Goal: Task Accomplishment & Management: Complete application form

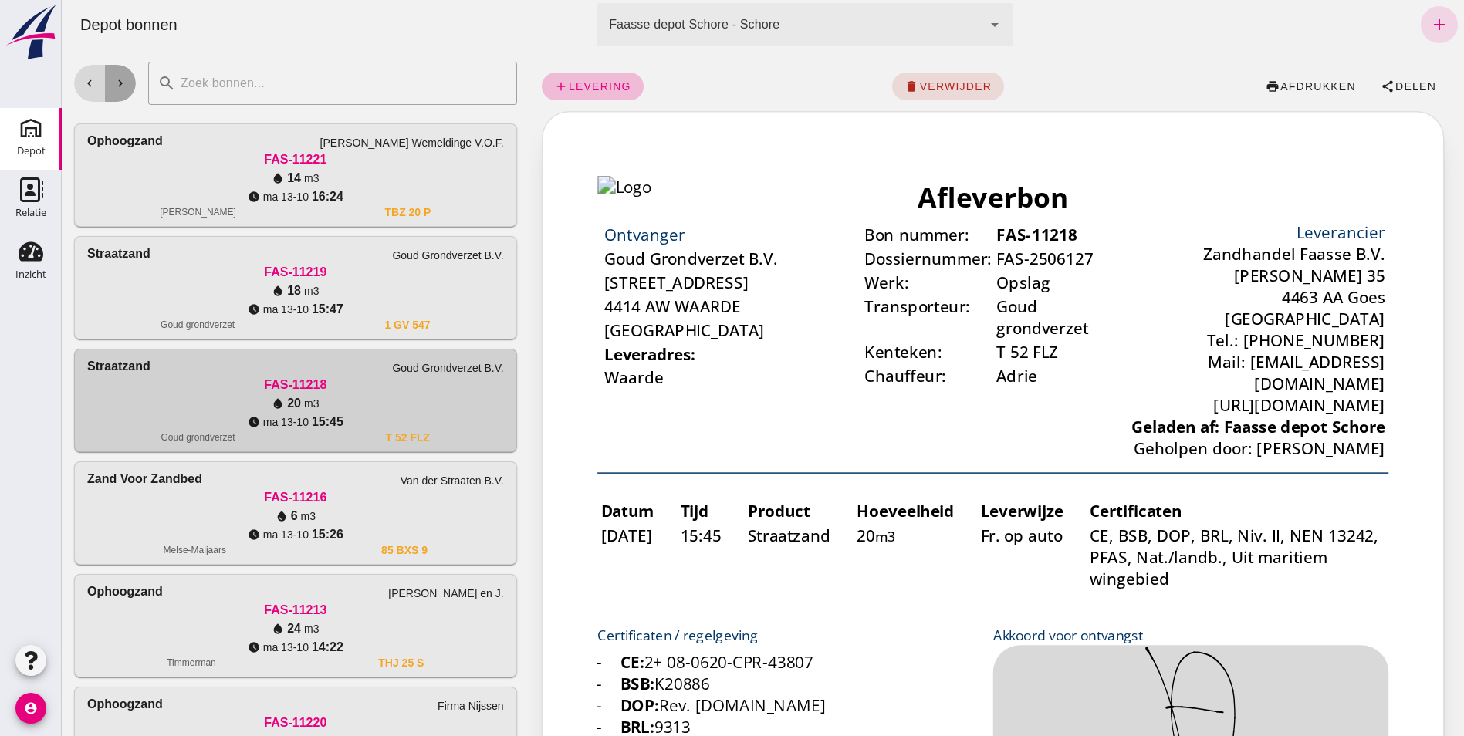
click at [127, 86] on button "chevron_right" at bounding box center [120, 83] width 31 height 37
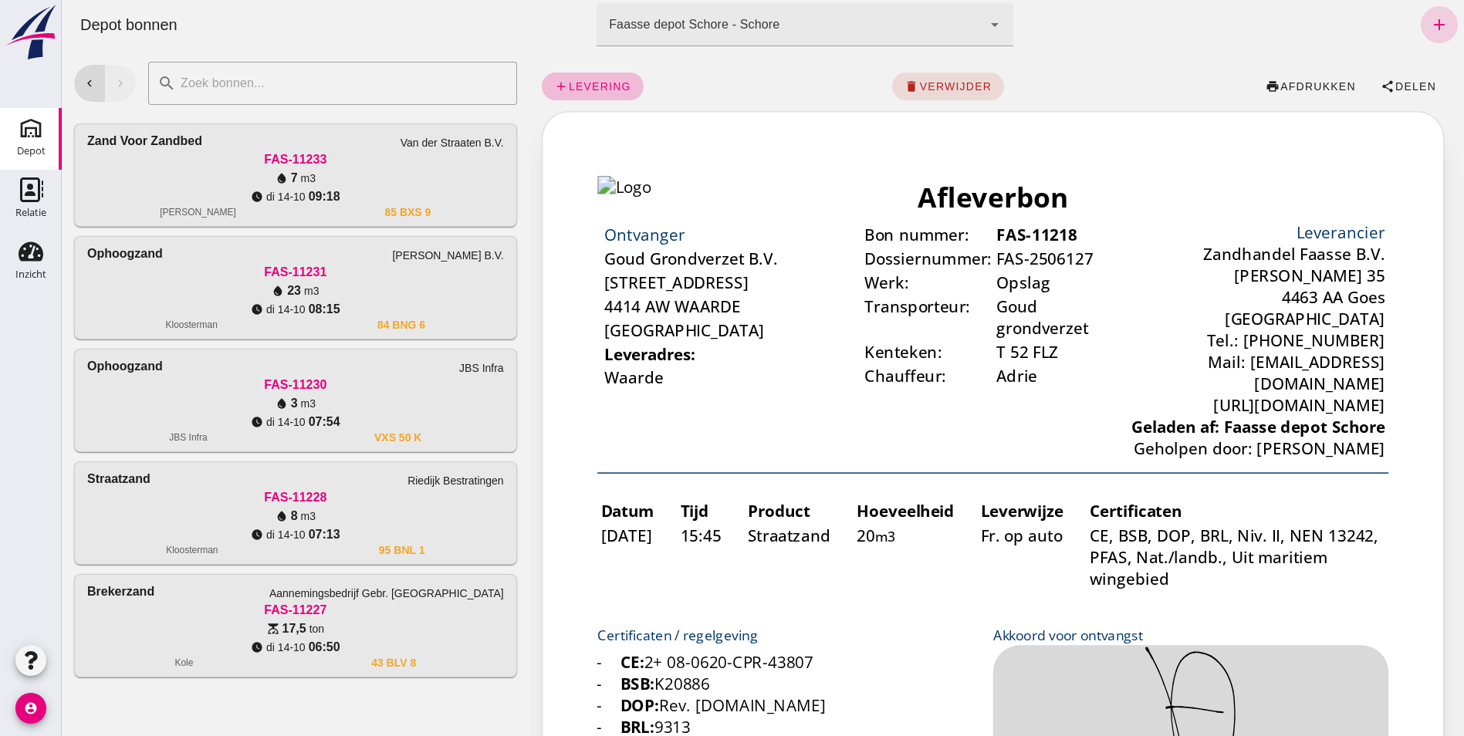
click at [1433, 22] on icon "add" at bounding box center [1439, 24] width 19 height 19
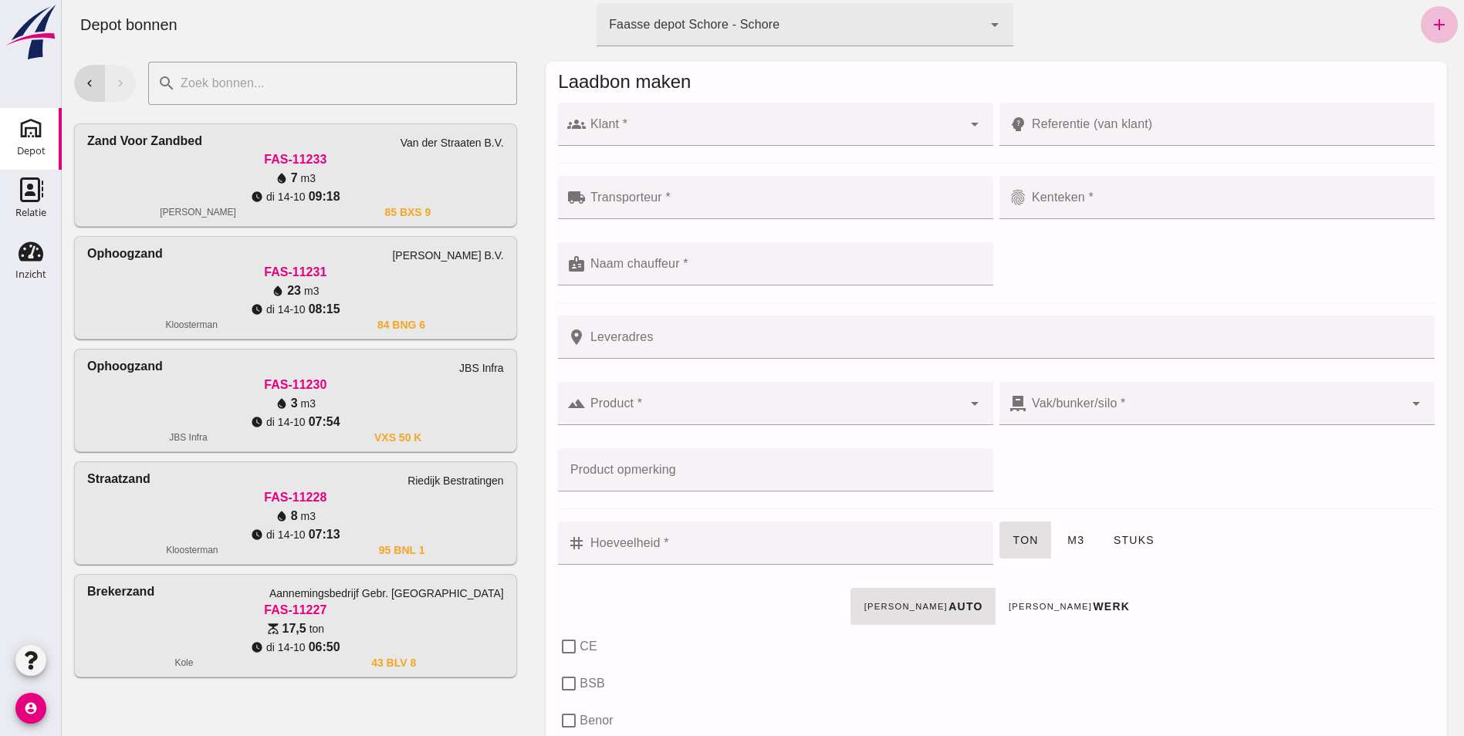
click at [626, 116] on div at bounding box center [774, 124] width 376 height 43
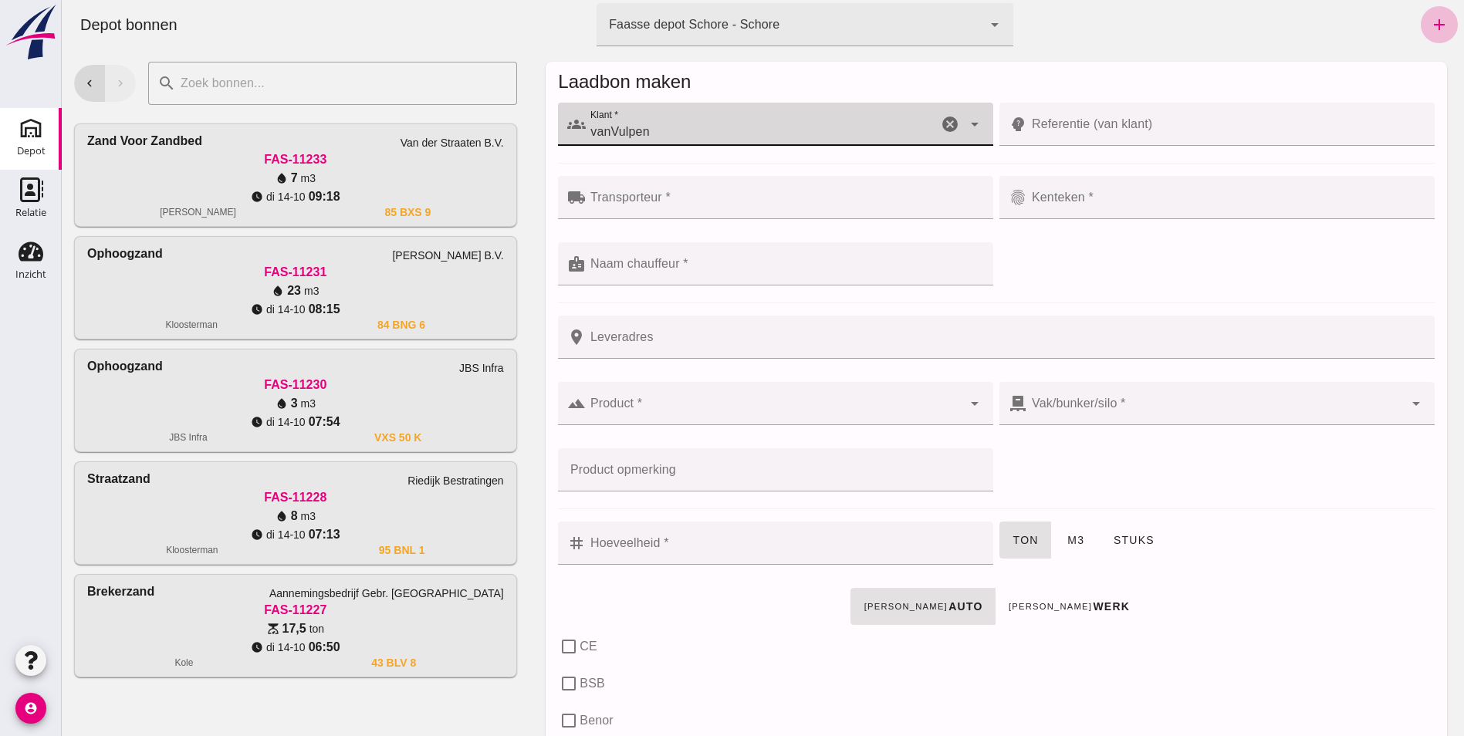
click at [605, 125] on input "vanVulpen" at bounding box center [762, 132] width 352 height 19
click at [623, 172] on div "[PERSON_NAME]" at bounding box center [780, 170] width 386 height 19
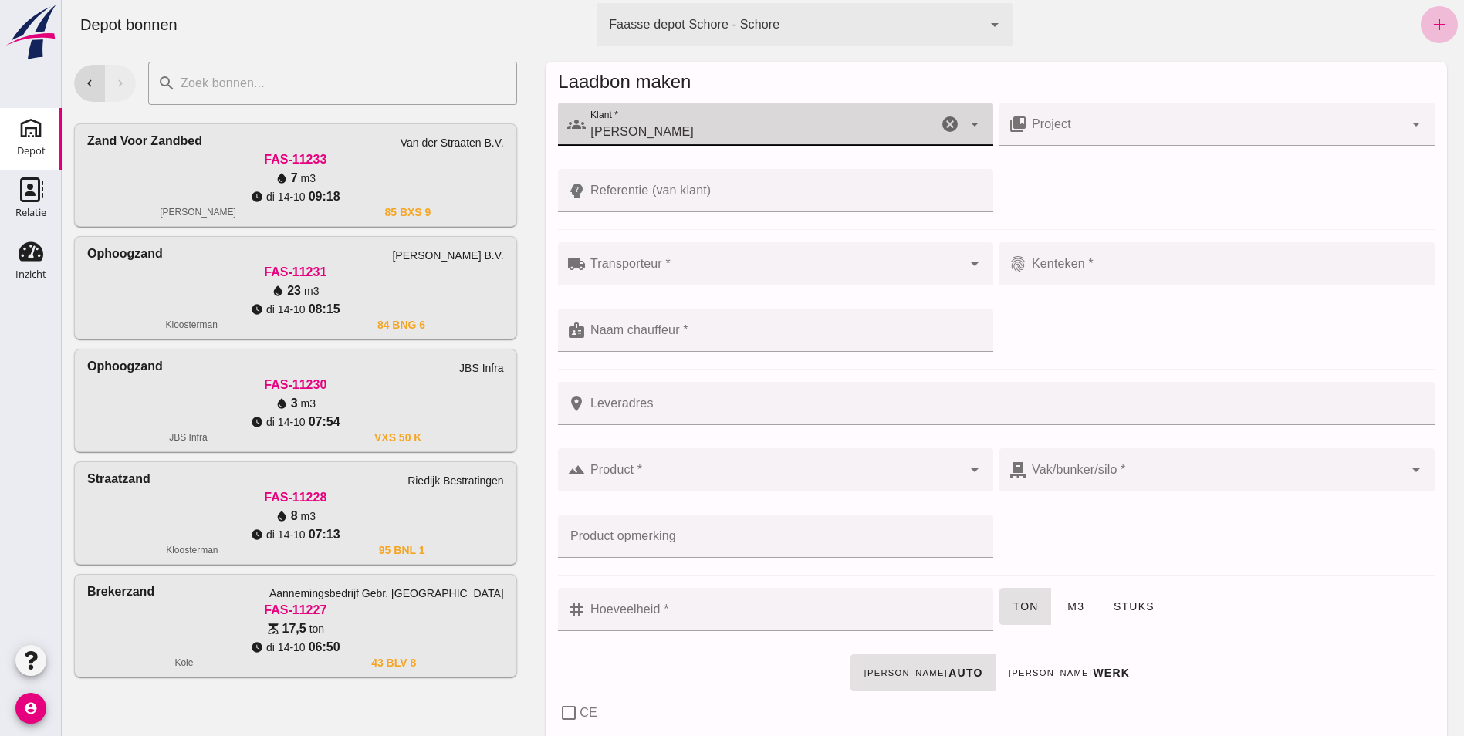
type input "[PERSON_NAME]"
click at [1410, 119] on icon "arrow_drop_down" at bounding box center [1415, 124] width 19 height 19
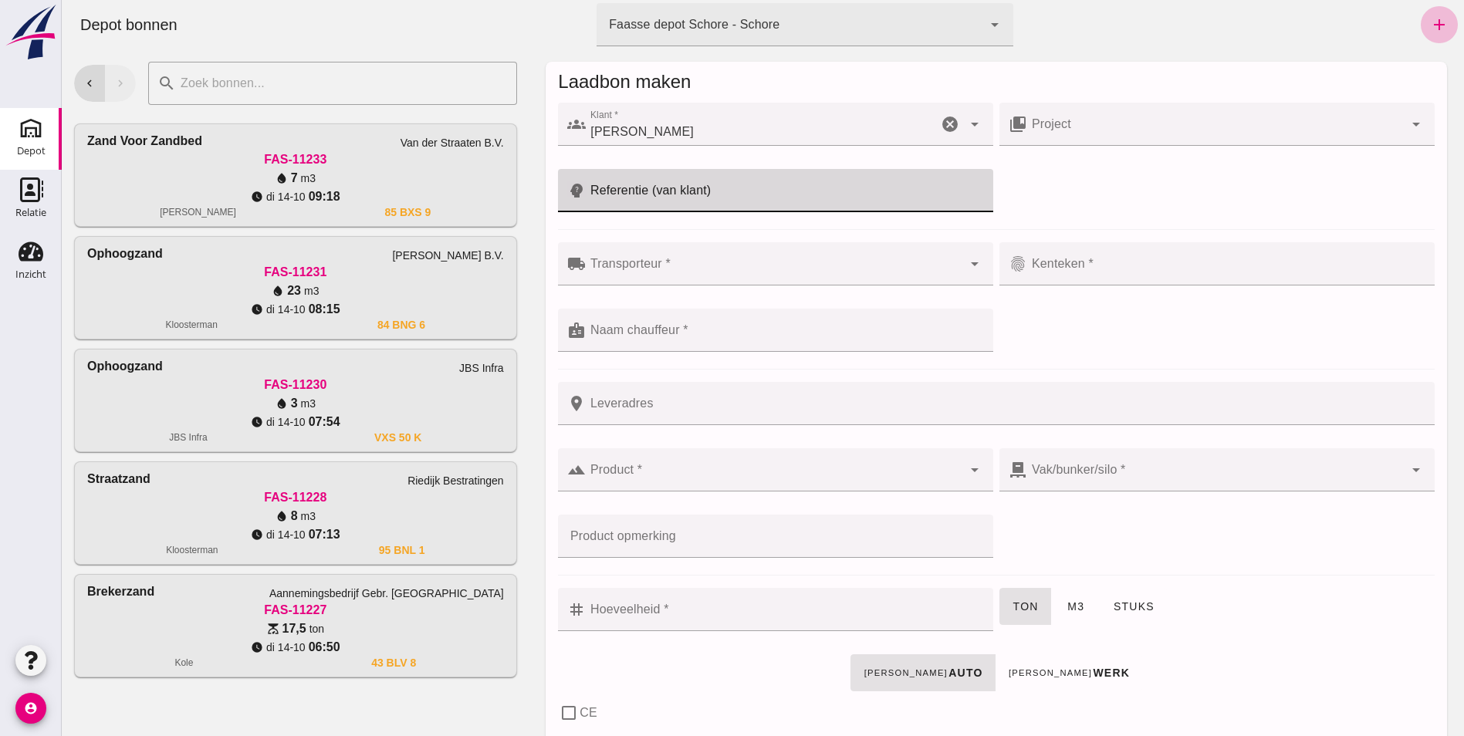
click at [654, 183] on input "Referentie (van klant)" at bounding box center [785, 190] width 398 height 43
type input "60002649"
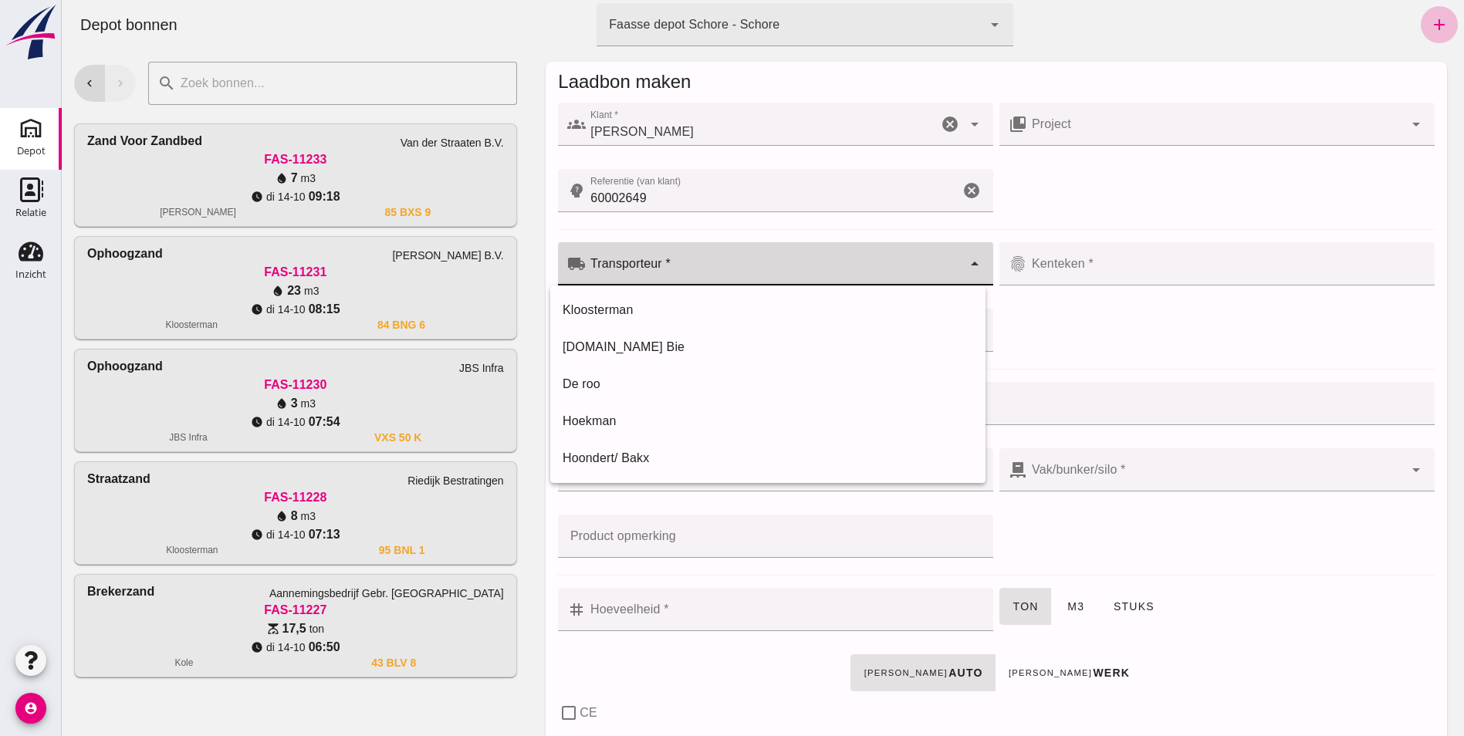
click at [626, 270] on input "Transporteur *" at bounding box center [774, 271] width 376 height 19
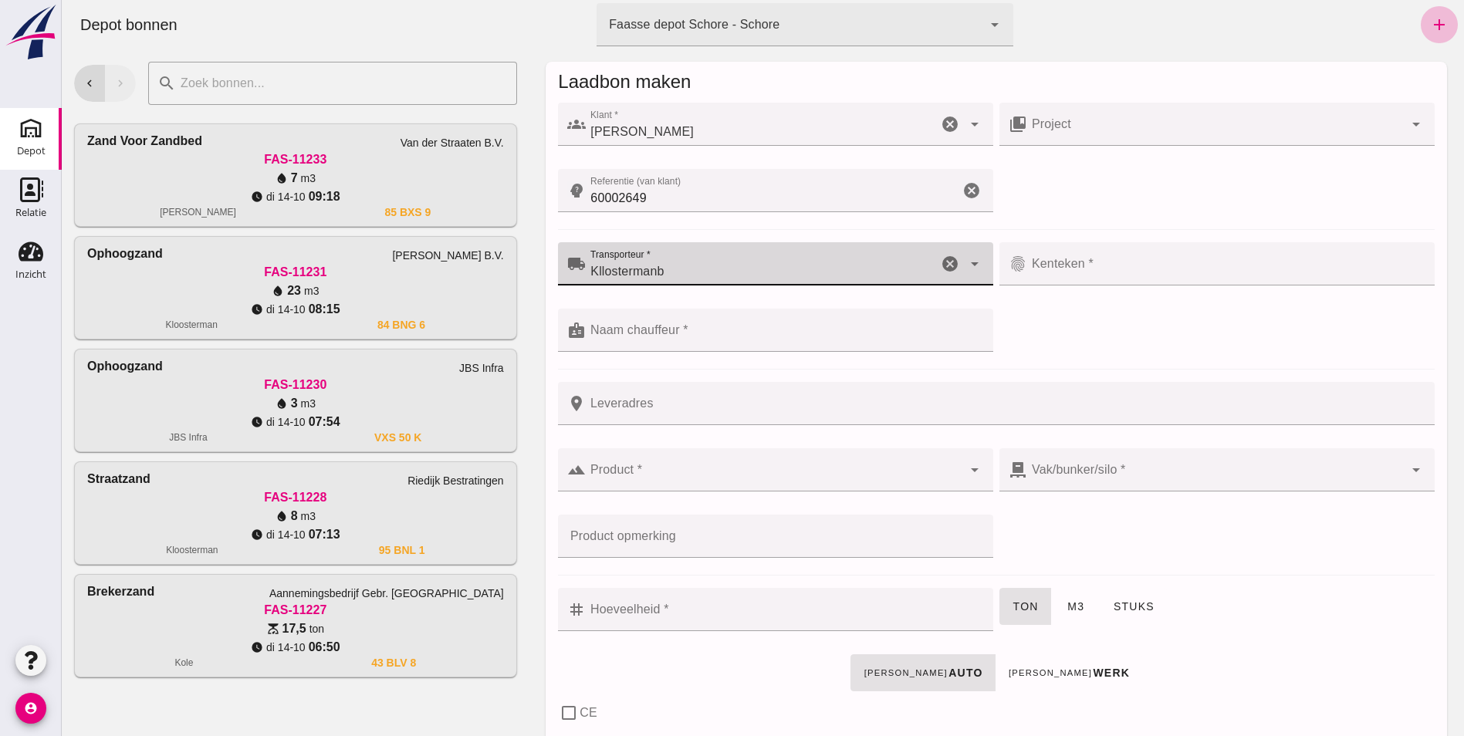
click at [684, 263] on input "Kllostermanb" at bounding box center [762, 271] width 352 height 19
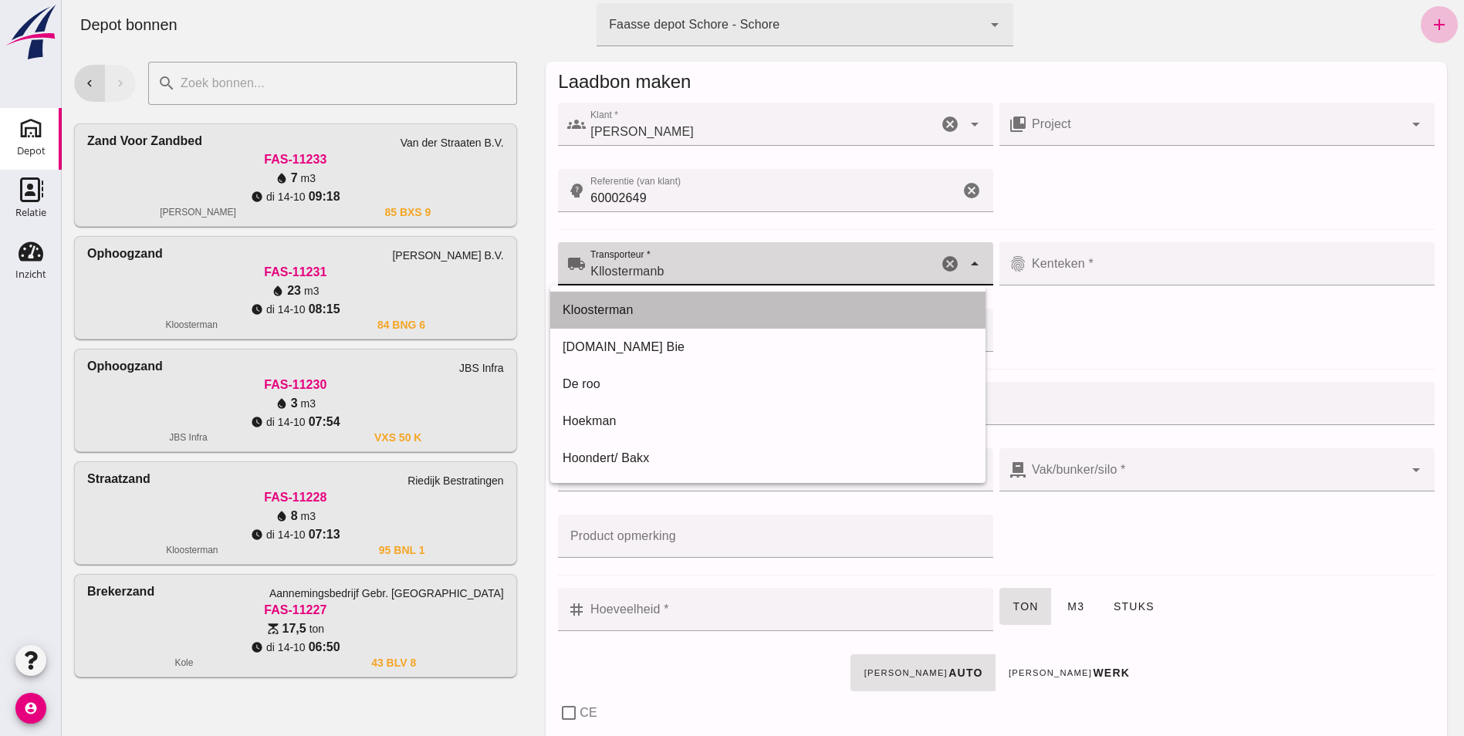
click at [590, 303] on div "Kloosterman" at bounding box center [767, 310] width 410 height 19
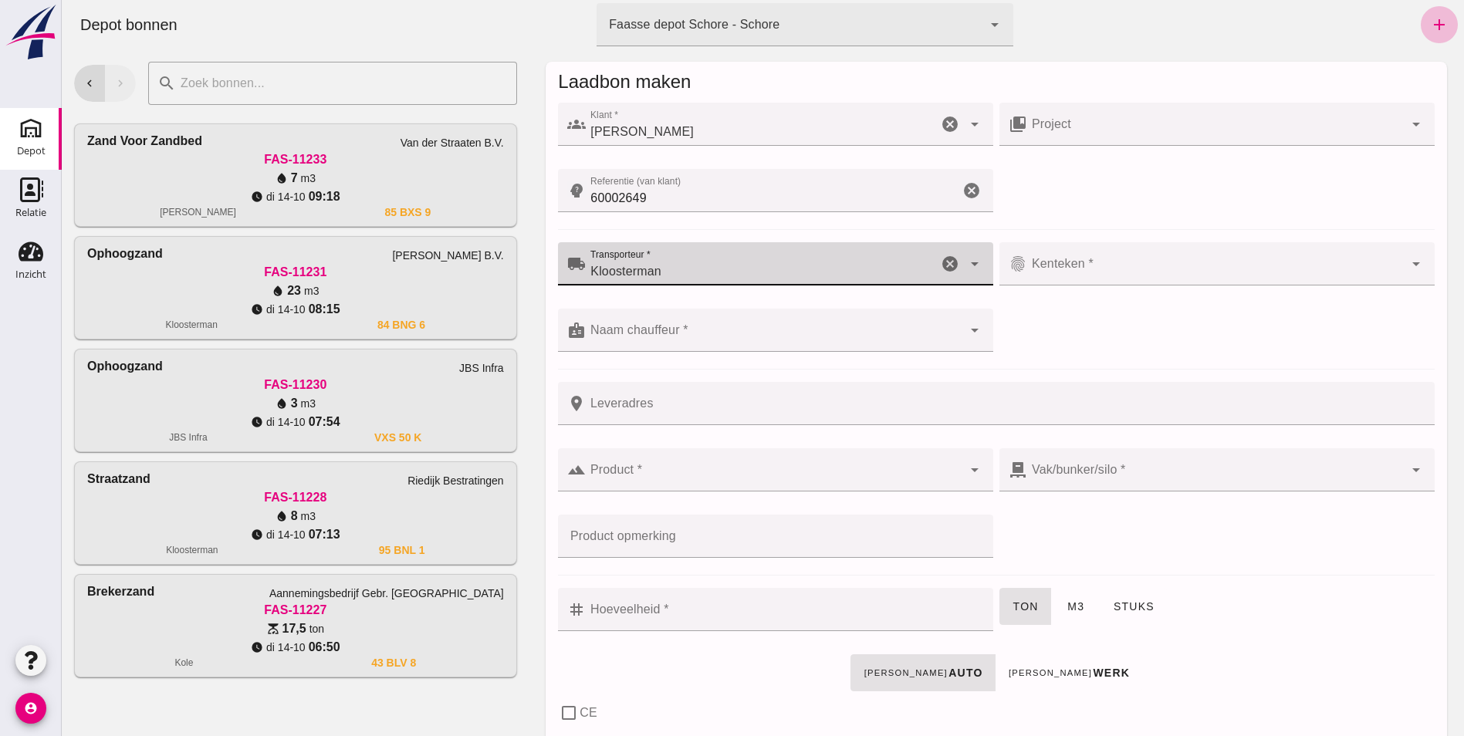
type input "Kloosterman"
click at [1094, 265] on input "Kenteken *" at bounding box center [1215, 271] width 376 height 19
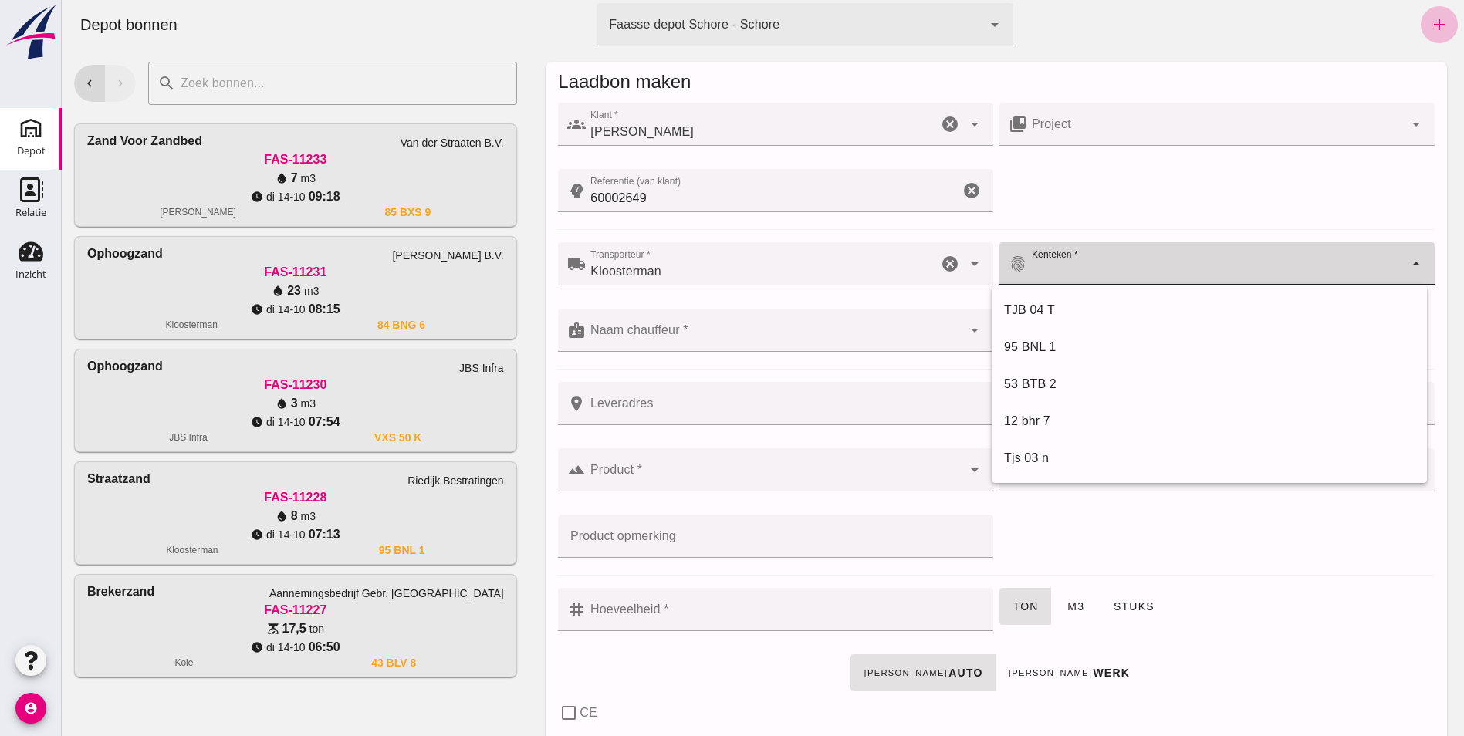
type input "t"
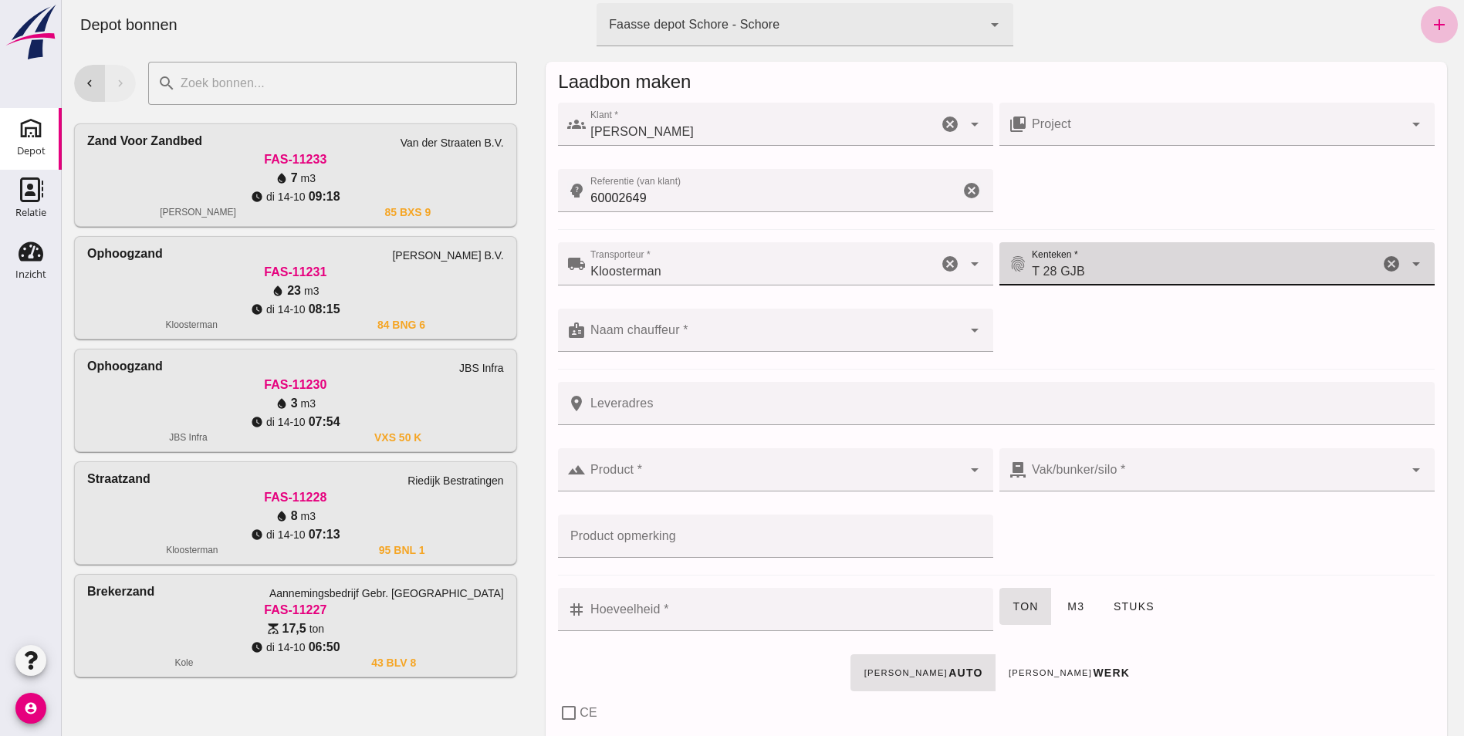
type input "T 28 GJB"
click at [615, 338] on input "Naam chauffeur *" at bounding box center [774, 338] width 376 height 19
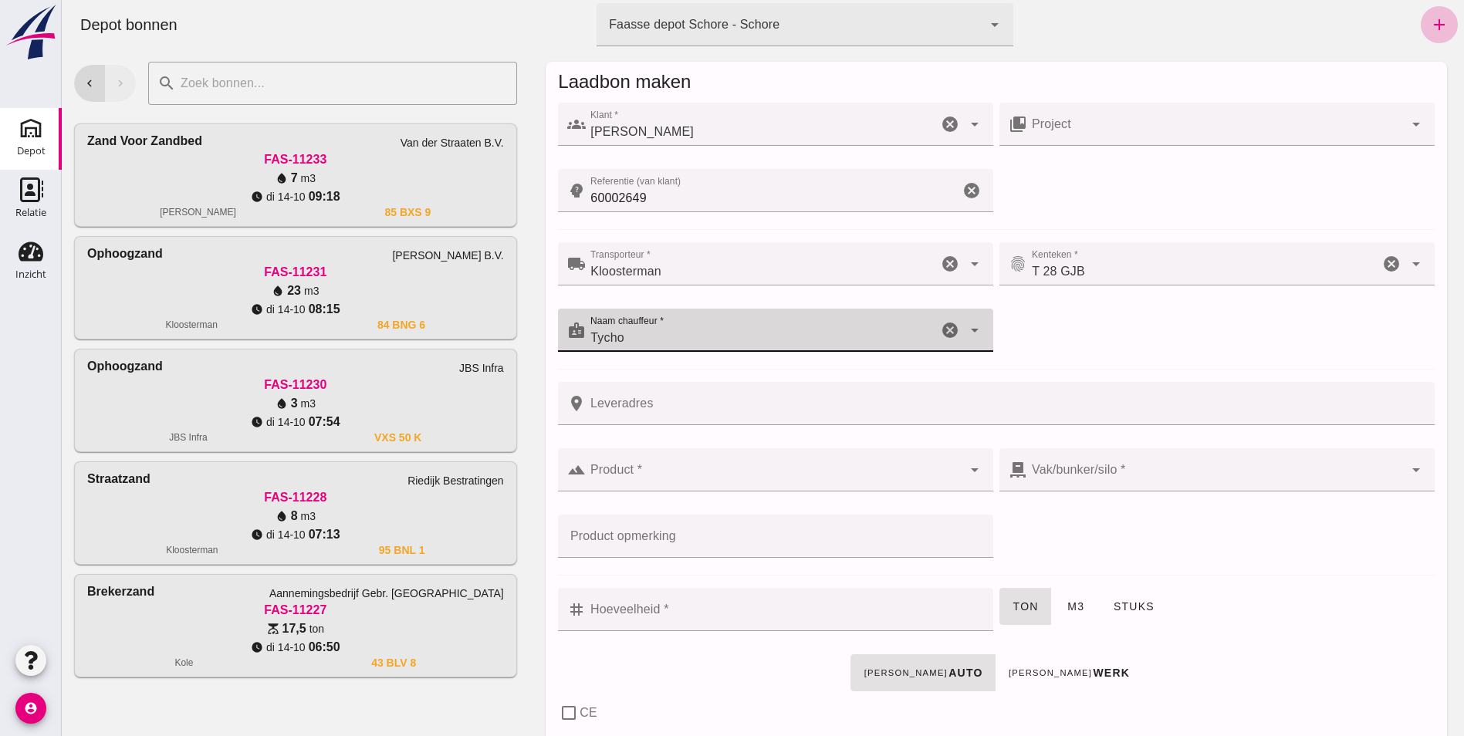
type input "Tycho"
click at [600, 403] on input "Leveradres" at bounding box center [1005, 403] width 839 height 43
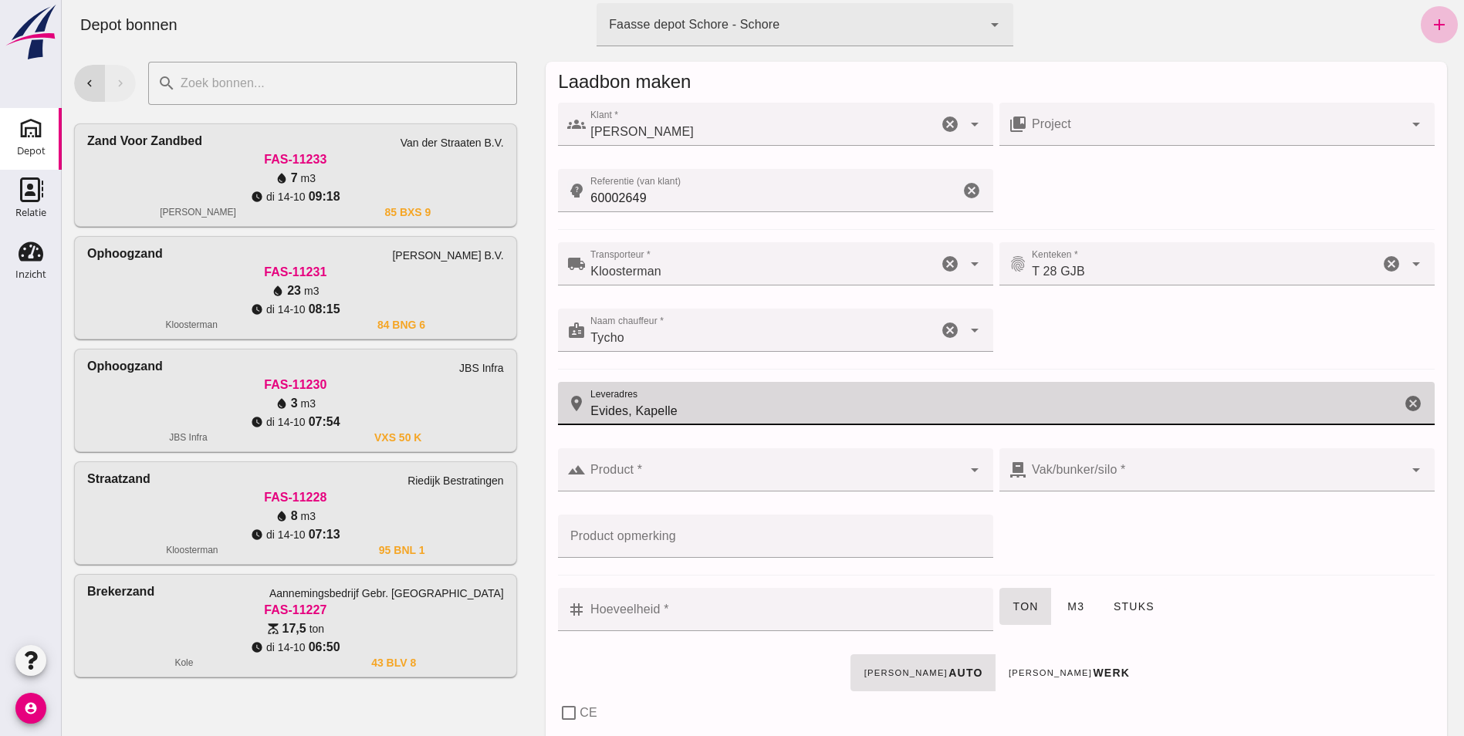
type input "Evides, Kapelle"
click at [612, 464] on div at bounding box center [774, 469] width 376 height 43
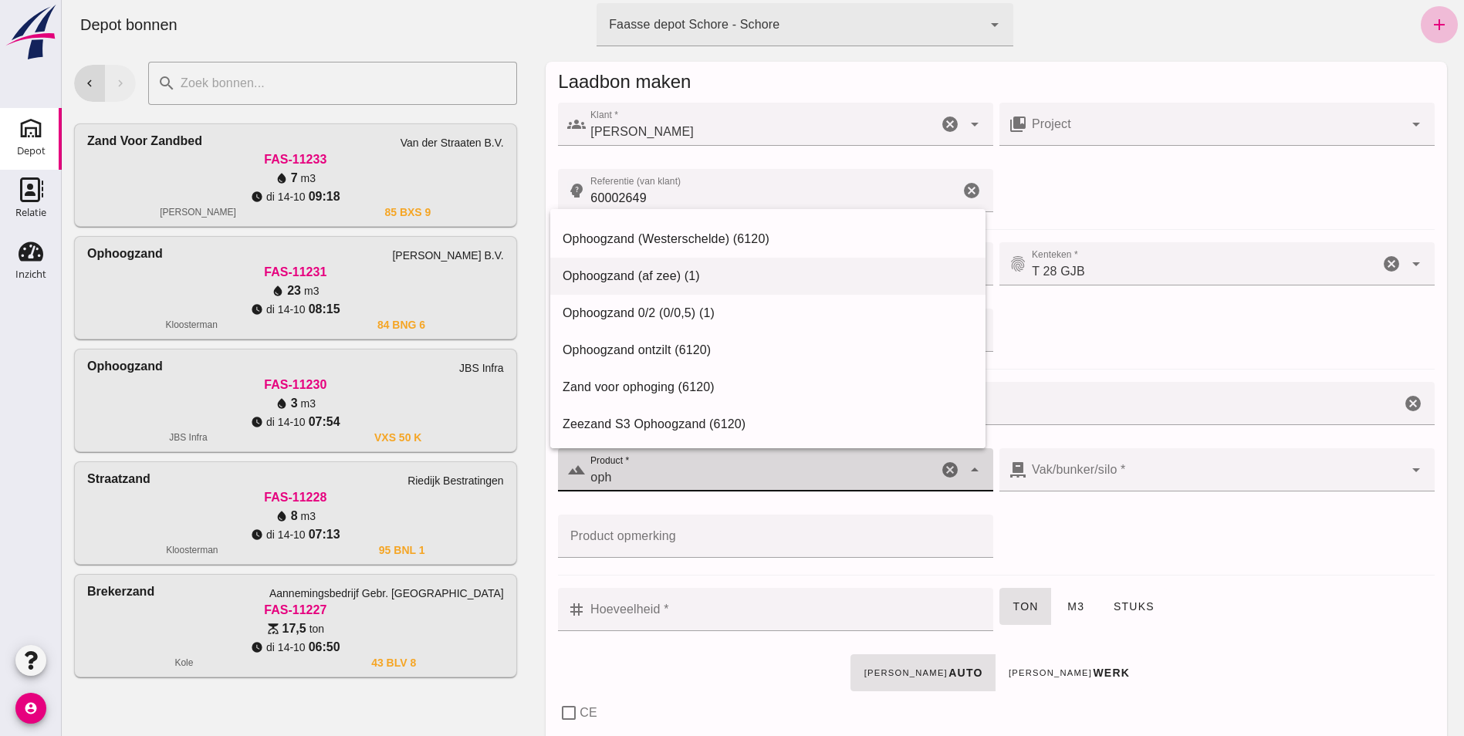
scroll to position [106, 0]
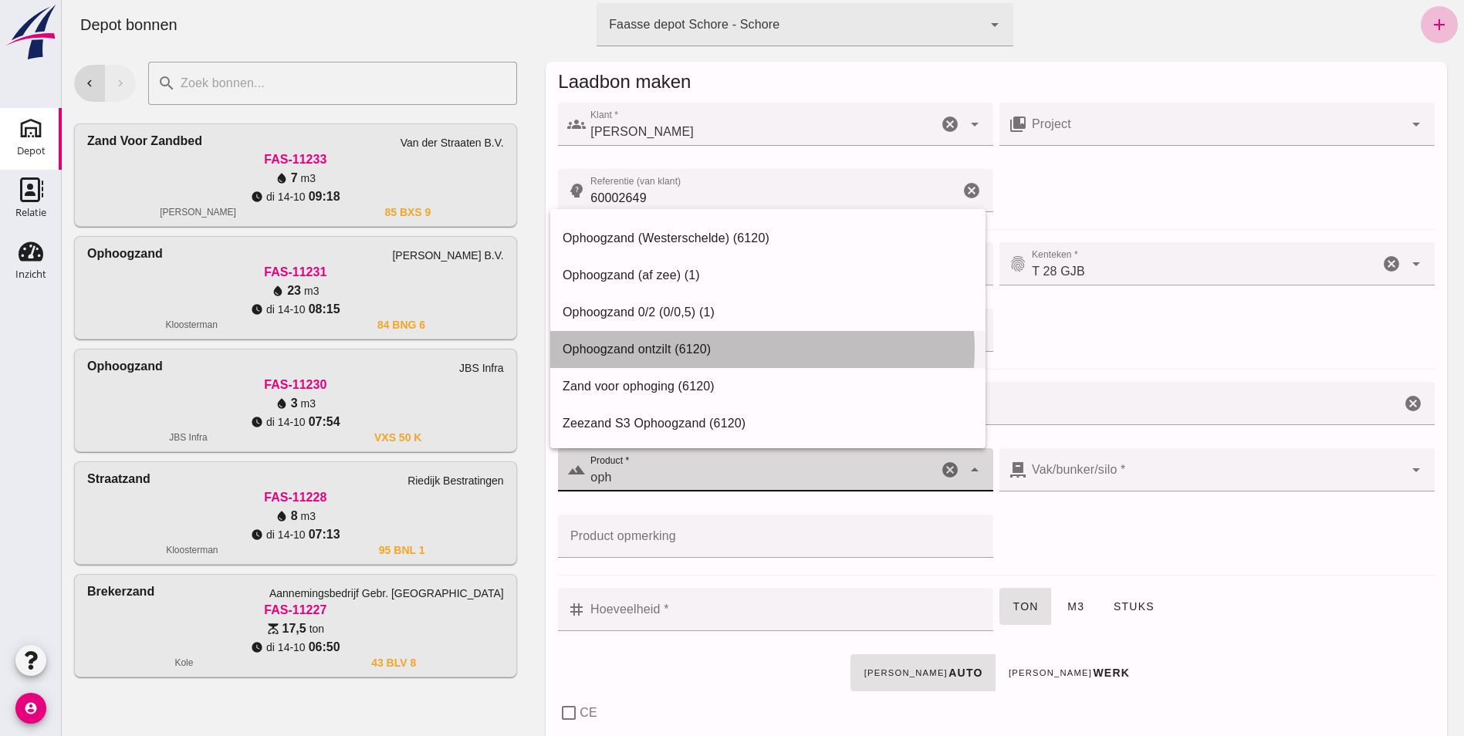
click at [657, 344] on div "Ophoogzand ontzilt (6120)" at bounding box center [767, 349] width 410 height 19
type input "Ophoogzand ontzilt (6120)"
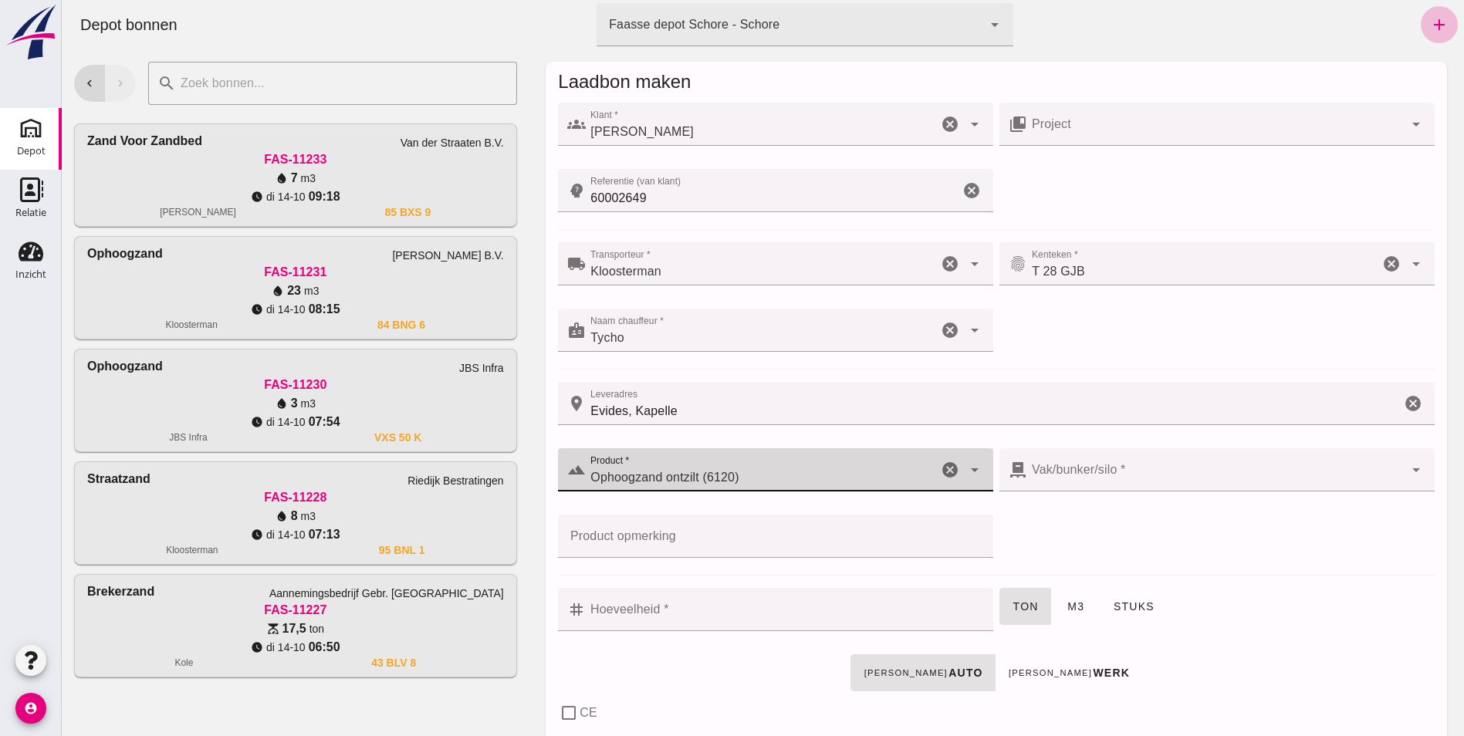
checkbox input "true"
type input "41"
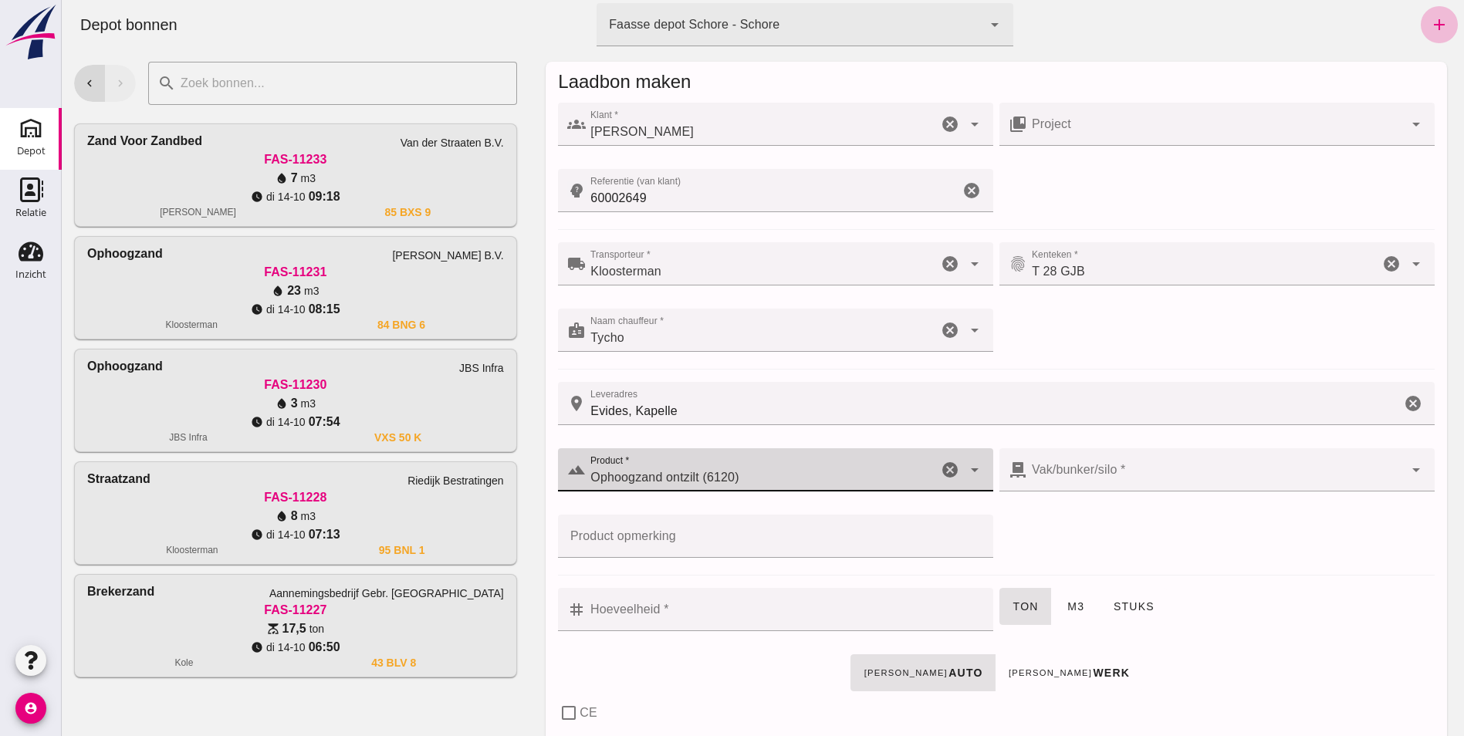
checkbox input "true"
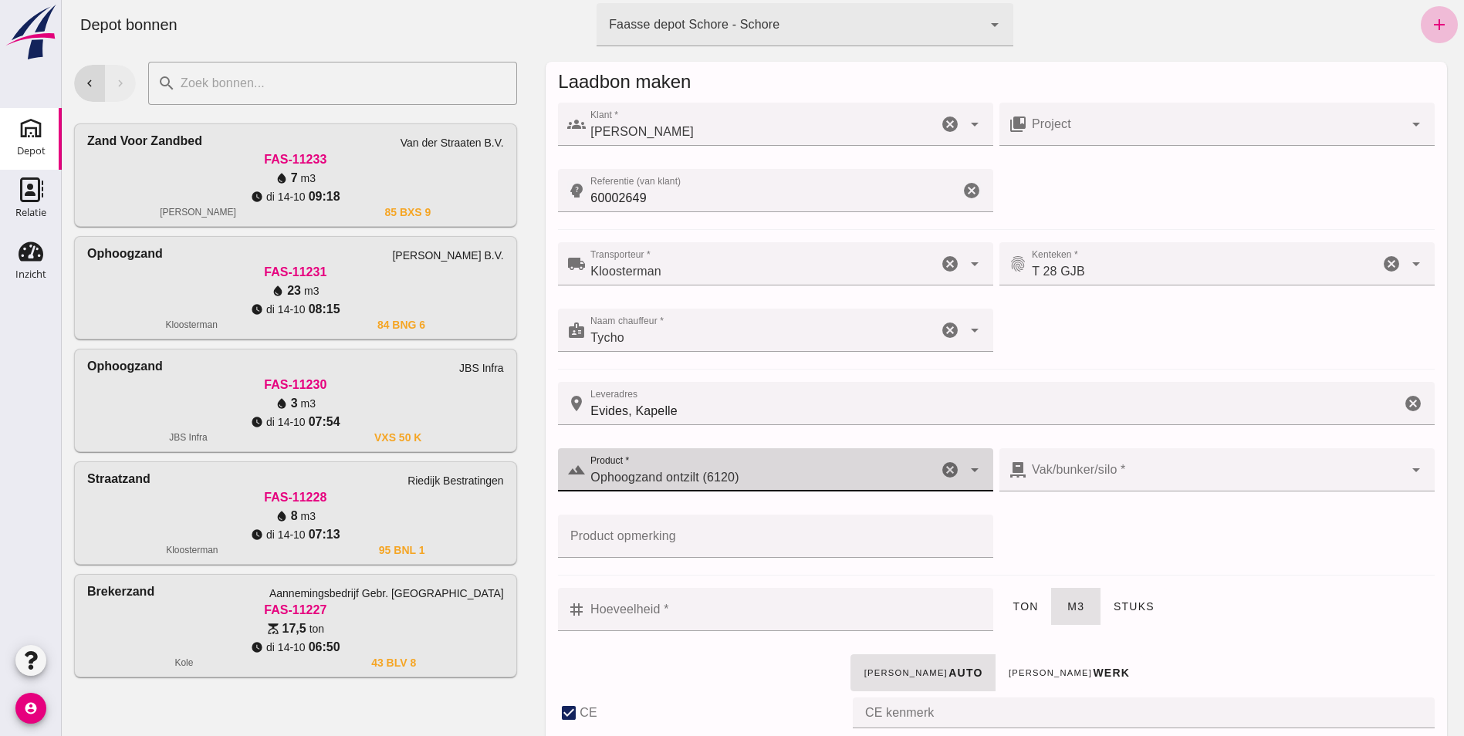
type input "Ophoogzand ontzilt (6120)"
click at [1086, 468] on div at bounding box center [1215, 469] width 376 height 43
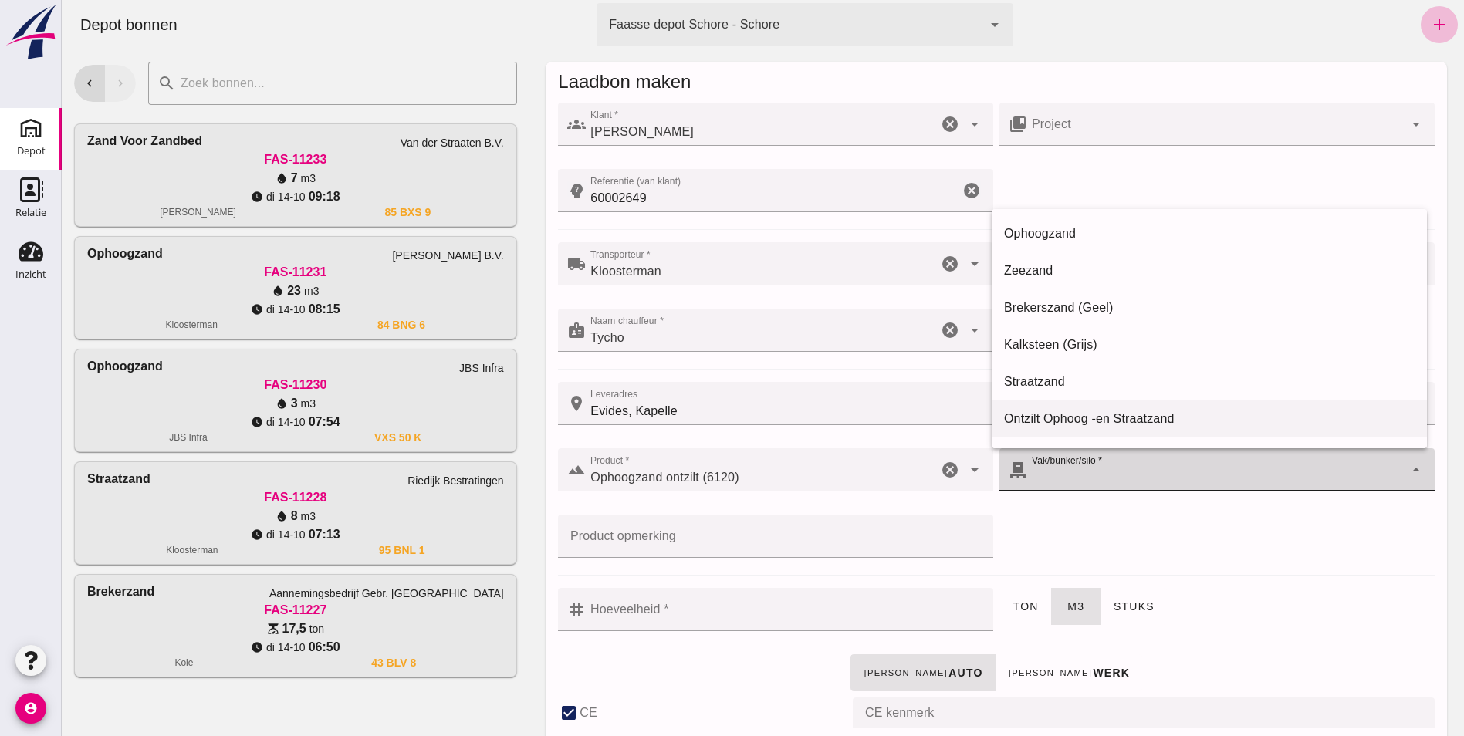
click at [1058, 417] on div "Ontzilt Ophoog -en Straatzand" at bounding box center [1209, 419] width 410 height 19
type input "284"
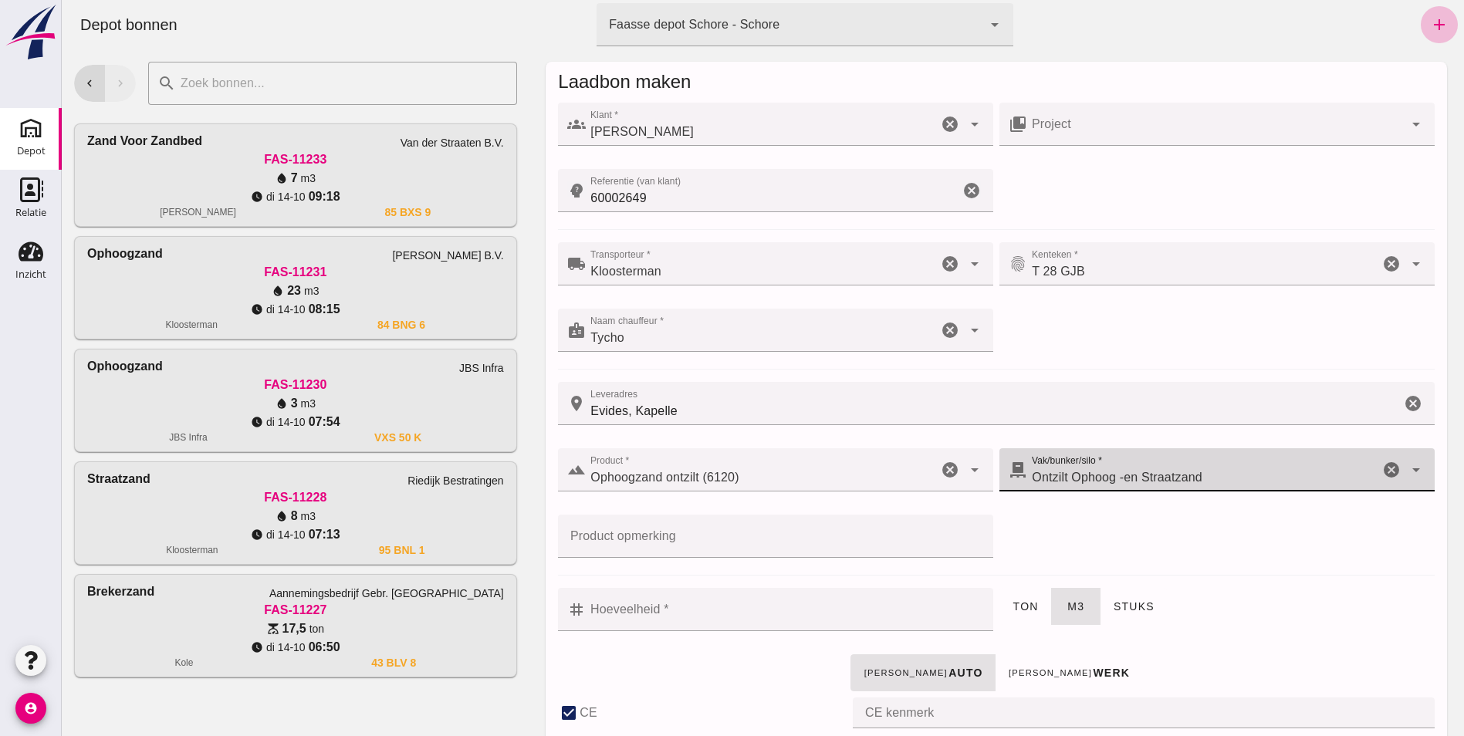
click at [648, 609] on input "Hoeveelheid *" at bounding box center [785, 609] width 398 height 43
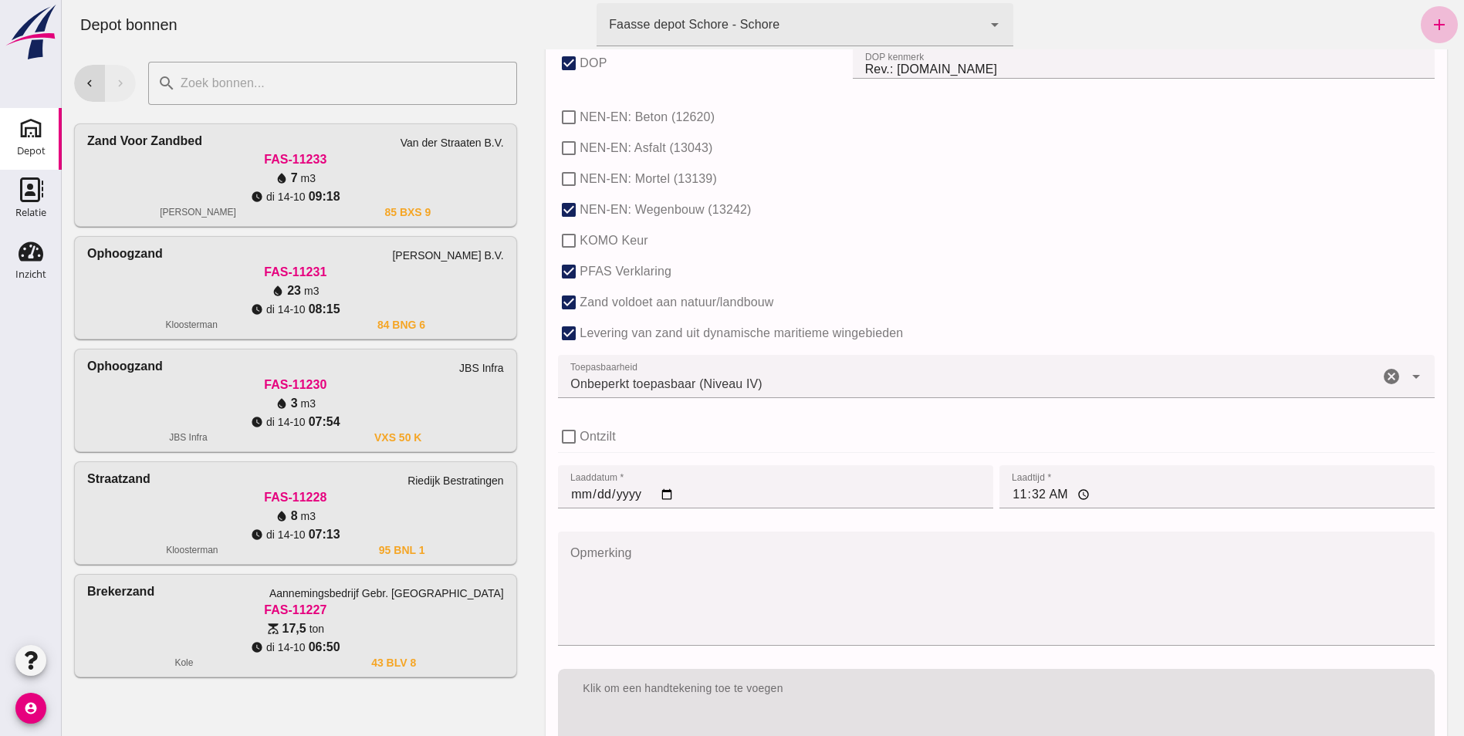
scroll to position [993, 0]
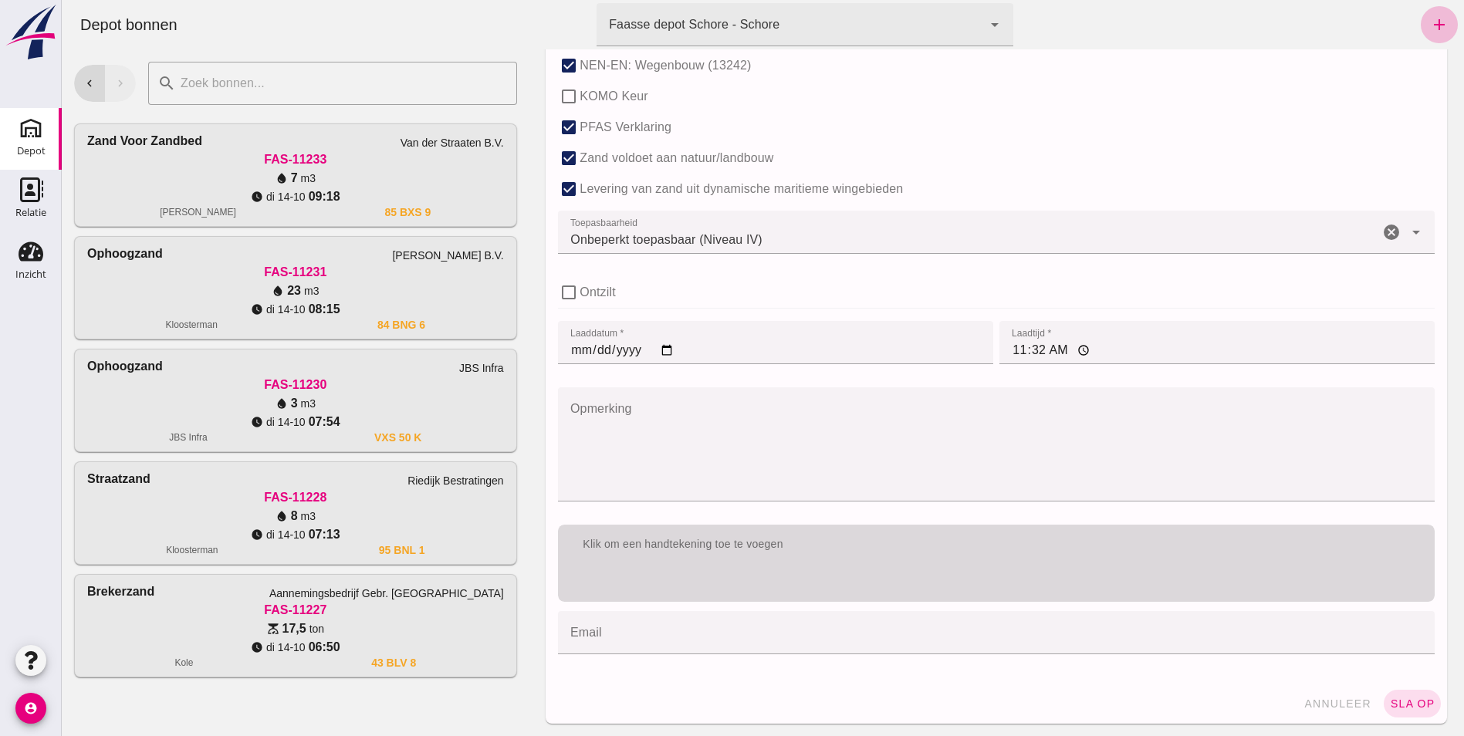
type input "12"
click at [677, 579] on div "Klik om een handtekening toe te voegen" at bounding box center [996, 563] width 876 height 77
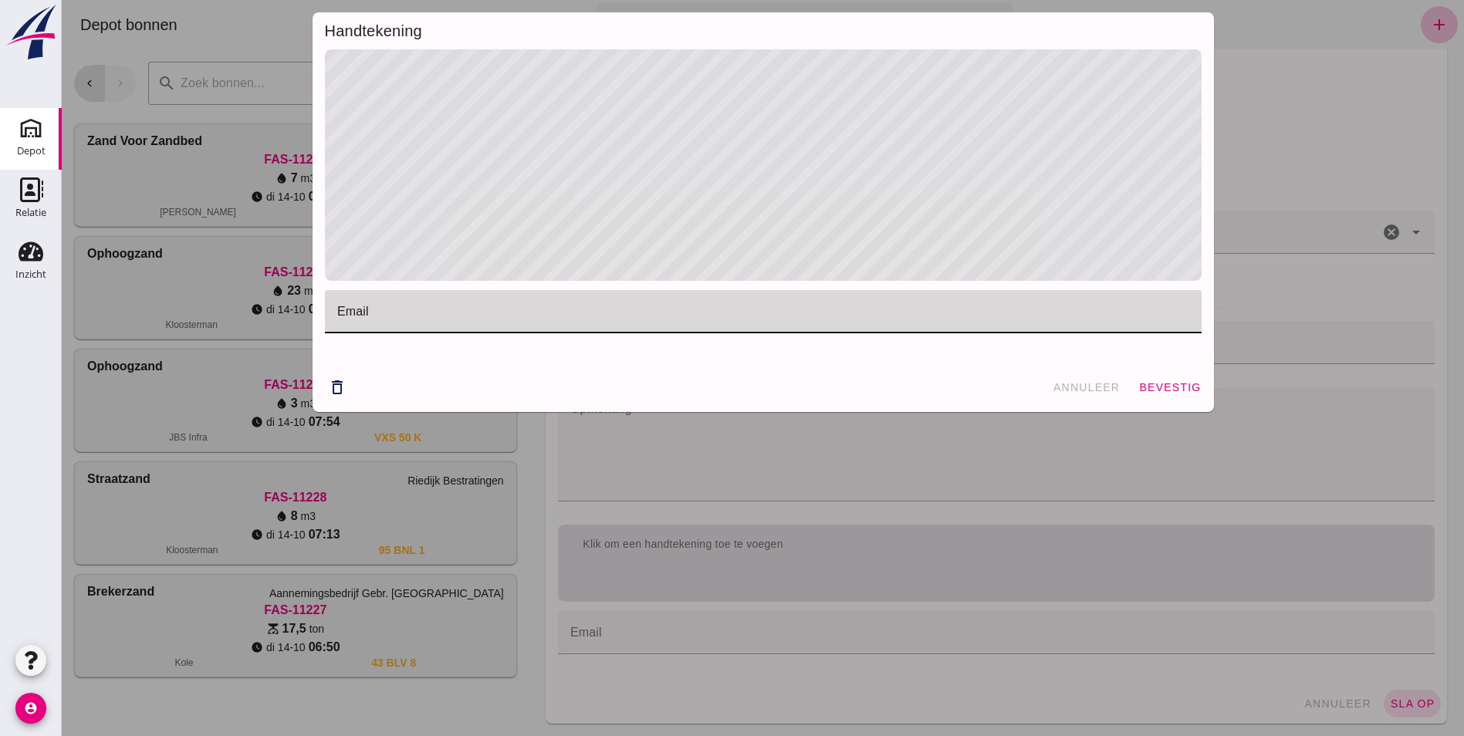
click at [391, 318] on input "email" at bounding box center [762, 319] width 850 height 19
type input "[PERSON_NAME][EMAIL_ADDRESS][DOMAIN_NAME]"
click at [1166, 387] on span "bevestig" at bounding box center [1169, 387] width 62 height 12
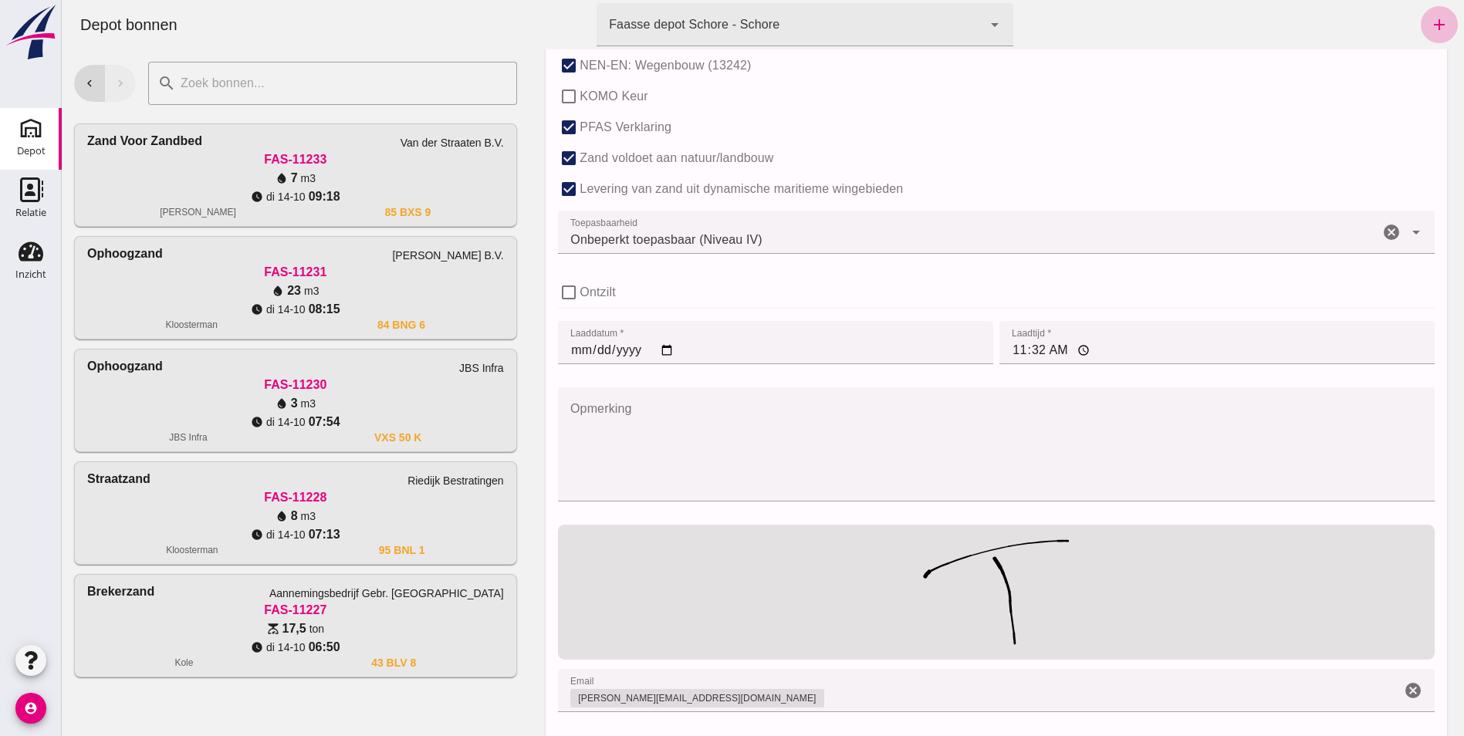
click at [1010, 356] on input "11:32" at bounding box center [1216, 342] width 435 height 43
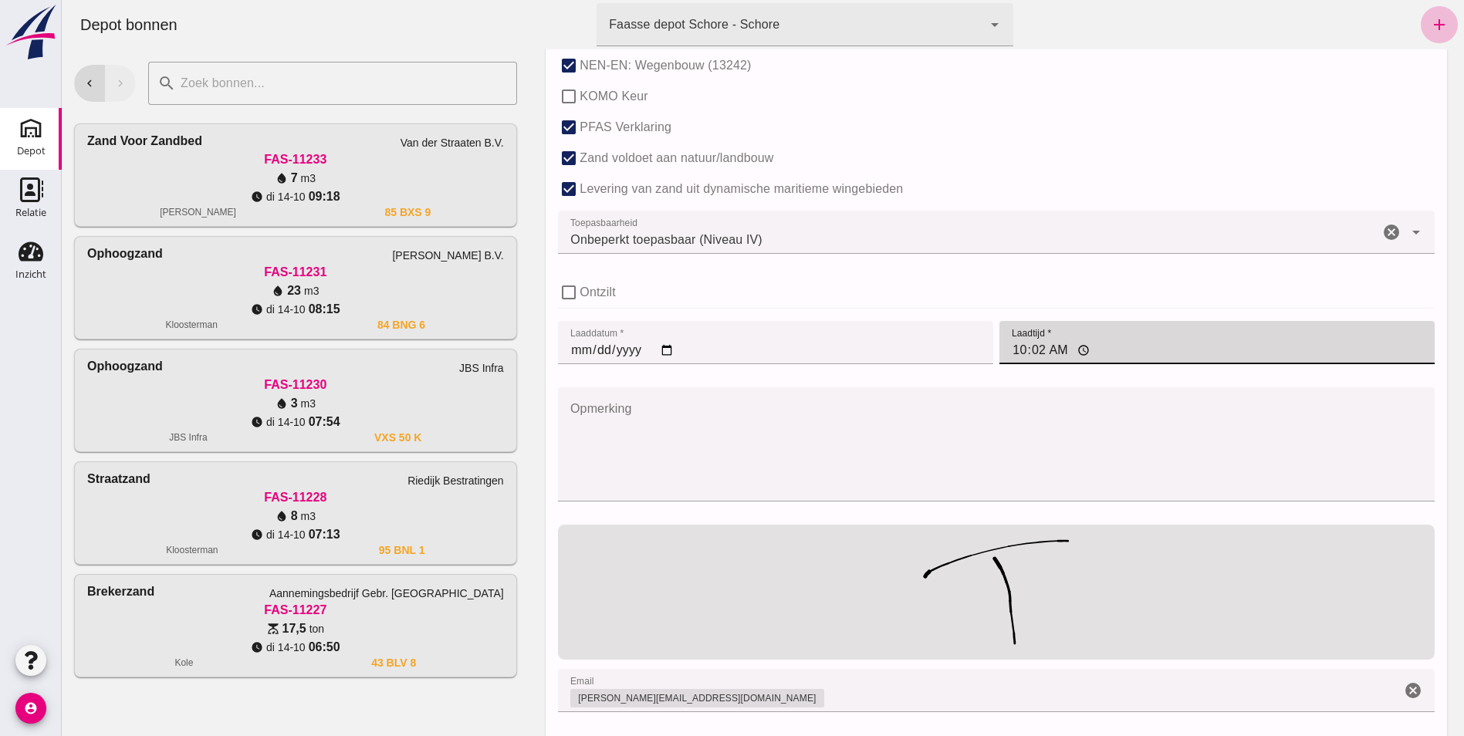
type input "10:26"
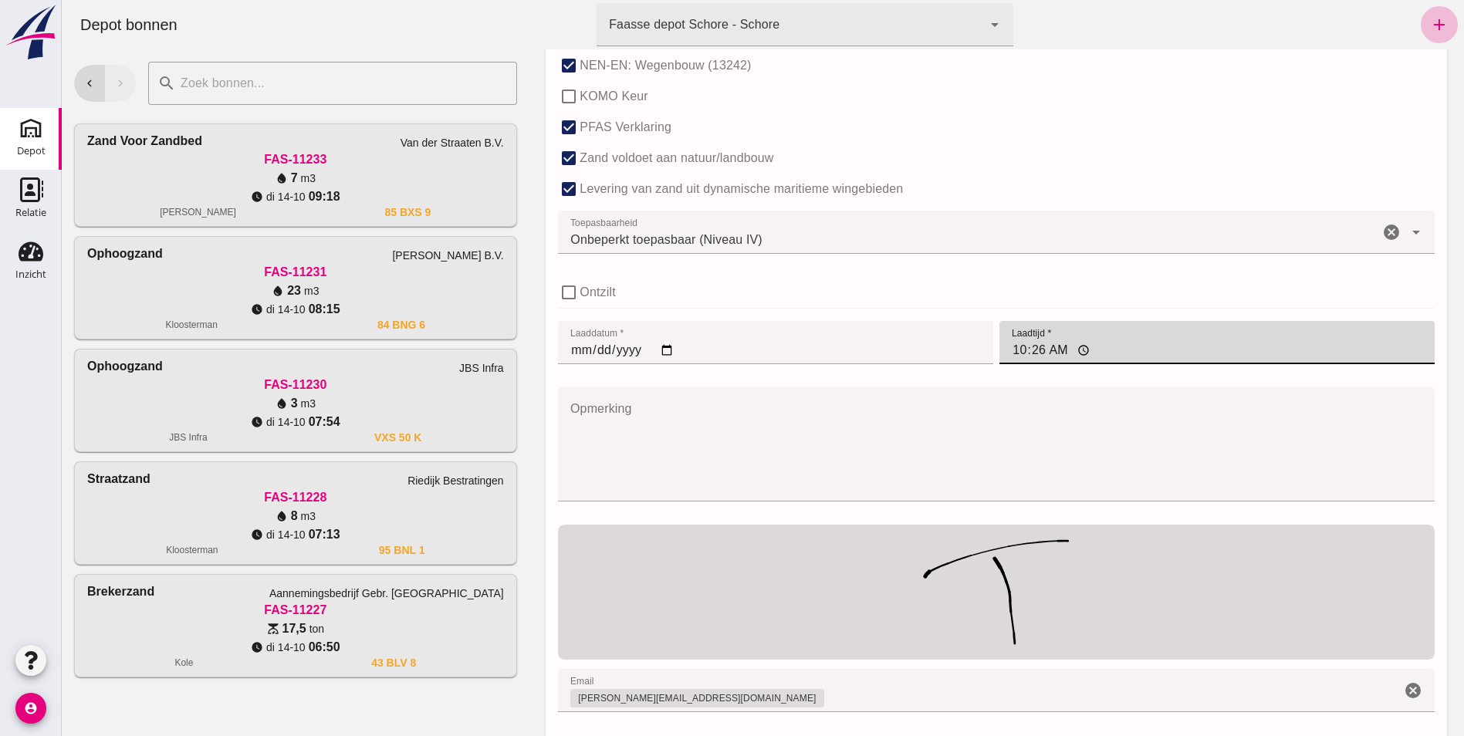
scroll to position [1051, 0]
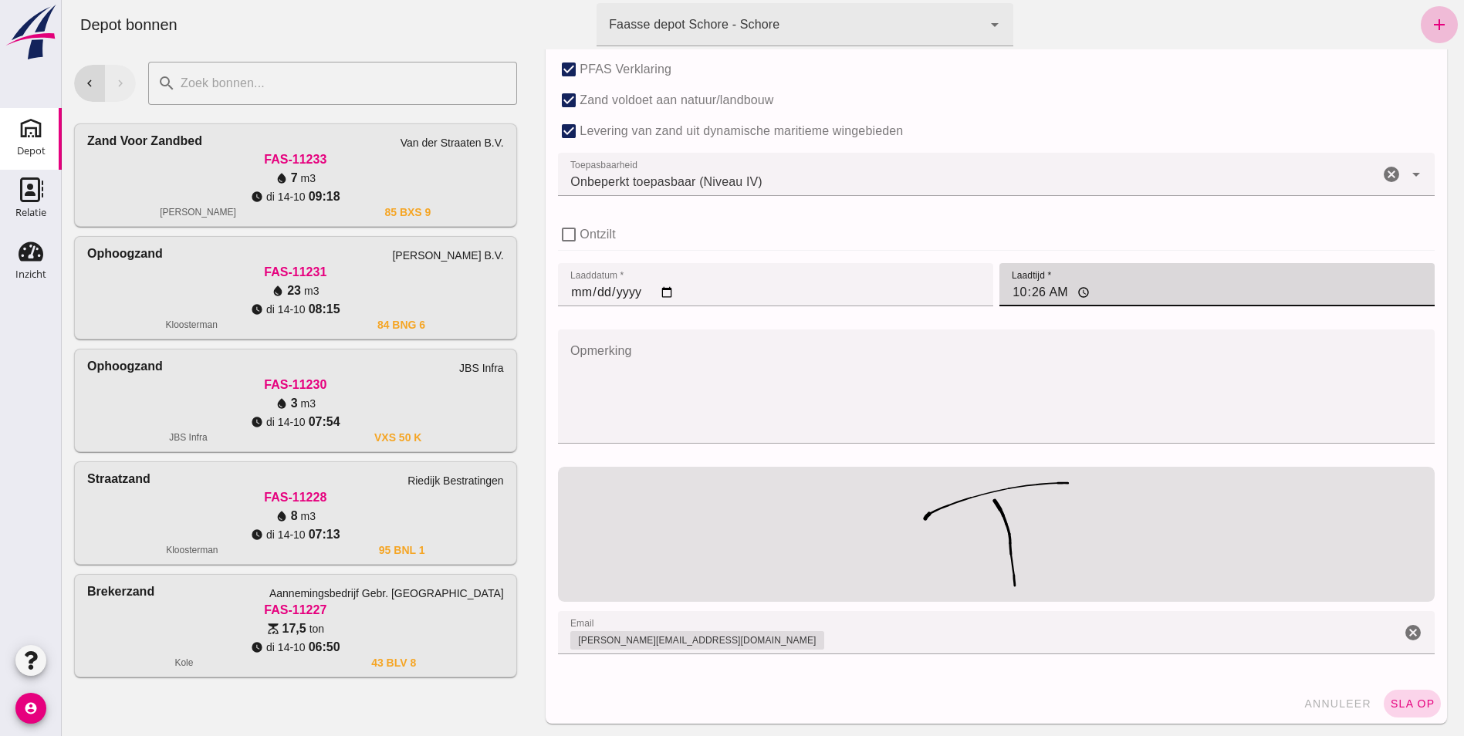
click at [1402, 705] on span "sla op" at bounding box center [1412, 703] width 46 height 12
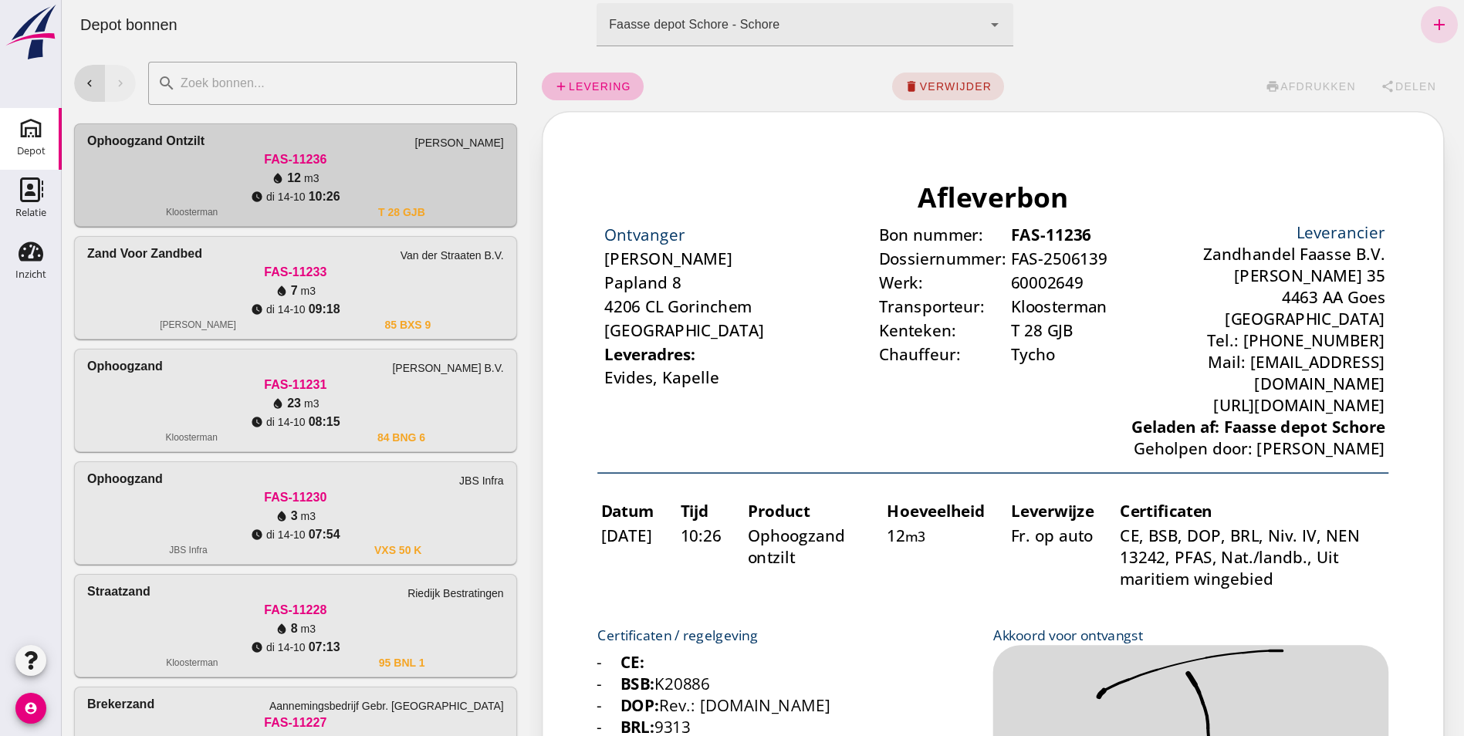
scroll to position [0, 0]
click at [582, 85] on span "levering" at bounding box center [599, 86] width 63 height 12
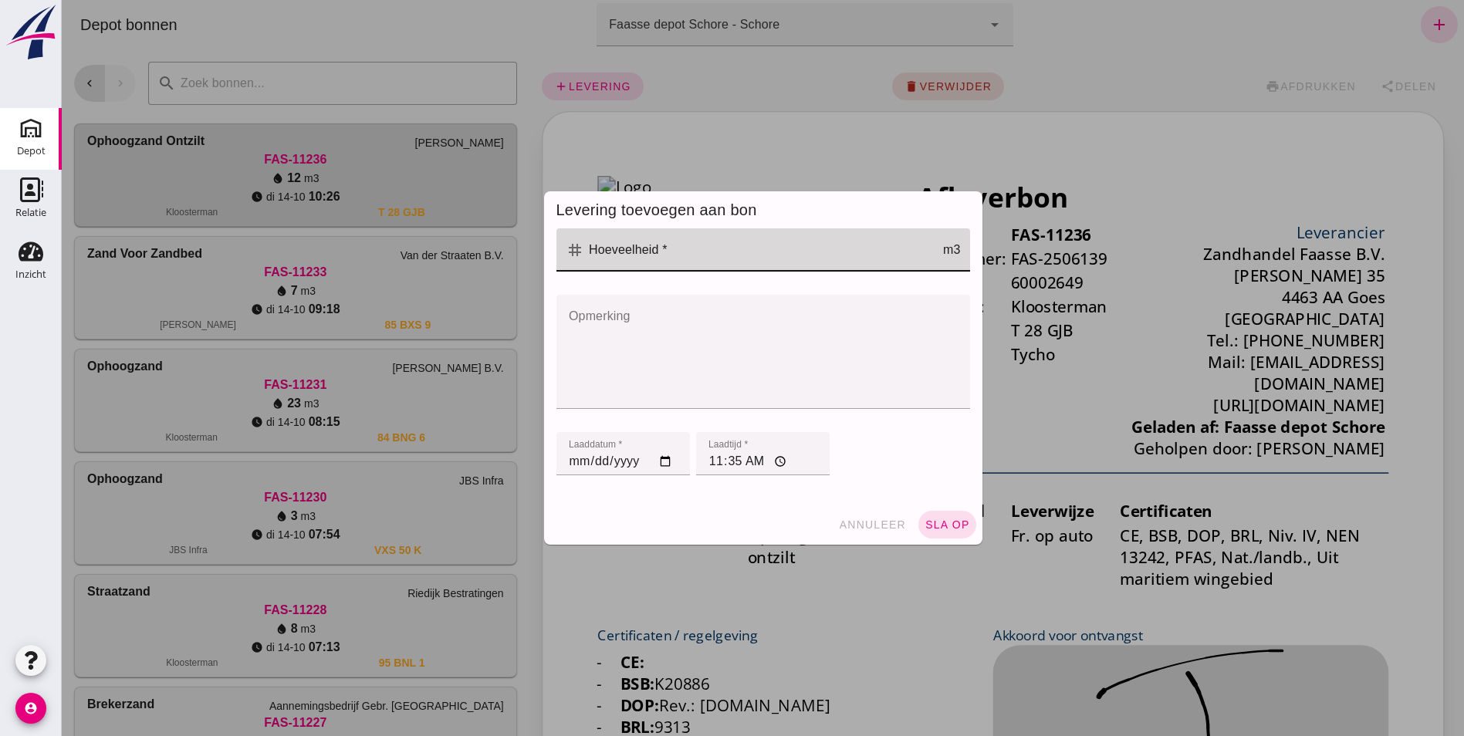
click at [593, 238] on input "Hoeveelheid *" at bounding box center [763, 249] width 359 height 43
type input "12"
click at [705, 461] on input "11:35" at bounding box center [762, 453] width 133 height 43
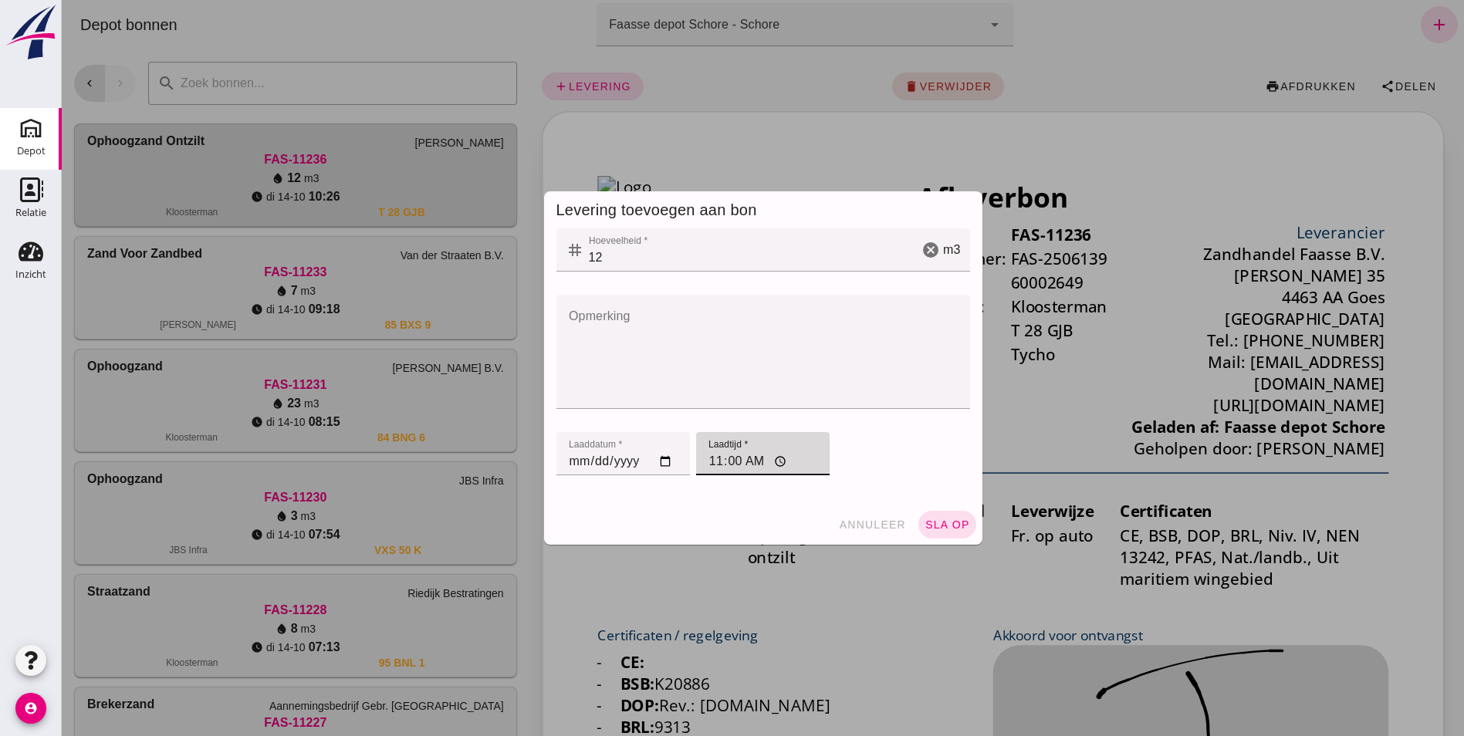
type input "11:05"
click at [949, 522] on span "sla op" at bounding box center [947, 524] width 46 height 12
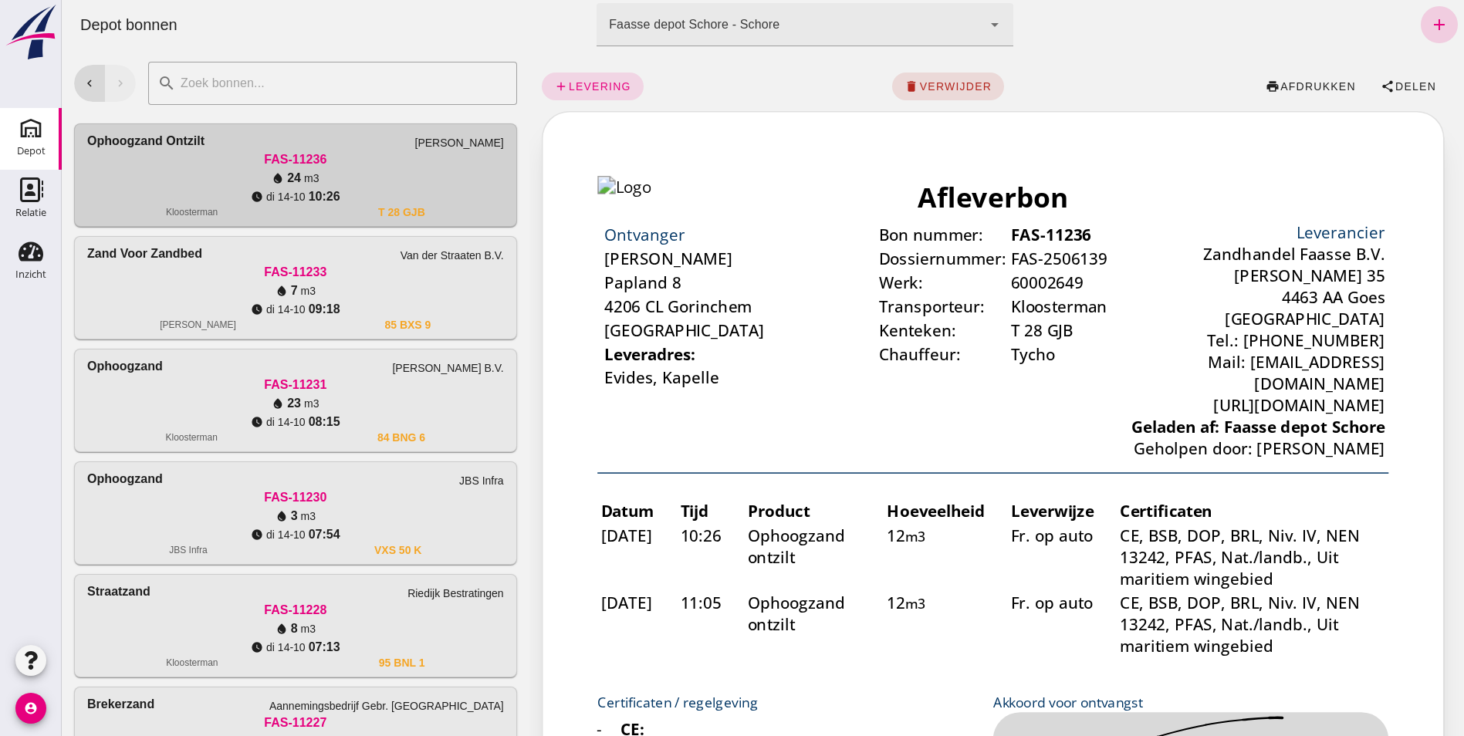
click at [1430, 21] on icon "add" at bounding box center [1439, 24] width 19 height 19
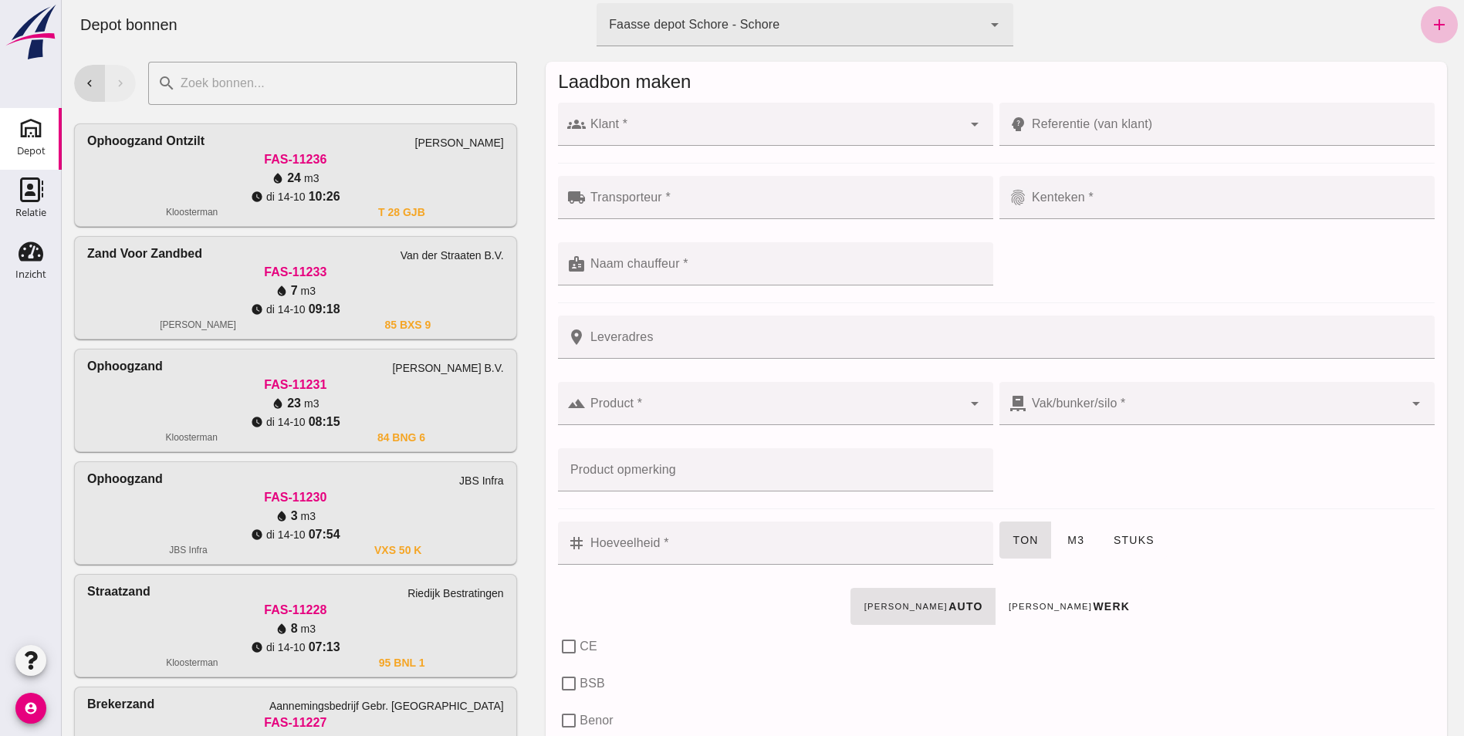
click at [709, 124] on input "Klant *" at bounding box center [774, 132] width 376 height 19
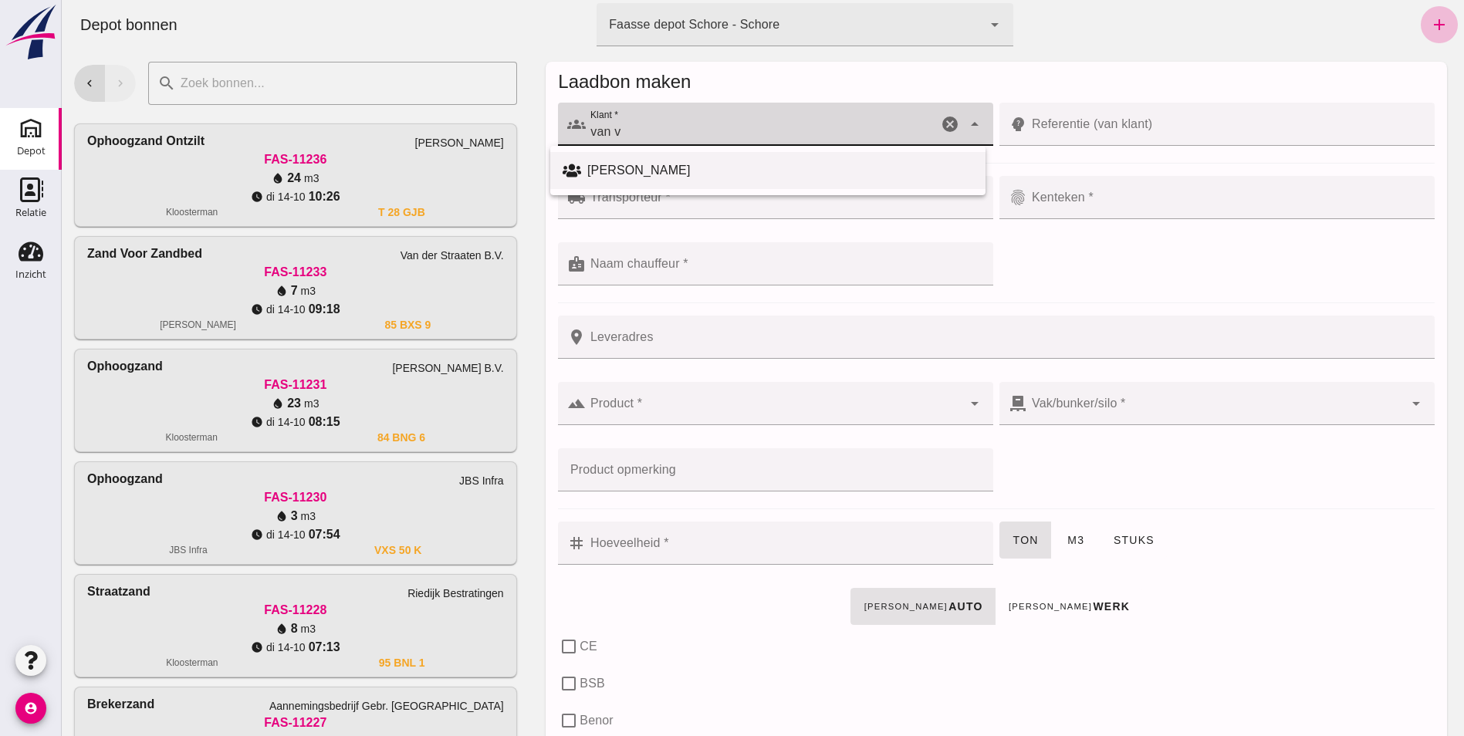
click at [603, 166] on div "[PERSON_NAME]" at bounding box center [780, 170] width 386 height 19
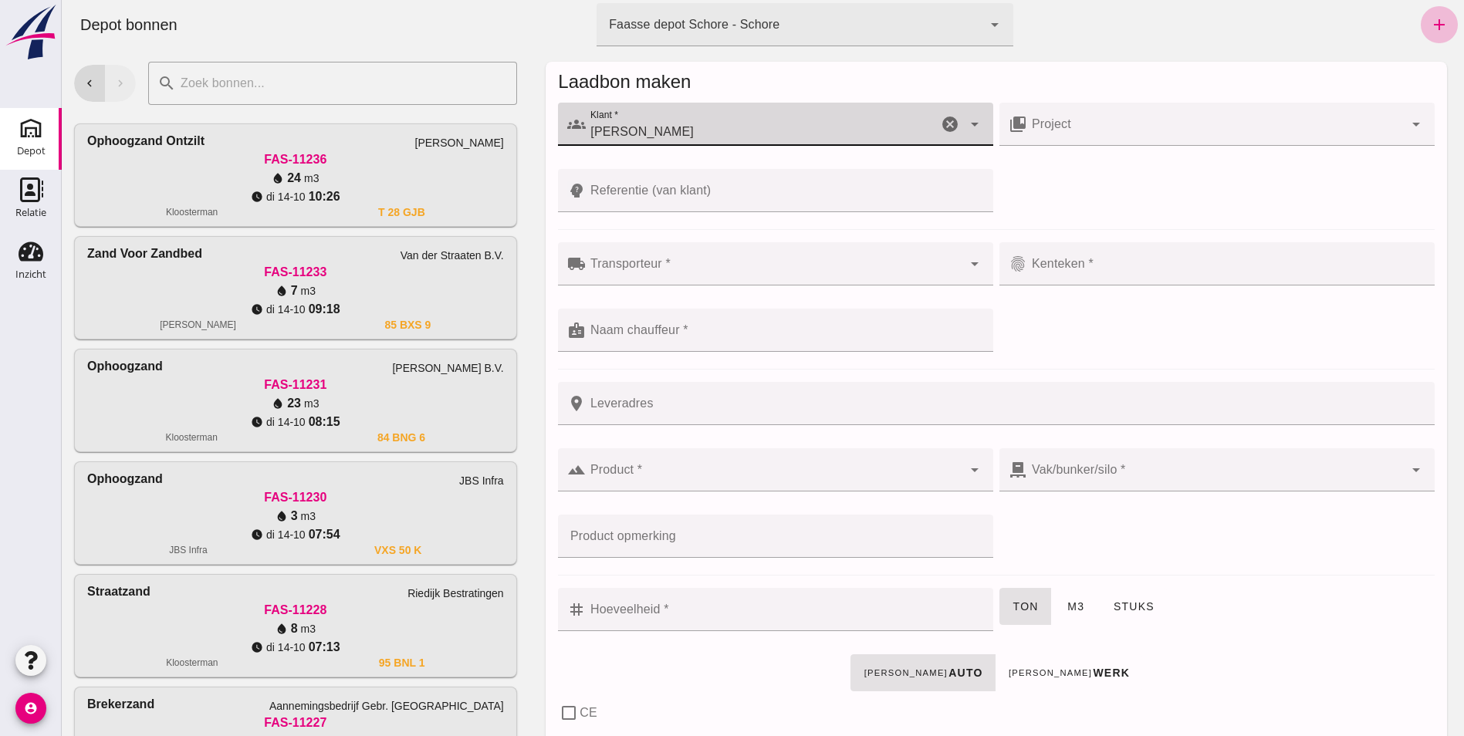
type input "[PERSON_NAME]"
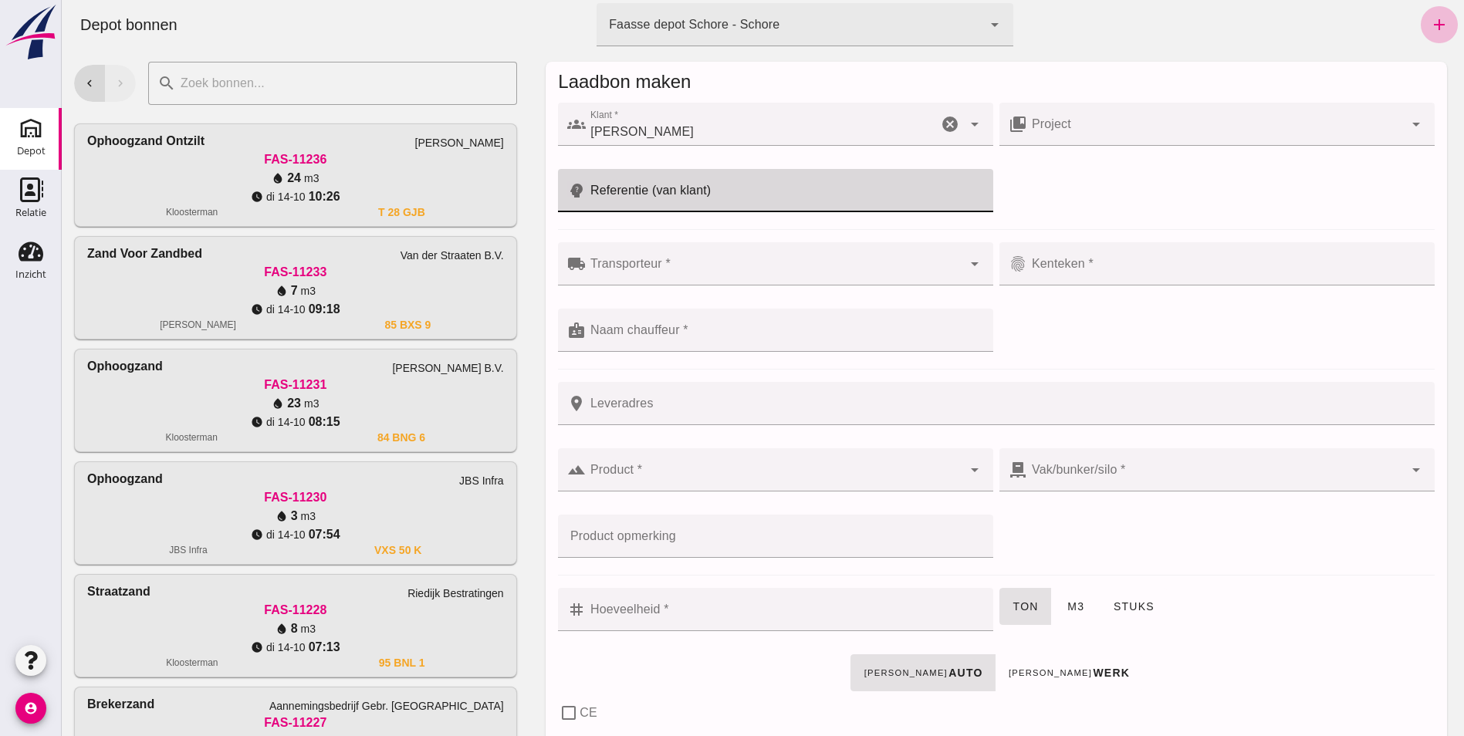
click at [642, 191] on input "Referentie (van klant)" at bounding box center [785, 190] width 398 height 43
type input "60002649"
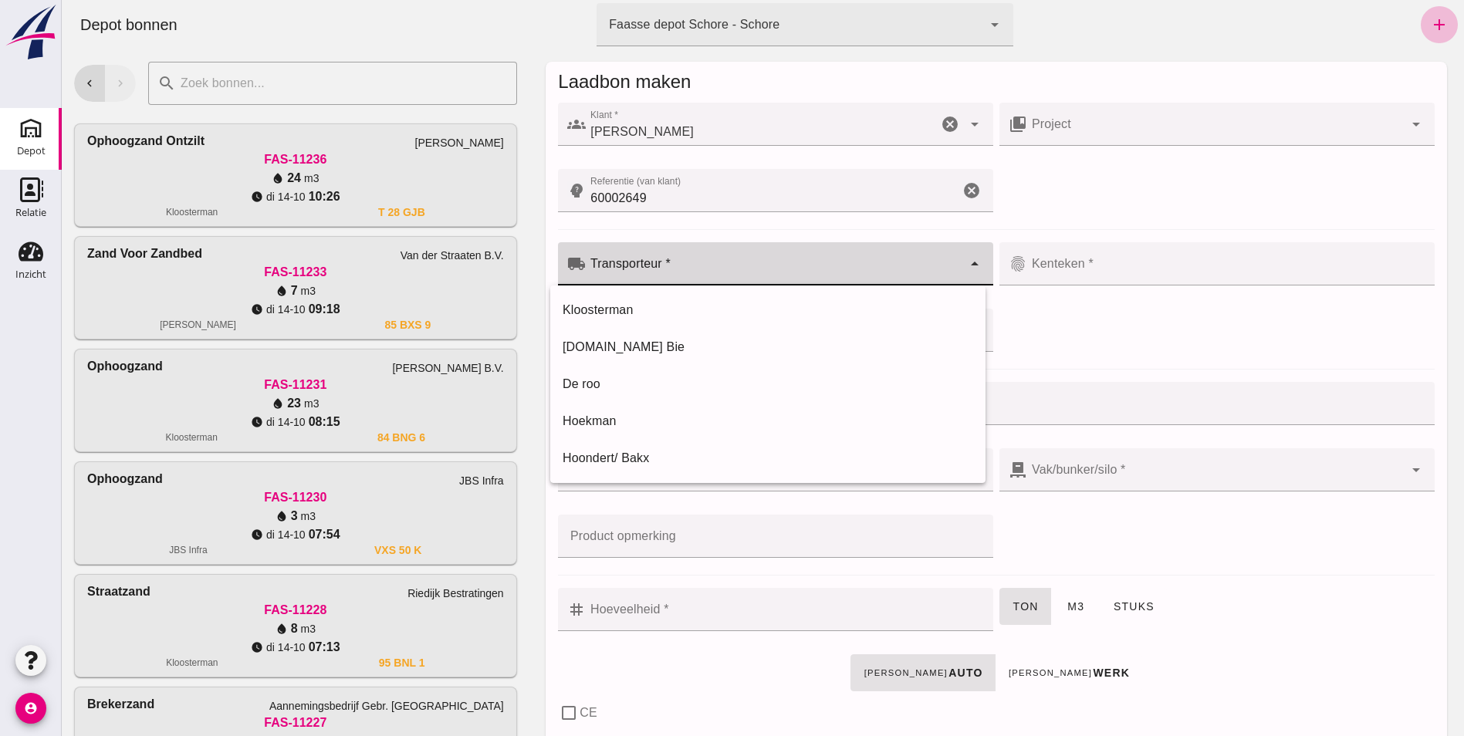
click at [631, 266] on input "Transporteur *" at bounding box center [774, 271] width 376 height 19
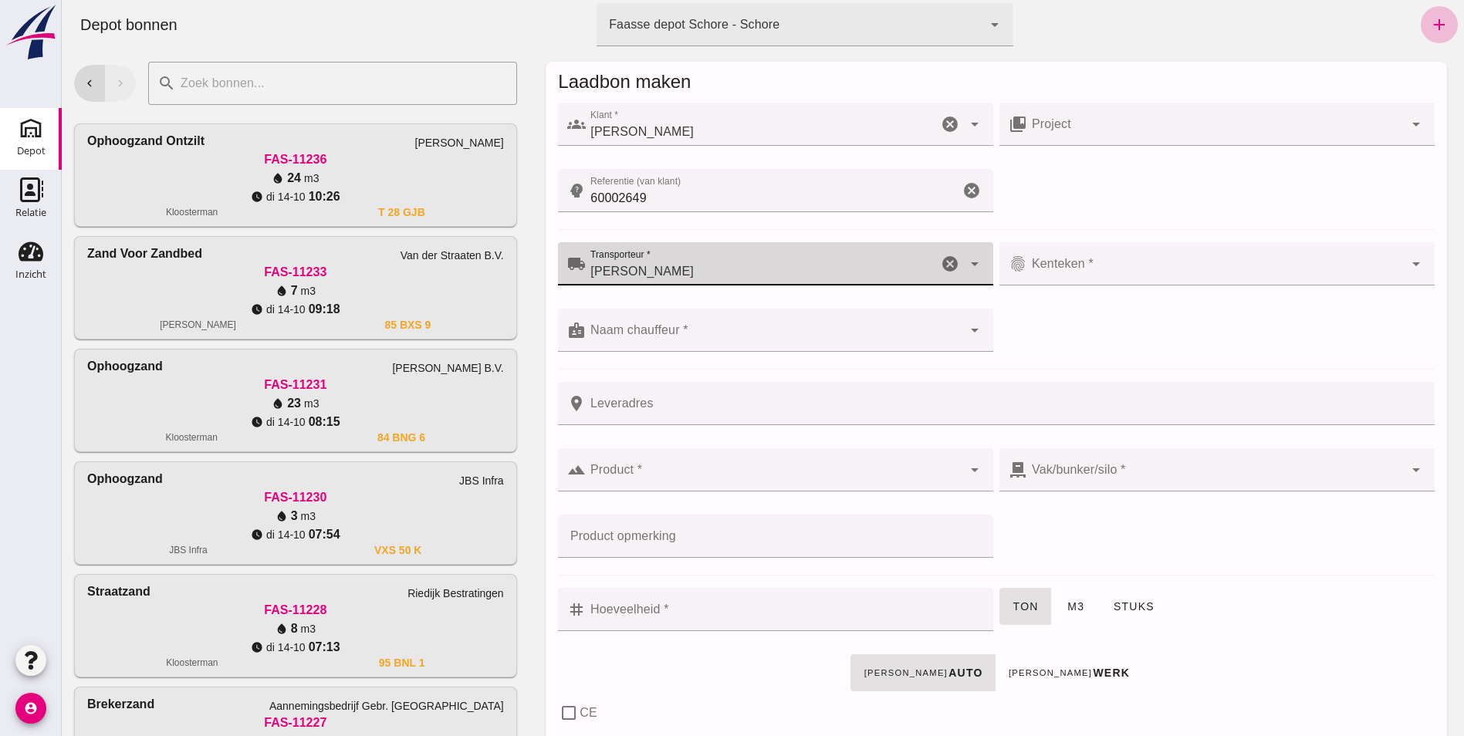
type input "[PERSON_NAME]"
click at [1053, 254] on div at bounding box center [1215, 263] width 376 height 43
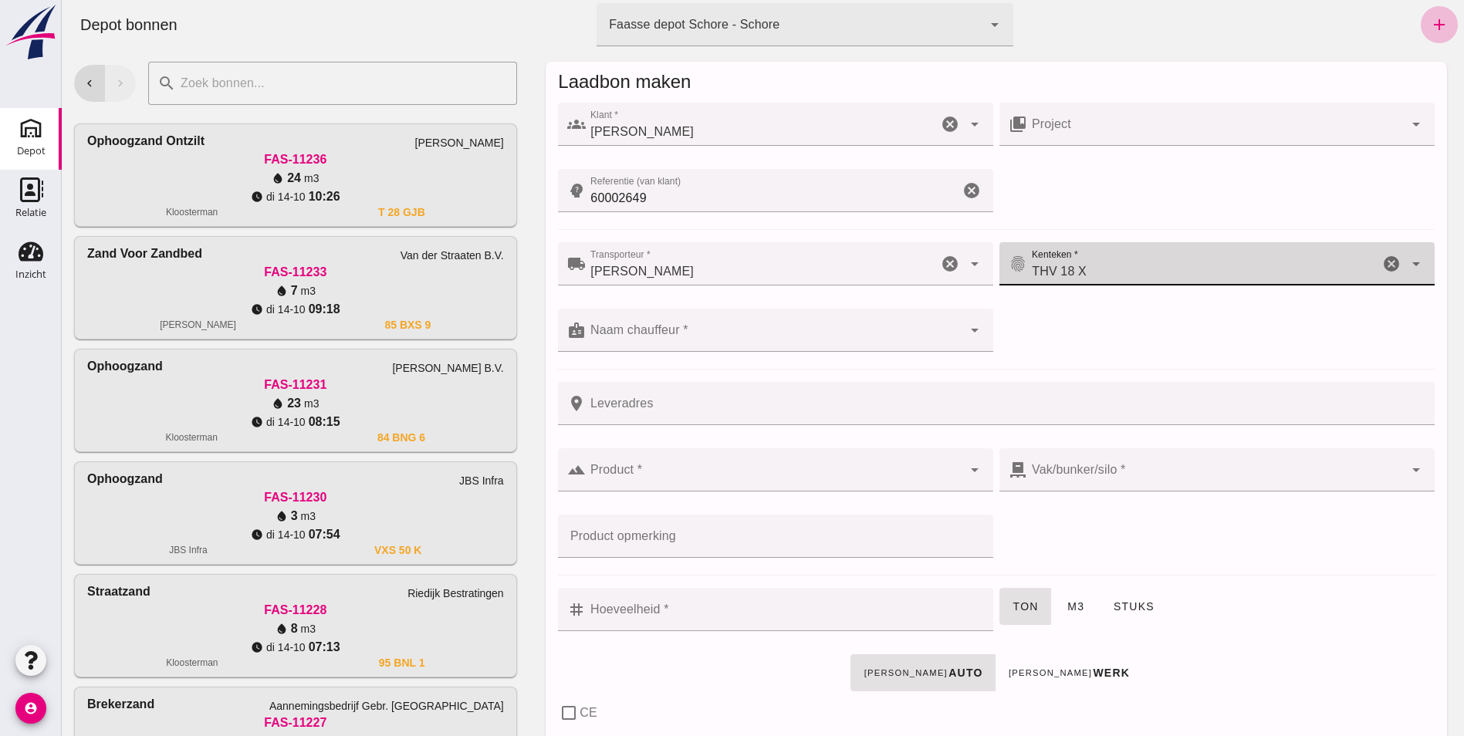
type input "THV 18 X"
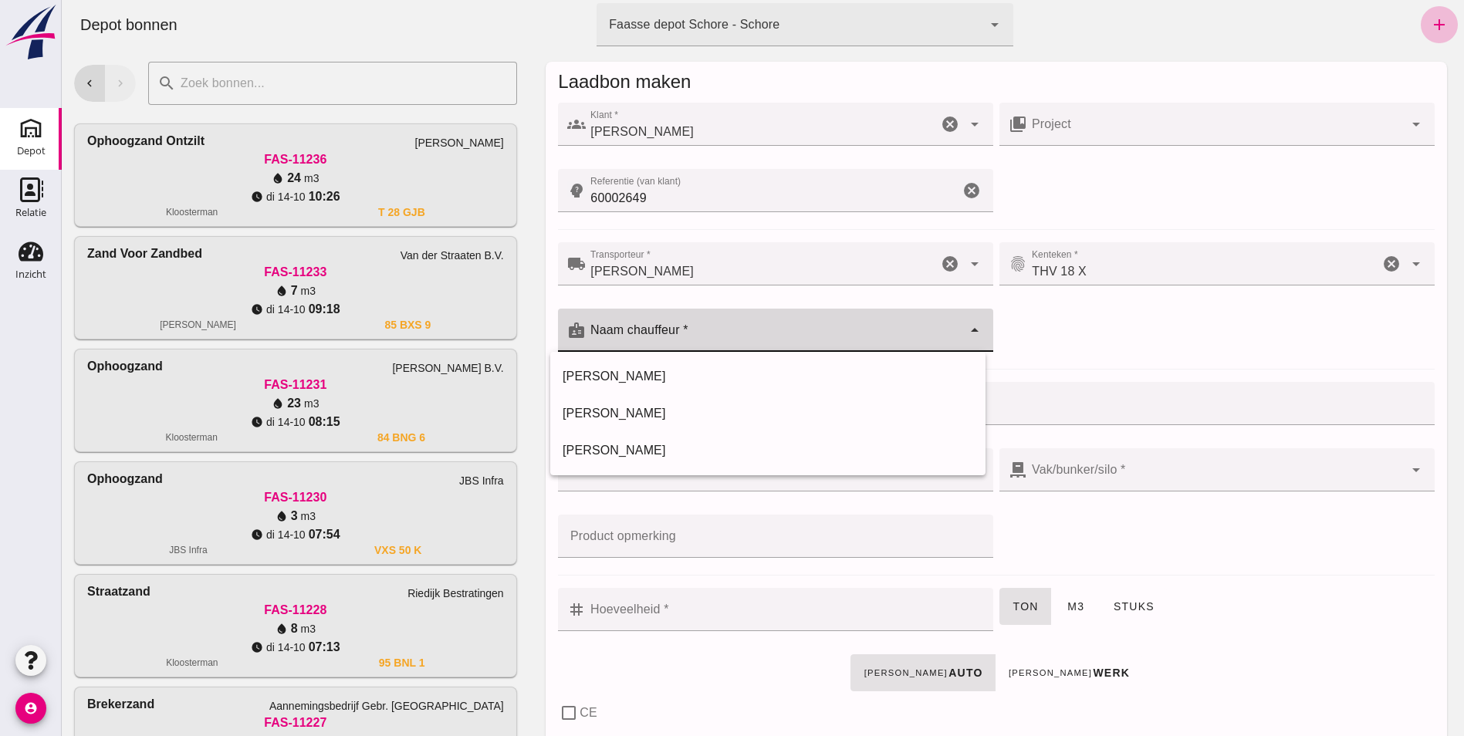
click at [618, 323] on div at bounding box center [774, 330] width 376 height 43
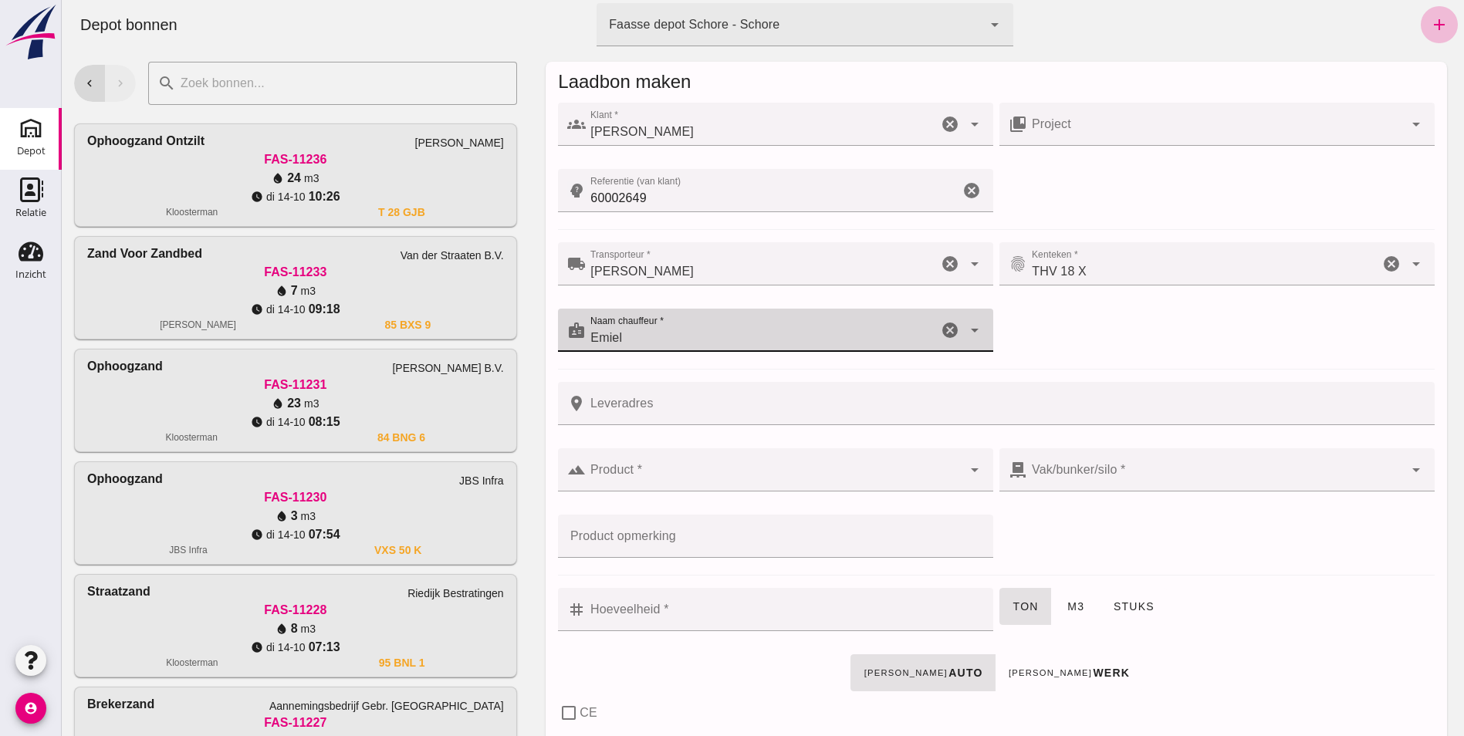
type input "Emiel"
click at [603, 403] on input "Leveradres" at bounding box center [1005, 403] width 839 height 43
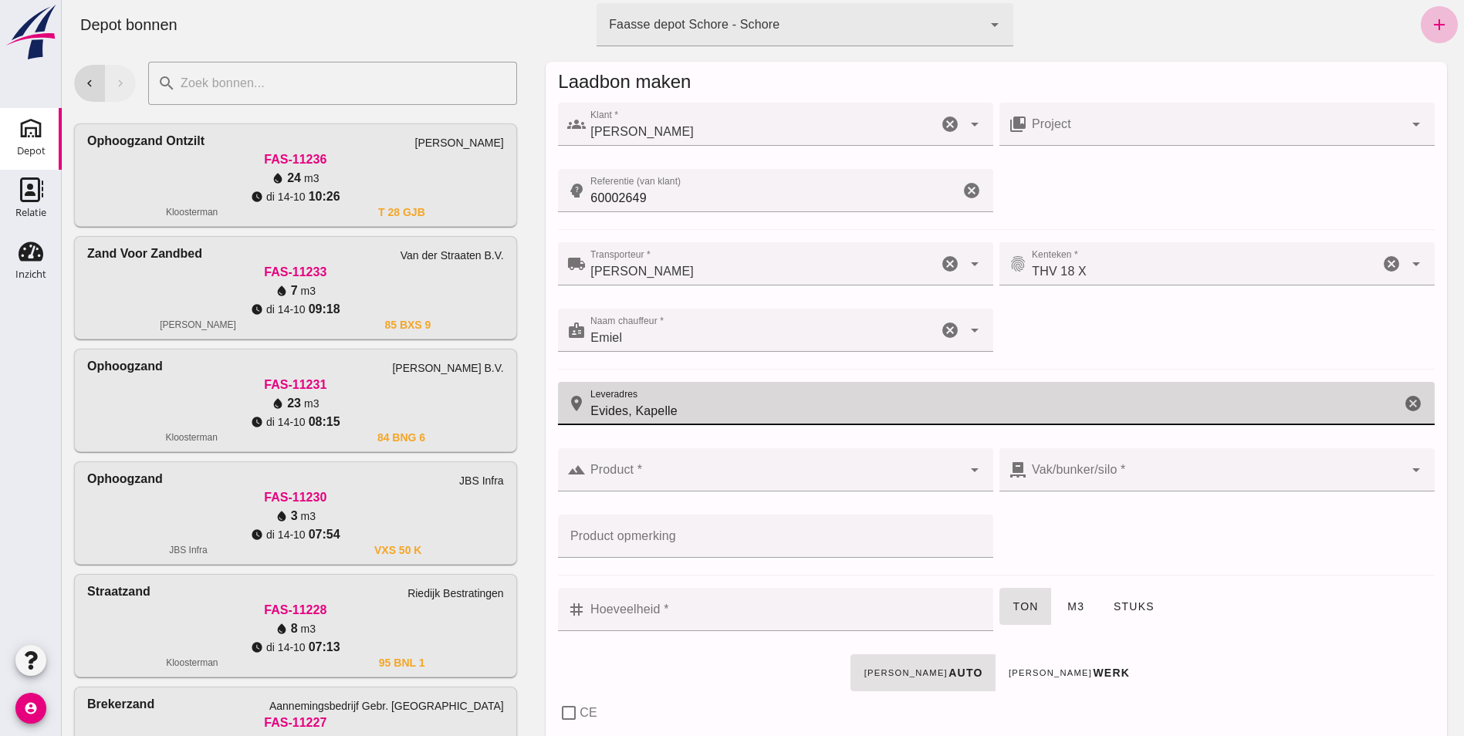
type input "Evides, Kapelle"
click at [600, 471] on input "Product *" at bounding box center [774, 477] width 376 height 19
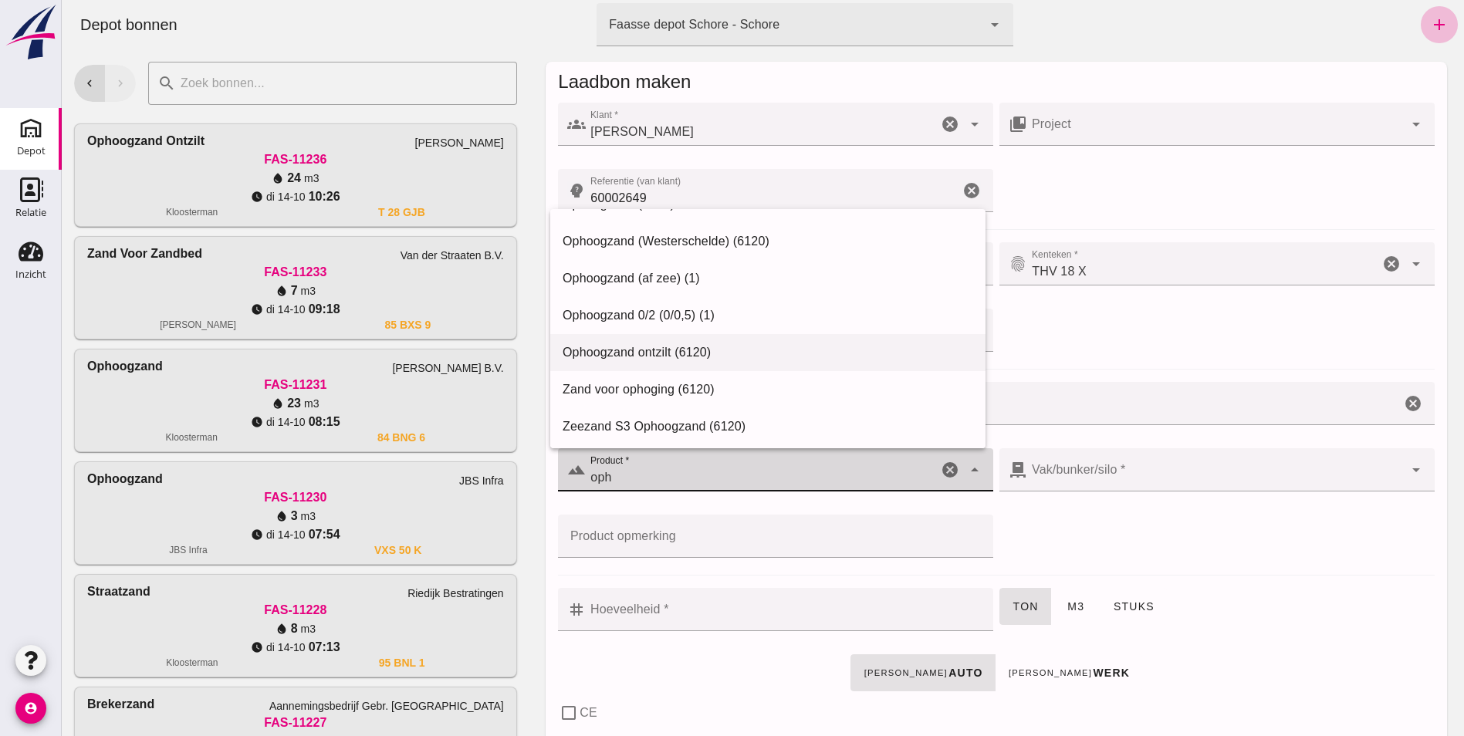
scroll to position [106, 0]
click at [616, 349] on div "Ophoogzand ontzilt (6120)" at bounding box center [767, 349] width 410 height 19
type input "Ophoogzand ontzilt (6120)"
type input "284"
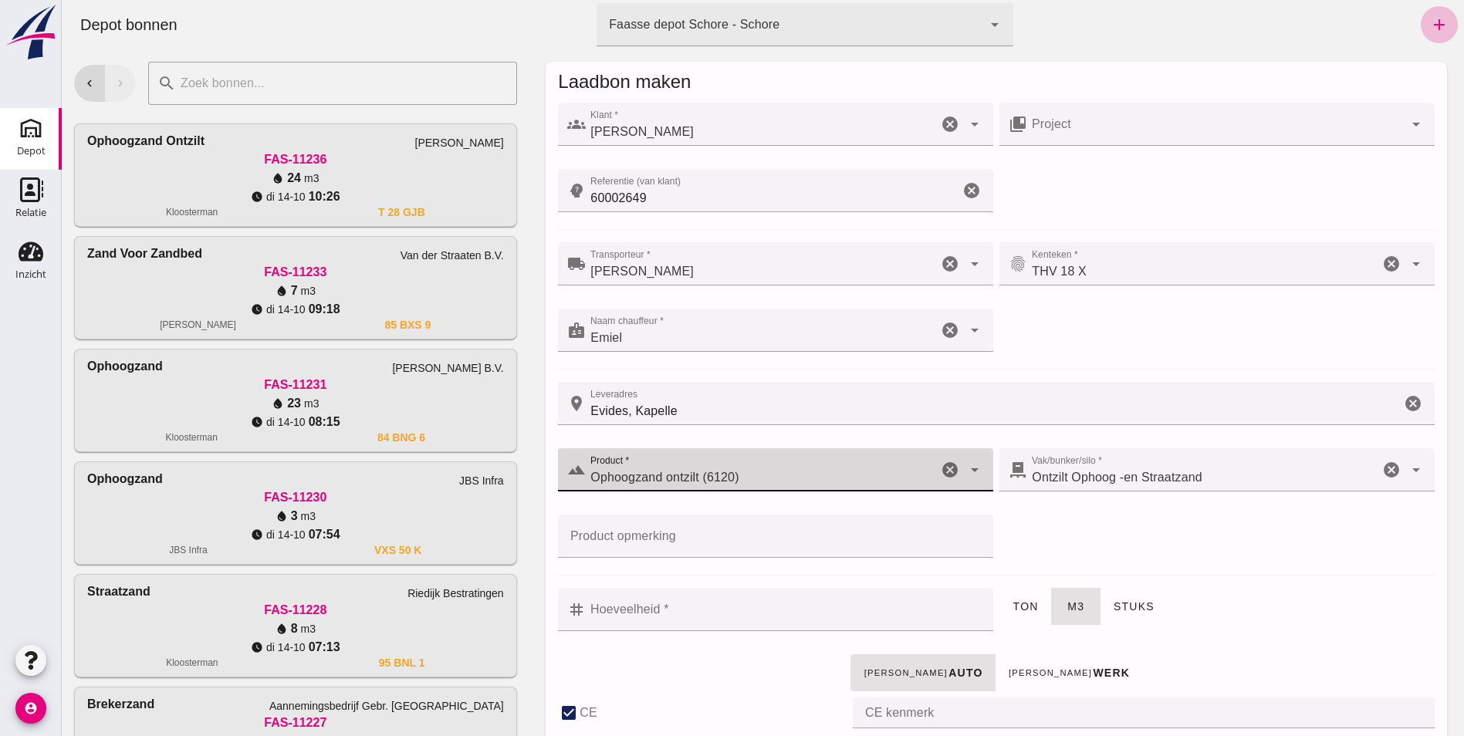
checkbox input "true"
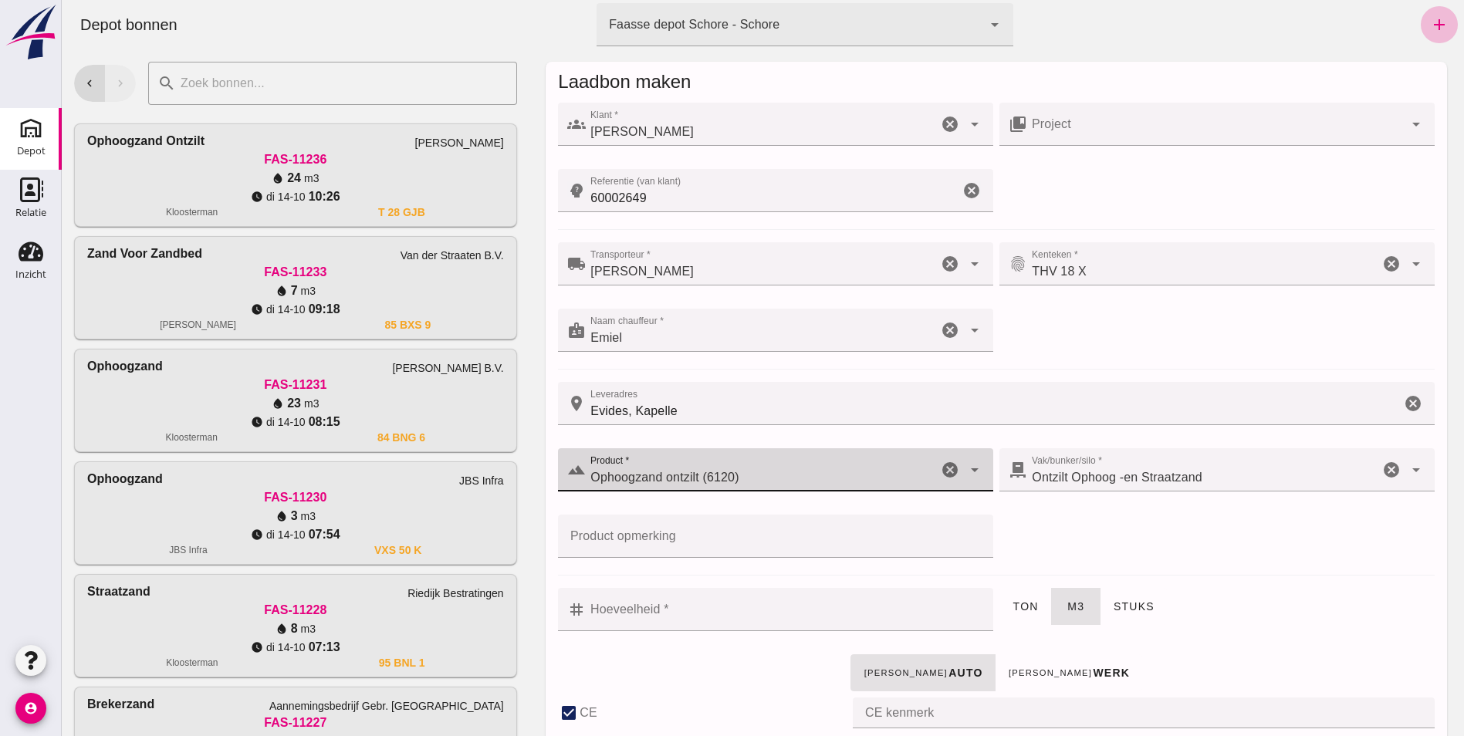
checkbox input "true"
type input "41"
type input "Ophoogzand ontzilt (6120)"
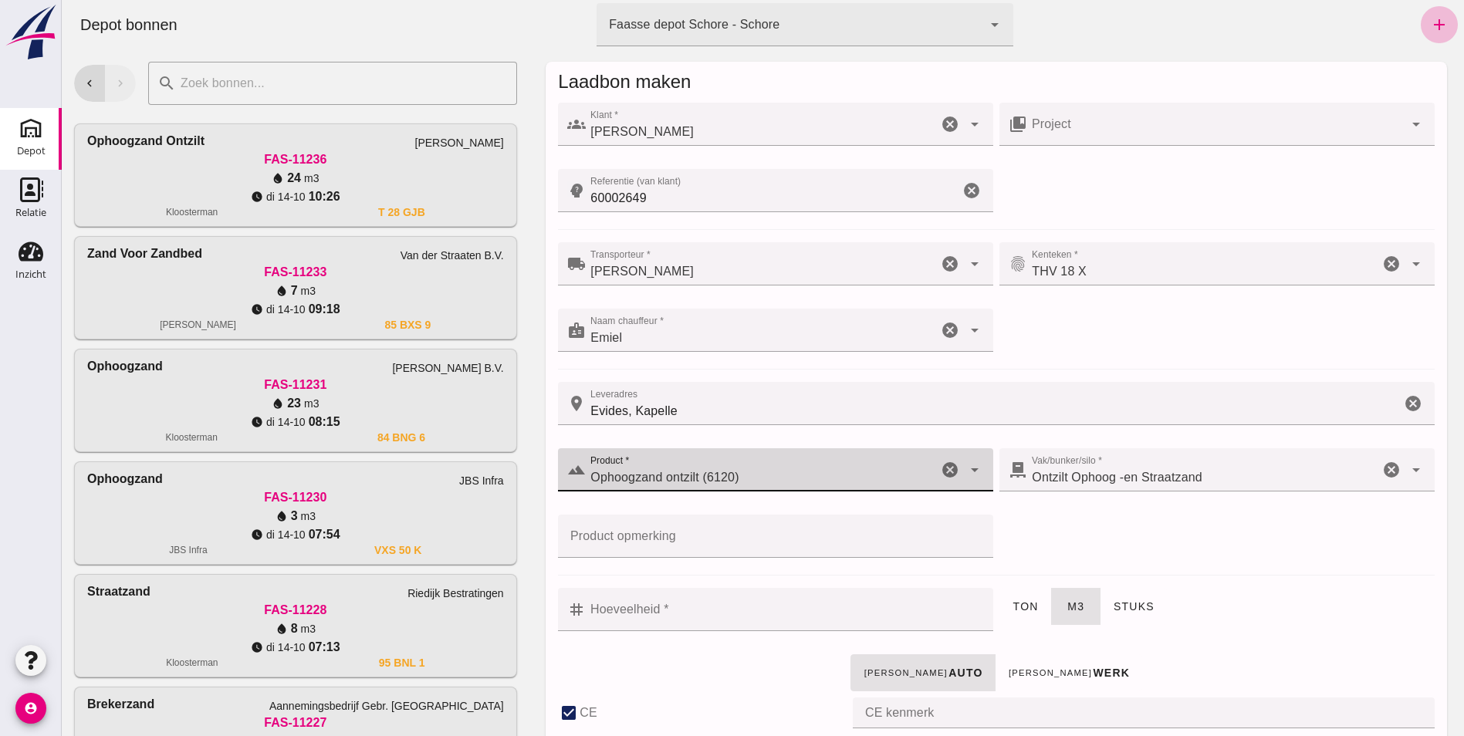
click at [633, 610] on input "Hoeveelheid *" at bounding box center [785, 609] width 398 height 43
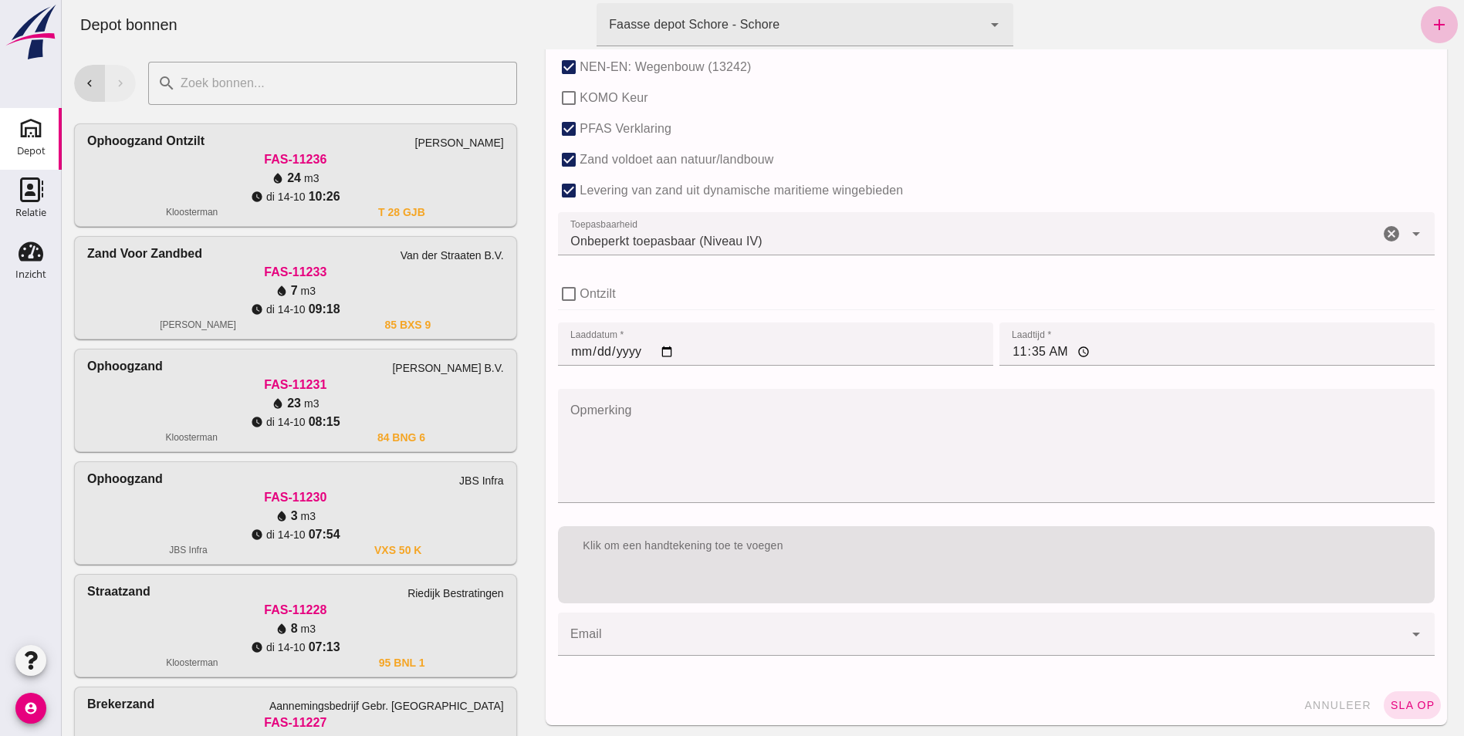
scroll to position [993, 0]
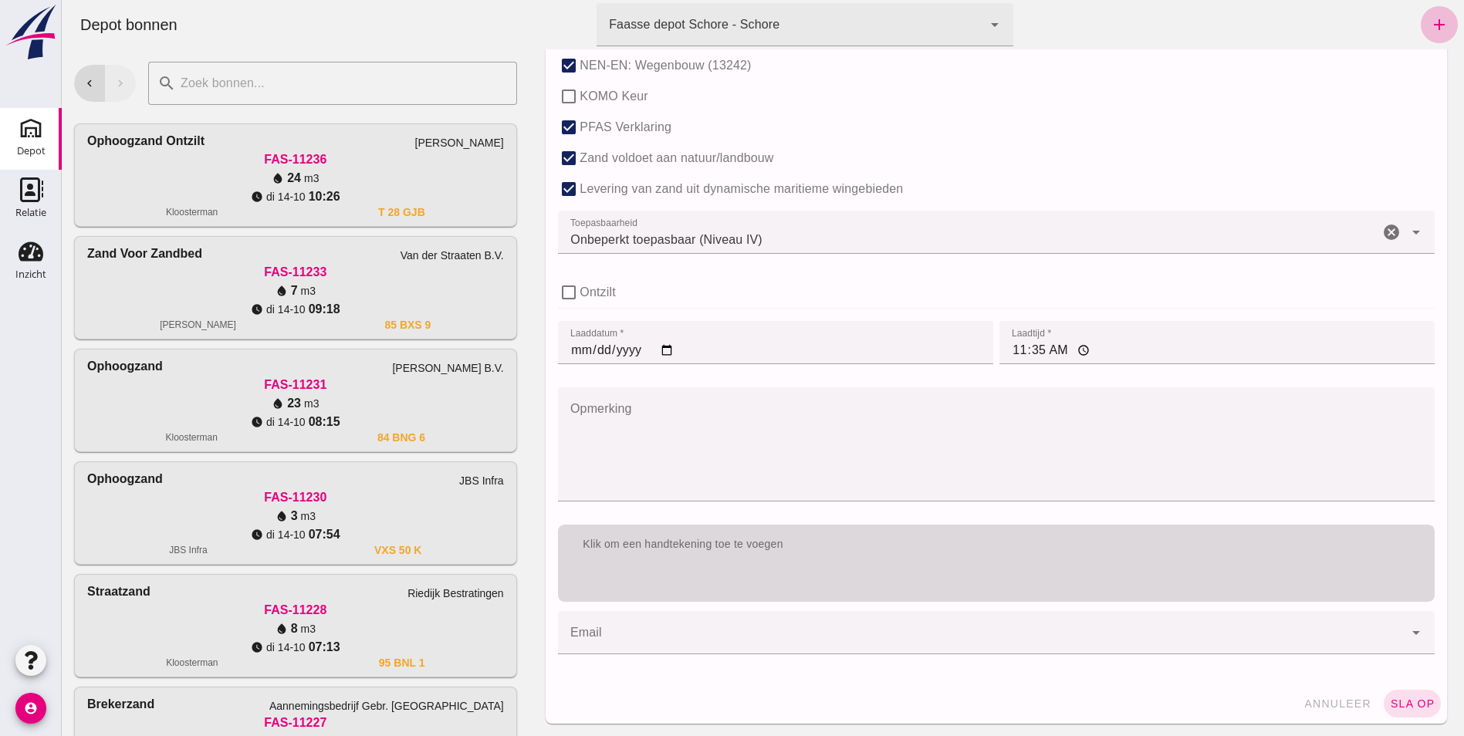
type input "12"
click at [665, 559] on div "Klik om een handtekening toe te voegen" at bounding box center [996, 545] width 876 height 40
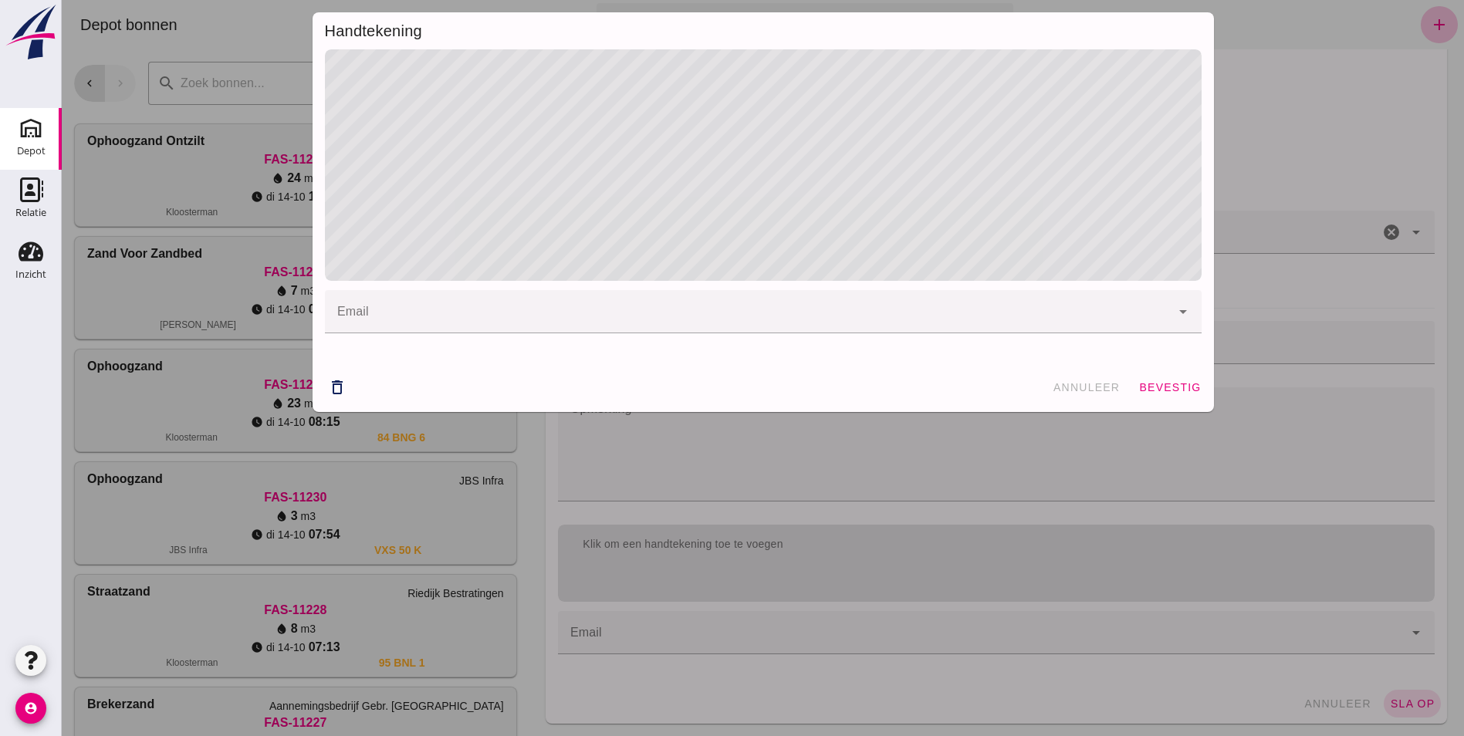
click at [475, 313] on input "email" at bounding box center [751, 319] width 829 height 19
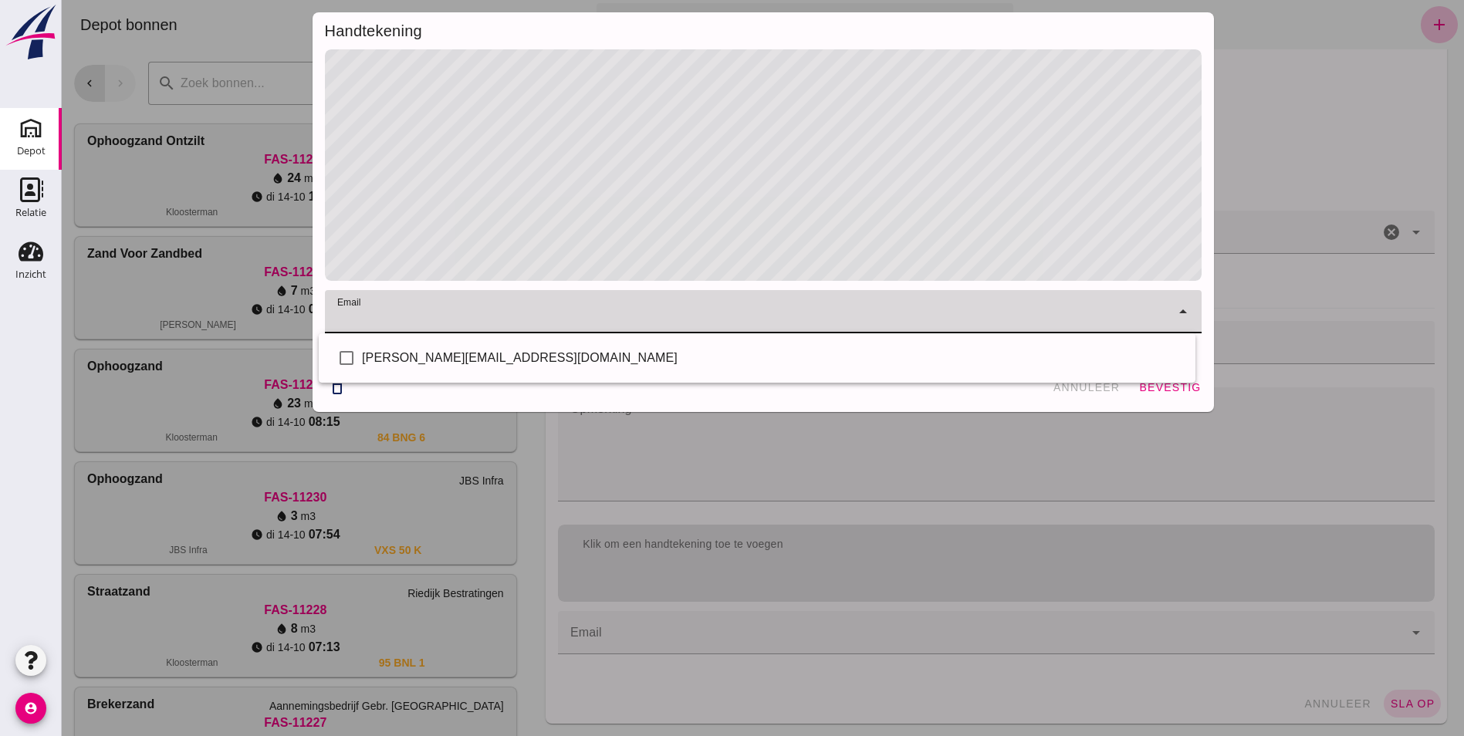
type input "R"
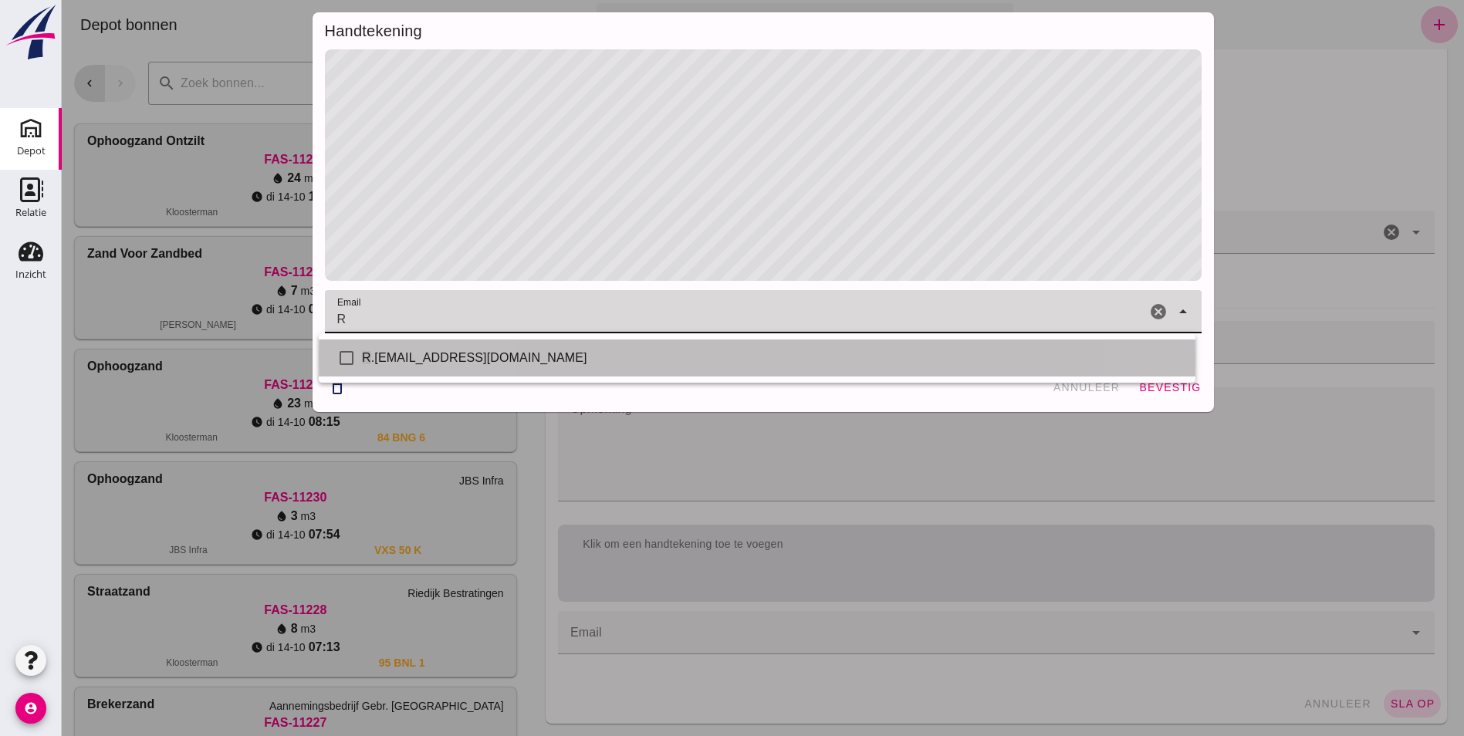
click at [437, 354] on span ".[EMAIL_ADDRESS][DOMAIN_NAME]" at bounding box center [479, 357] width 216 height 13
checkbox input "true"
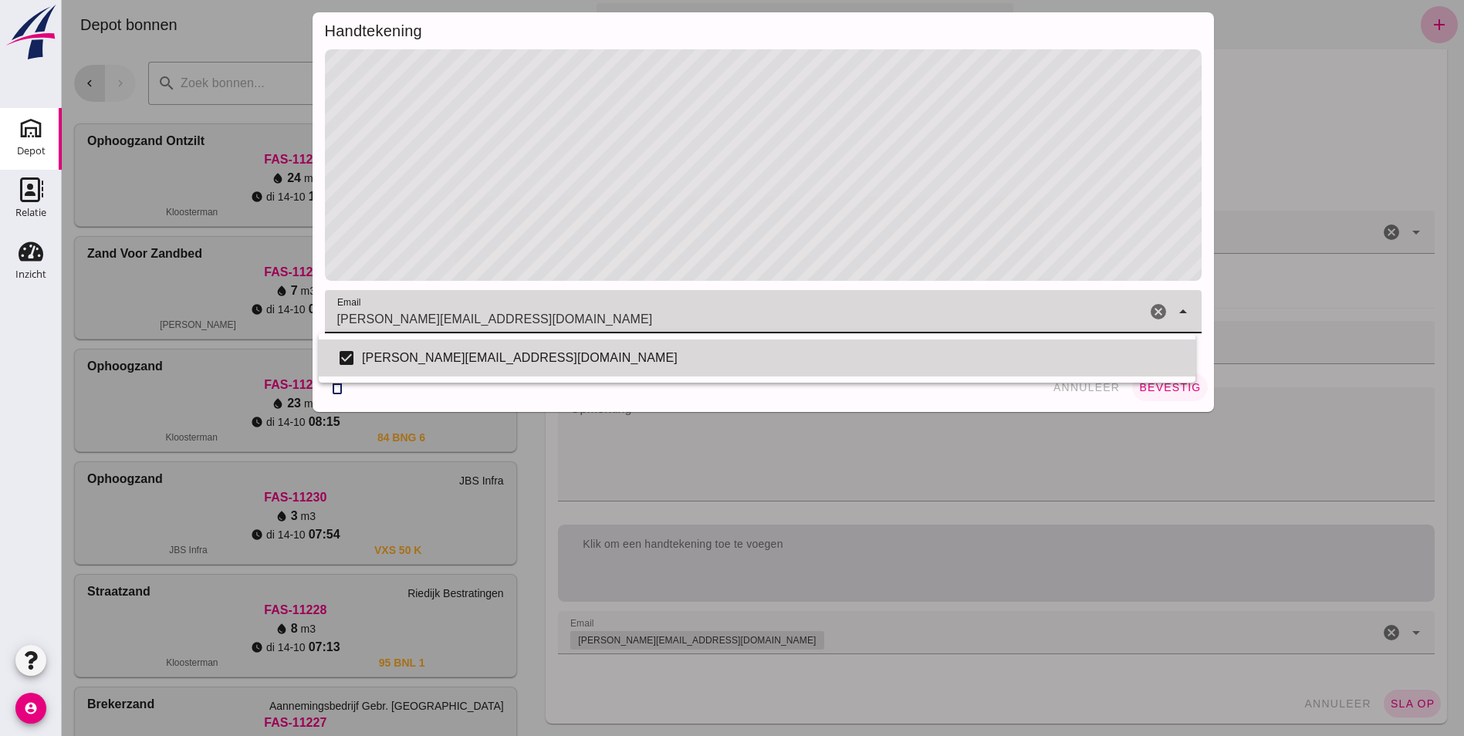
click at [1176, 384] on span "bevestig" at bounding box center [1169, 387] width 62 height 12
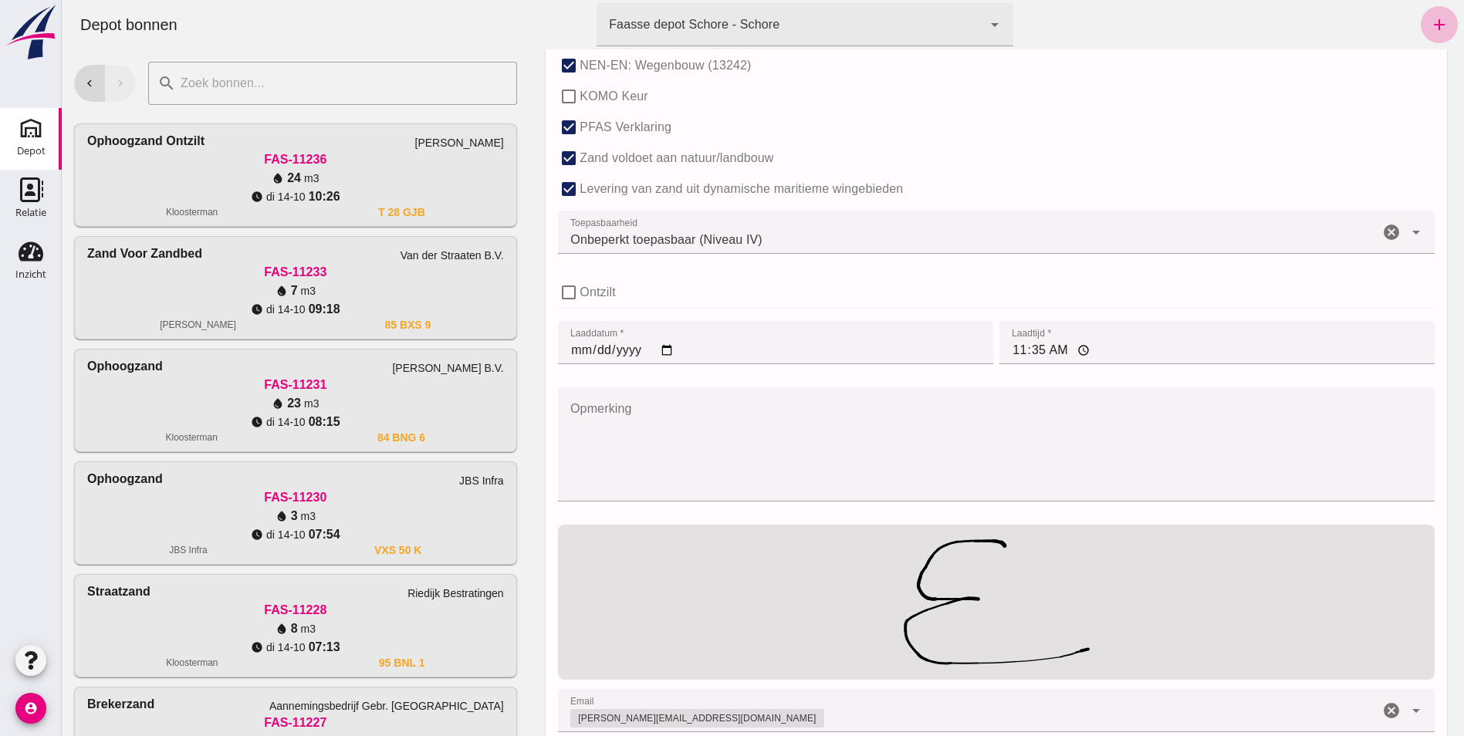
click at [1015, 348] on input "11:35" at bounding box center [1216, 342] width 435 height 43
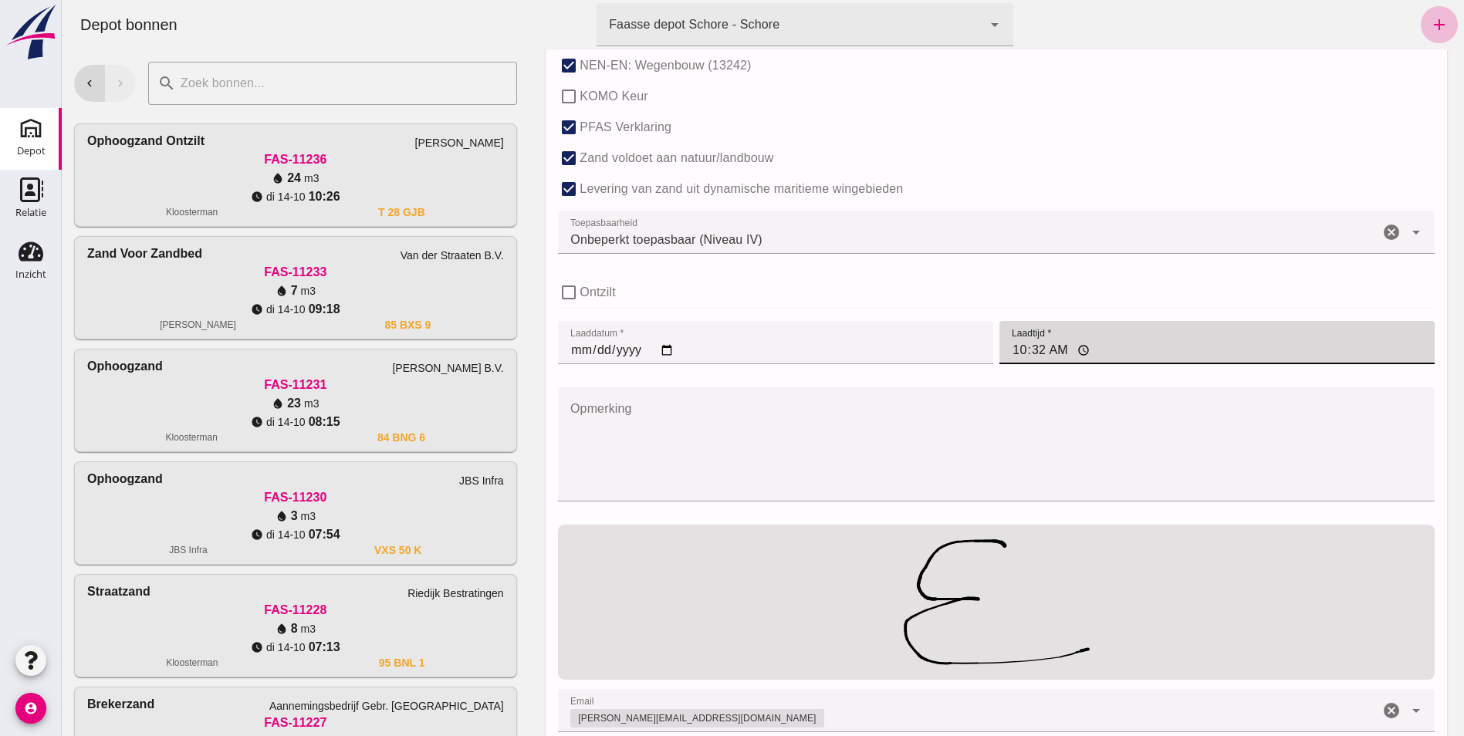
type input "10:29"
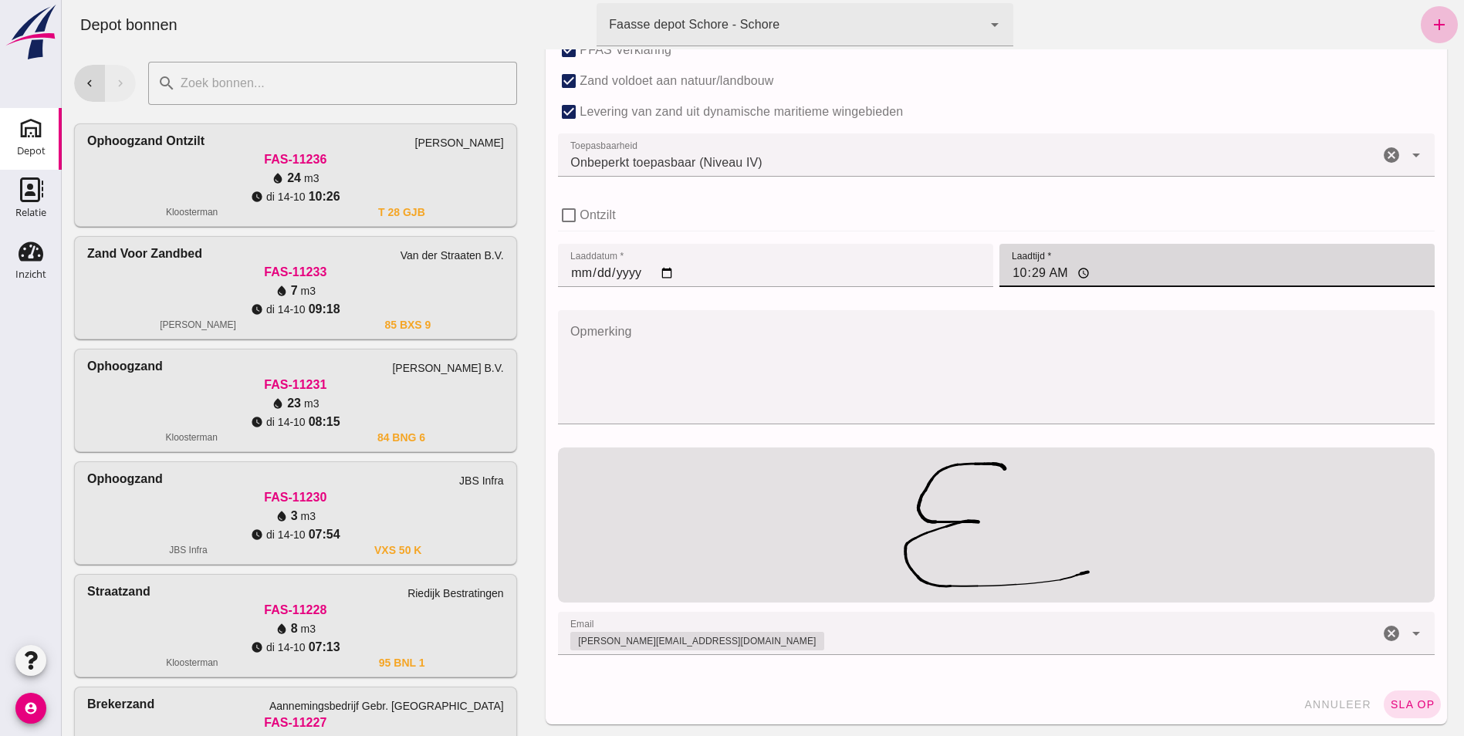
scroll to position [1071, 0]
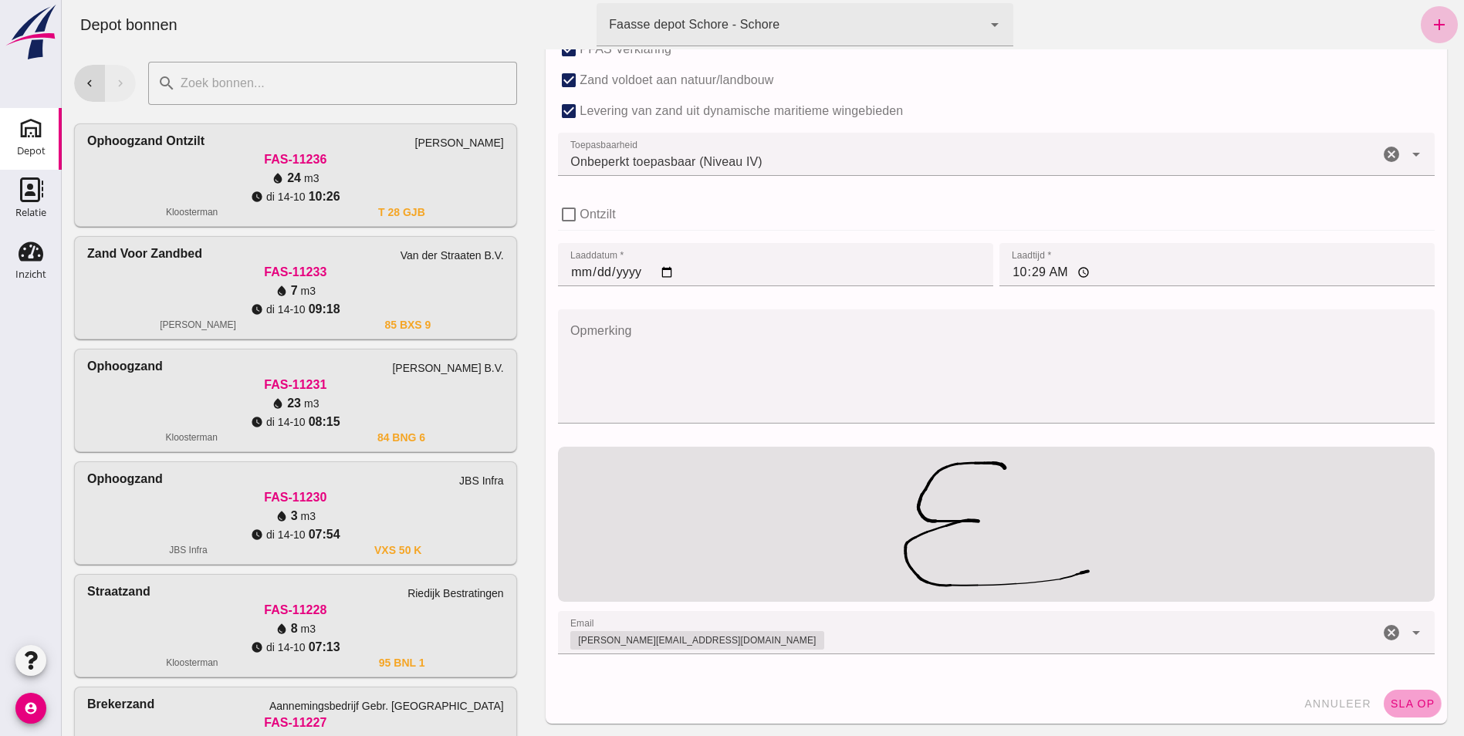
click at [1404, 698] on span "sla op" at bounding box center [1412, 703] width 46 height 12
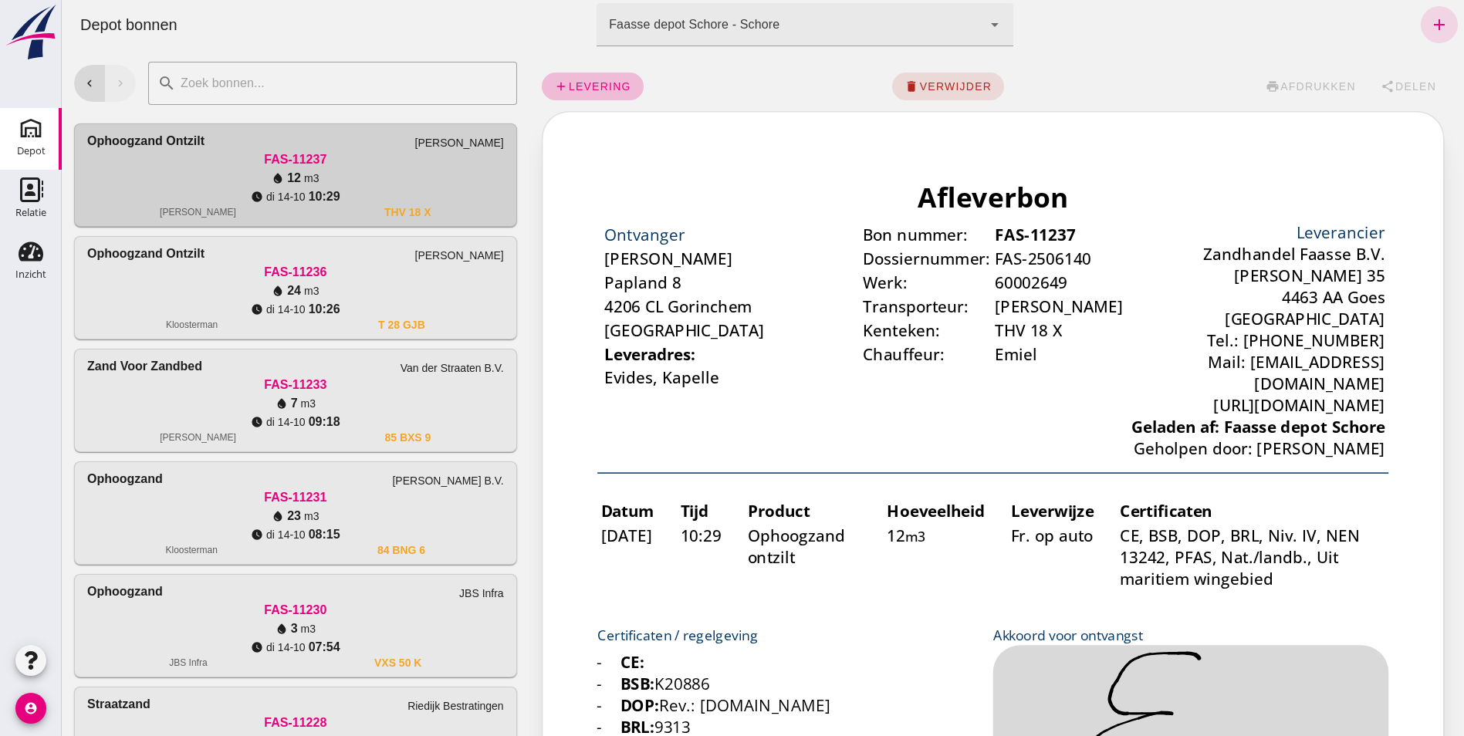
scroll to position [0, 0]
click at [559, 85] on icon "add" at bounding box center [561, 86] width 14 height 14
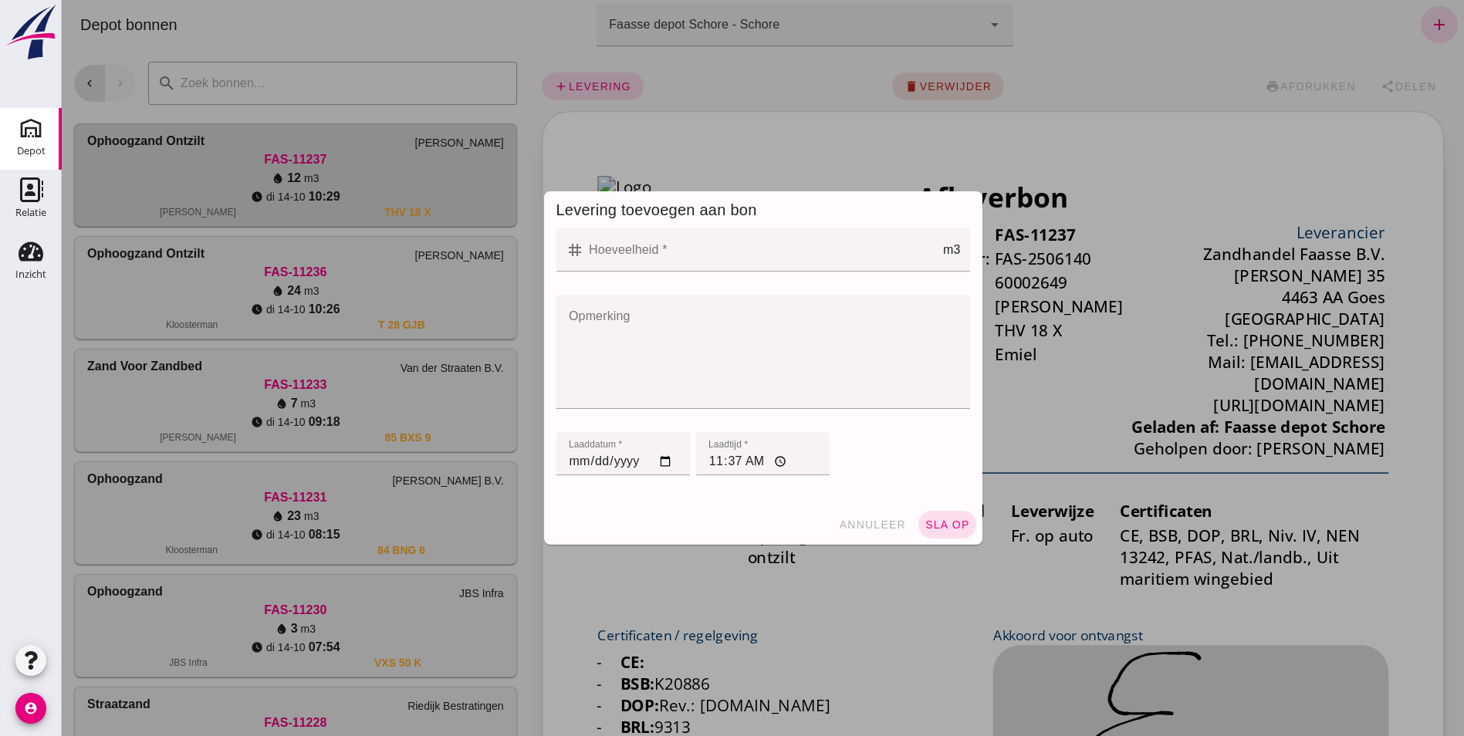
click at [584, 250] on input "Hoeveelheid *" at bounding box center [763, 249] width 359 height 43
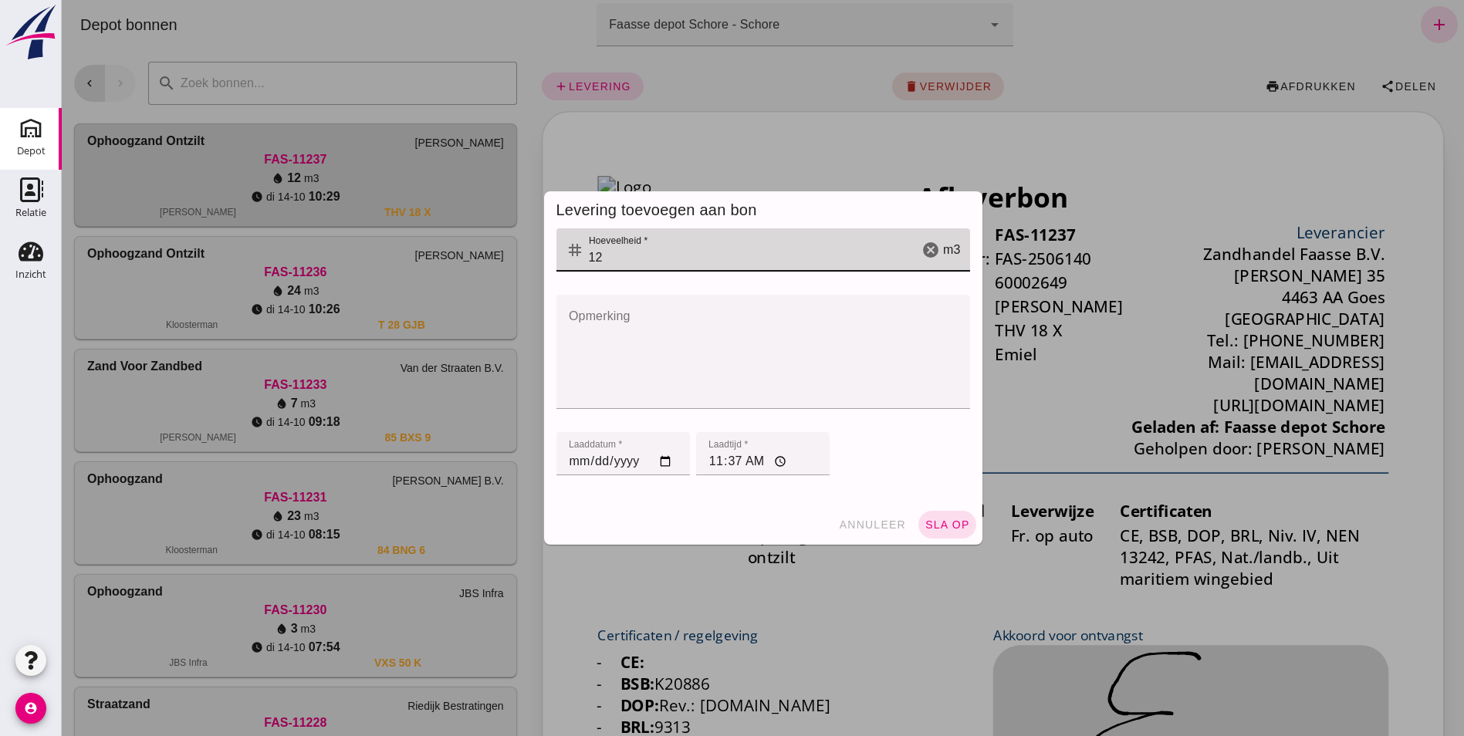
type input "12"
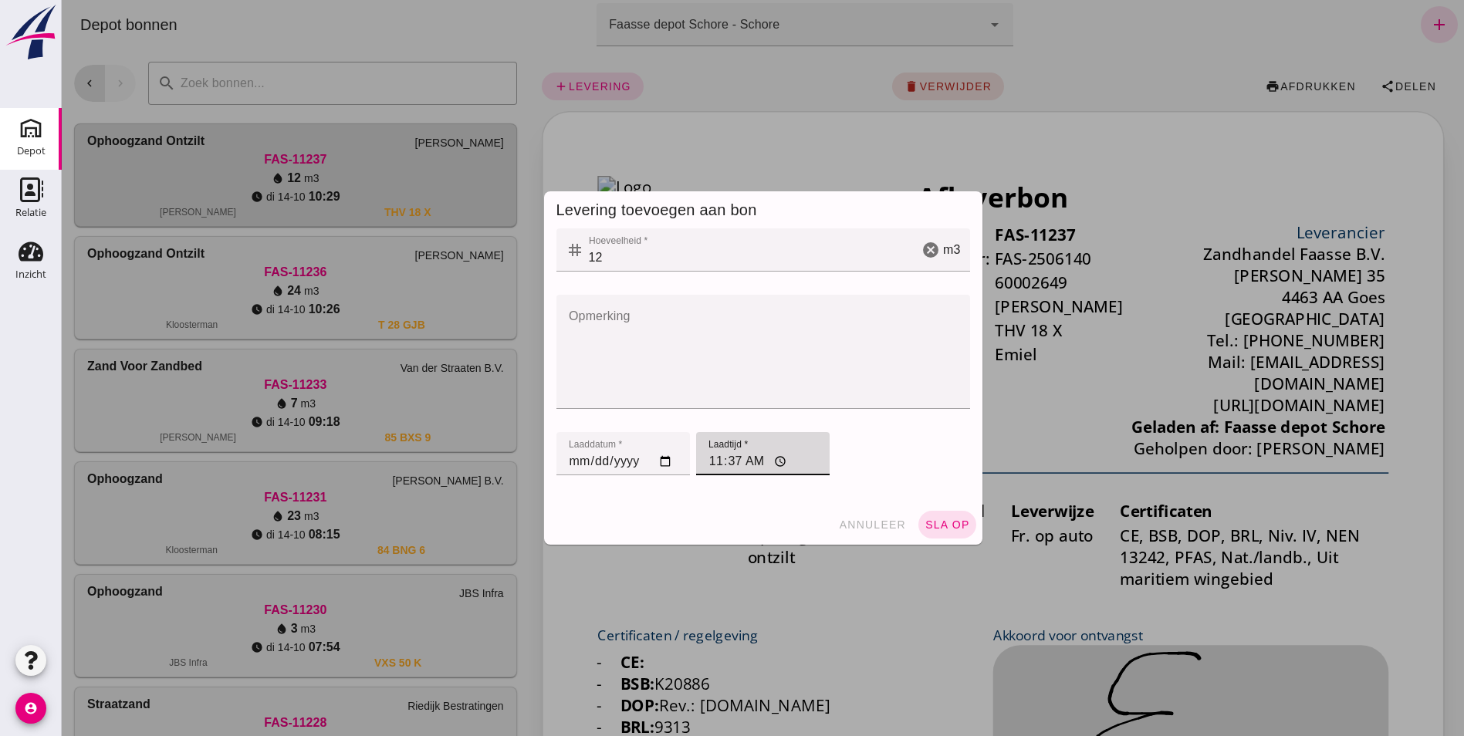
click at [708, 472] on input "11:37" at bounding box center [762, 453] width 133 height 43
type input "11:09"
click at [928, 518] on span "sla op" at bounding box center [947, 524] width 46 height 12
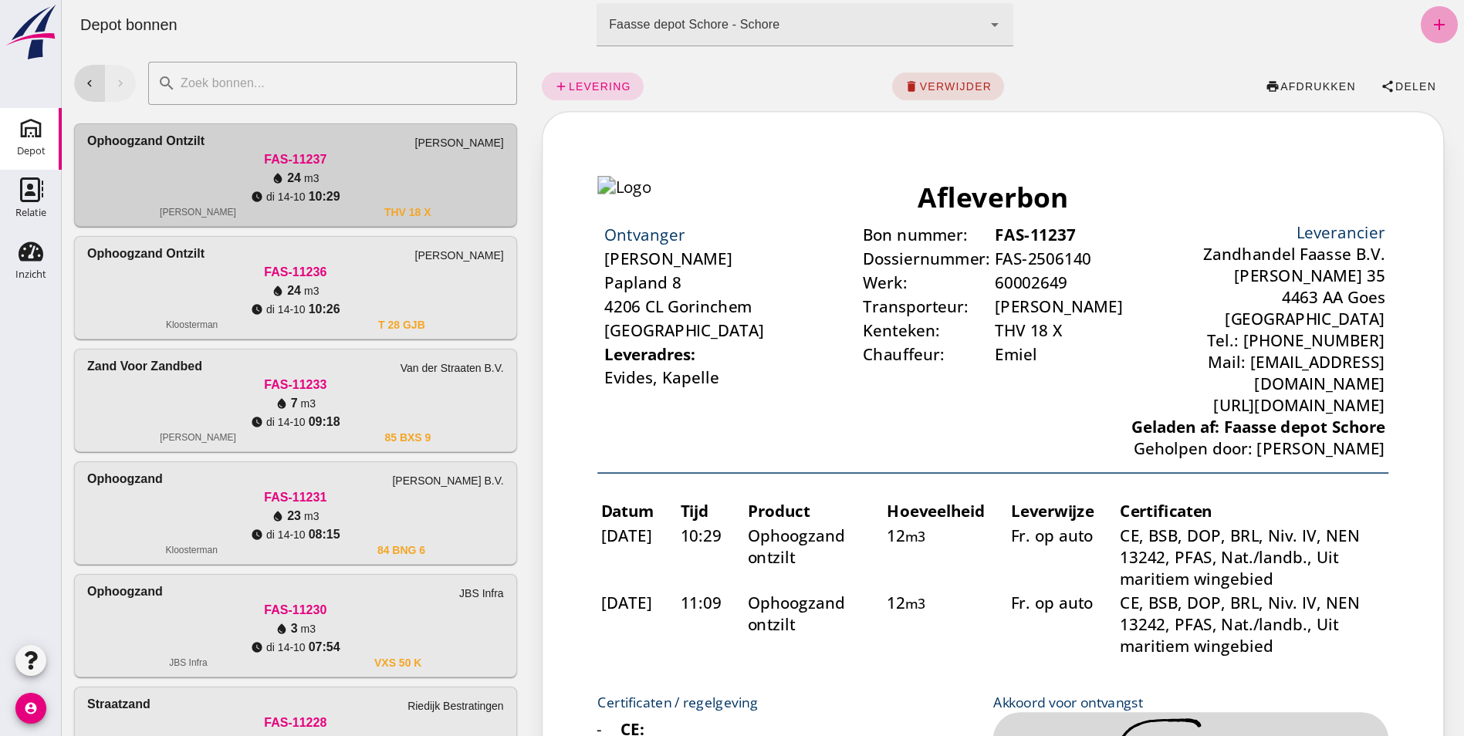
click at [1430, 23] on icon "add" at bounding box center [1439, 24] width 19 height 19
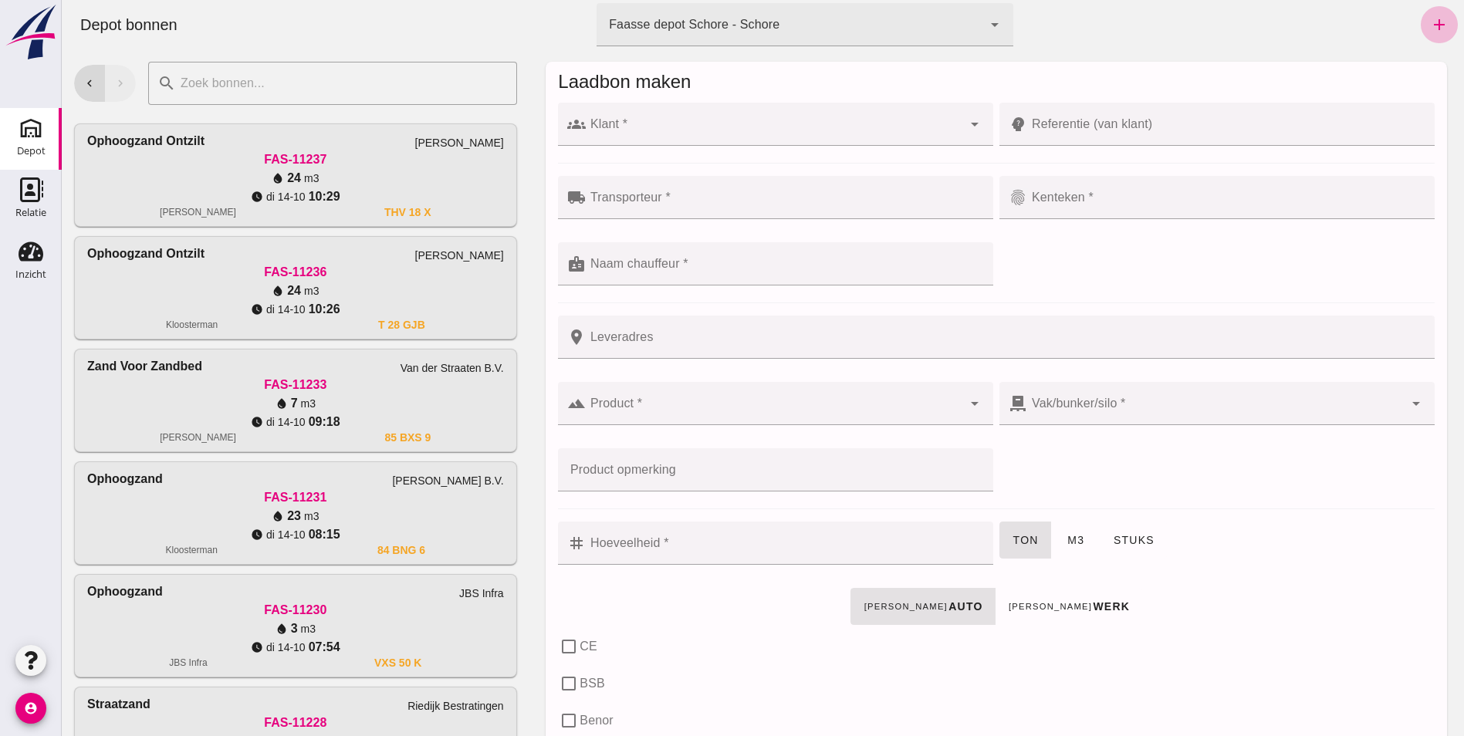
click at [724, 113] on div at bounding box center [774, 124] width 376 height 43
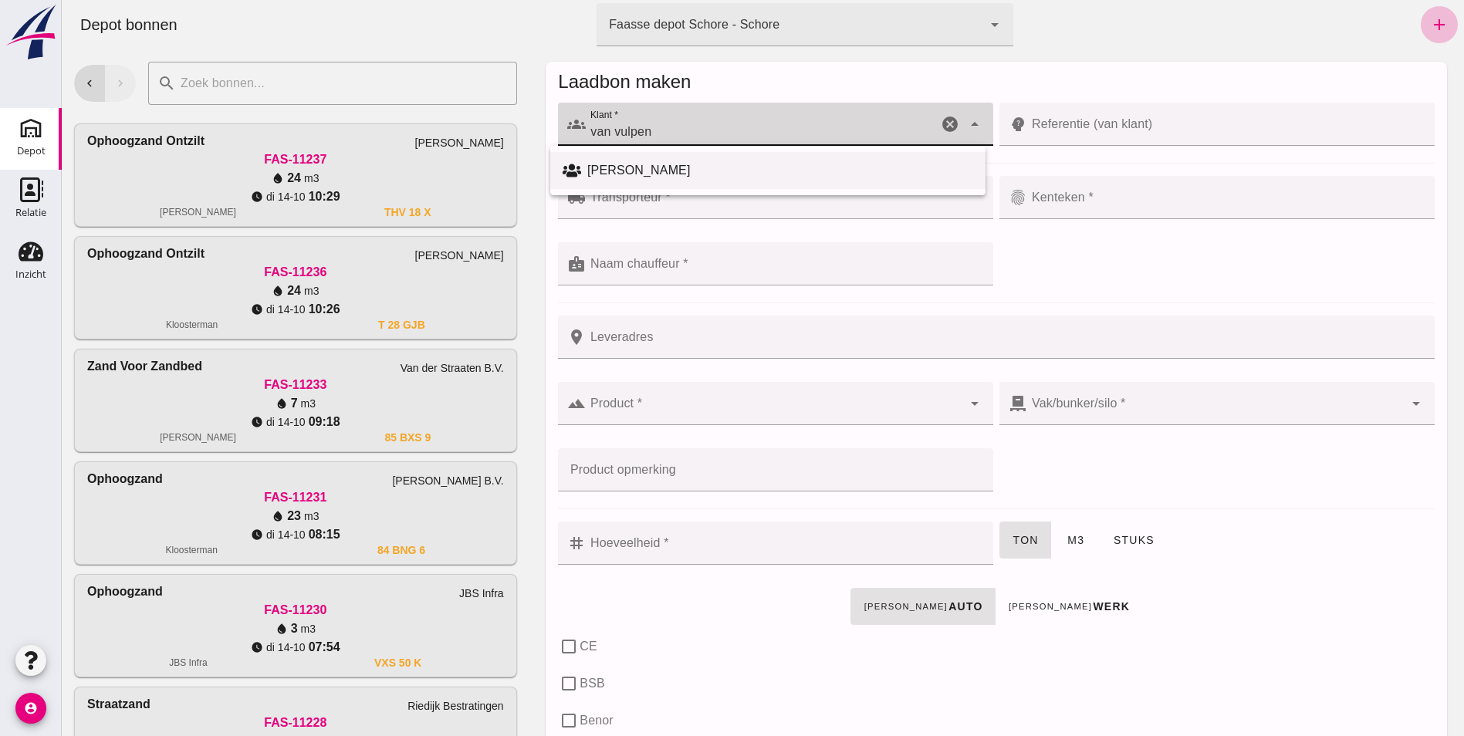
click at [630, 171] on div "[PERSON_NAME]" at bounding box center [780, 170] width 386 height 19
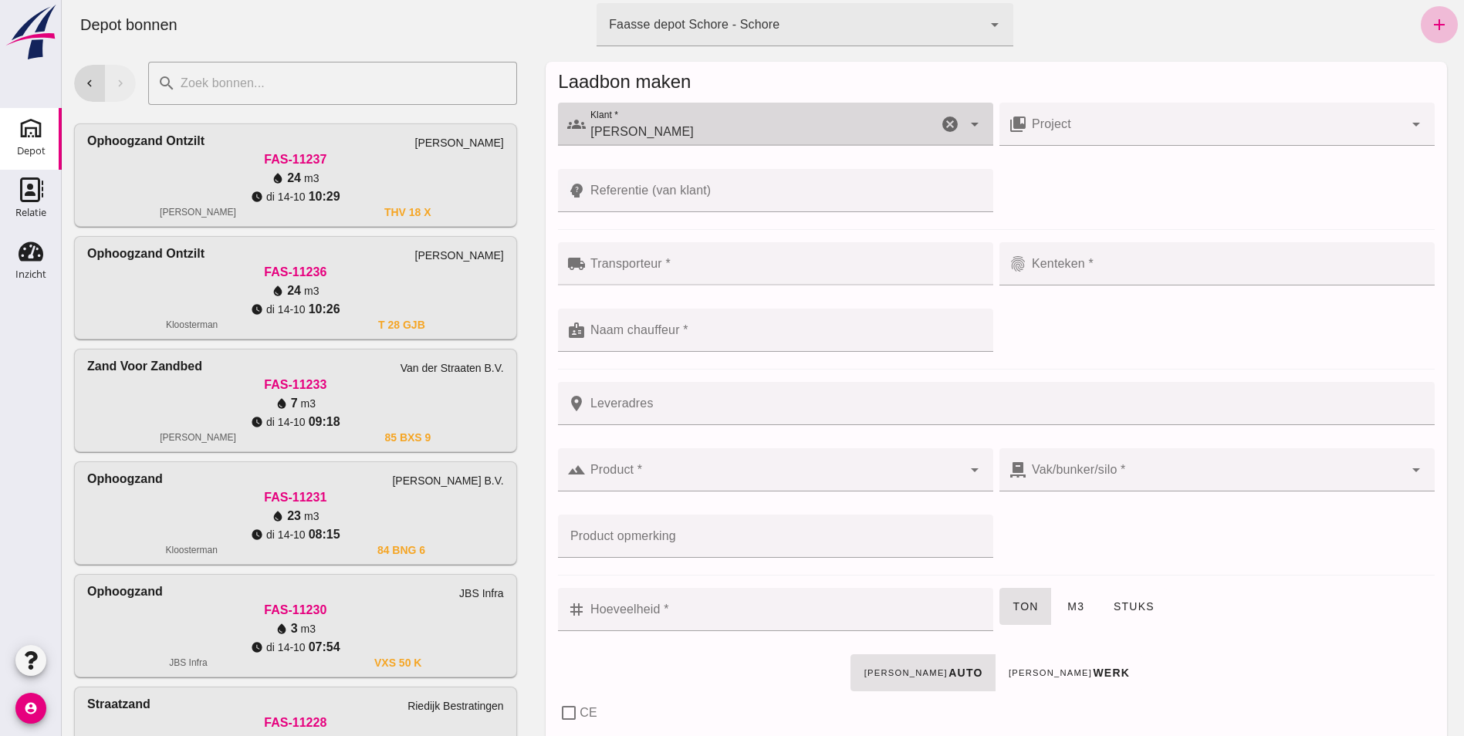
type input "[PERSON_NAME]"
click at [614, 189] on input "Referentie (van klant)" at bounding box center [785, 190] width 398 height 43
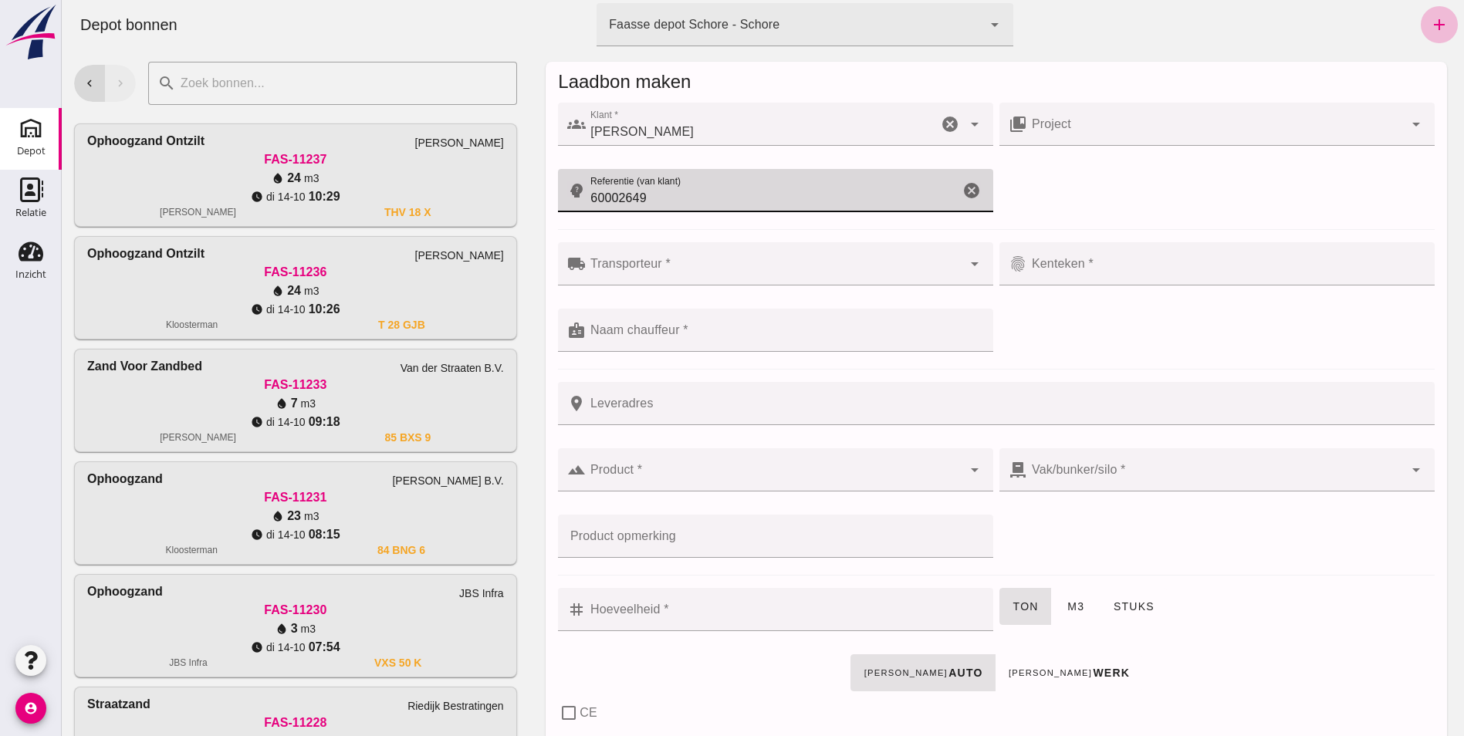
type input "60002649"
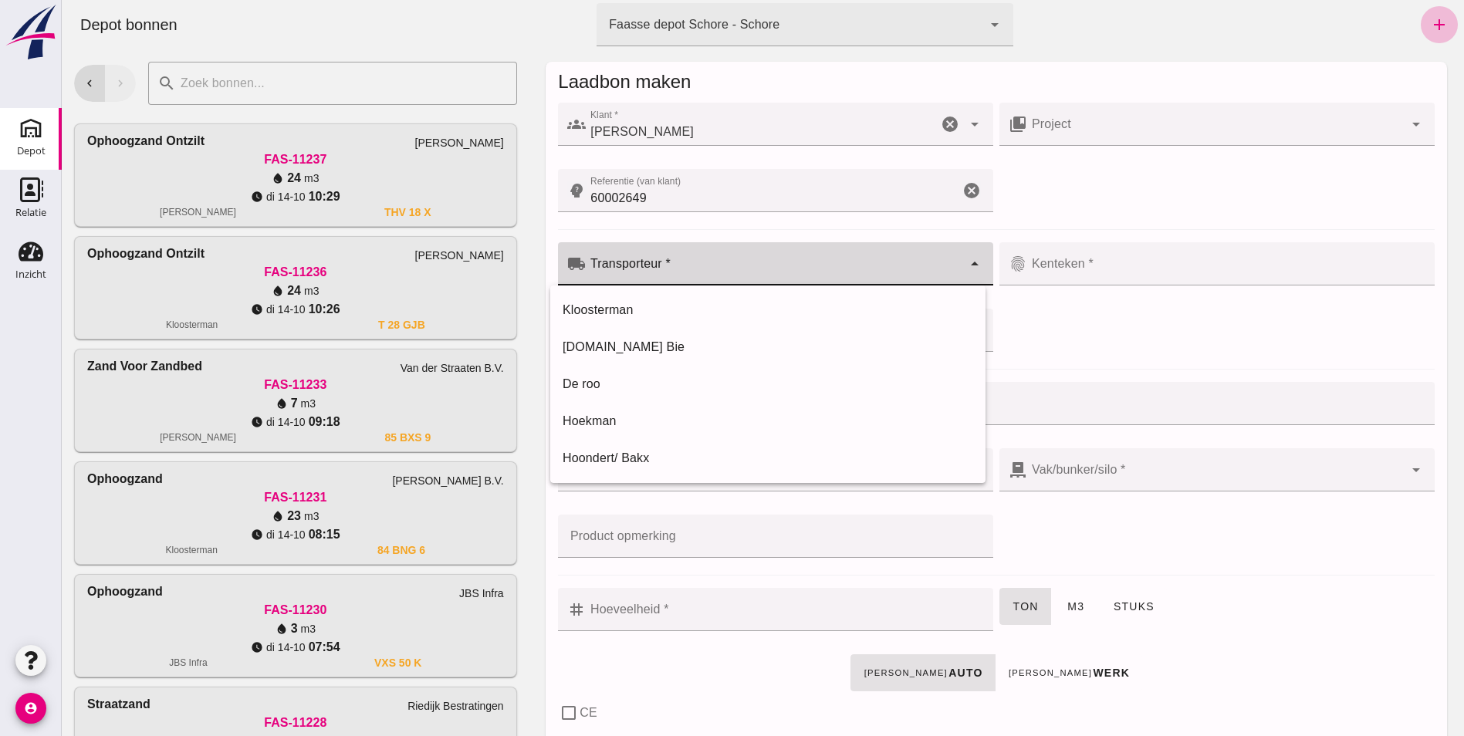
click at [636, 255] on div at bounding box center [774, 263] width 376 height 43
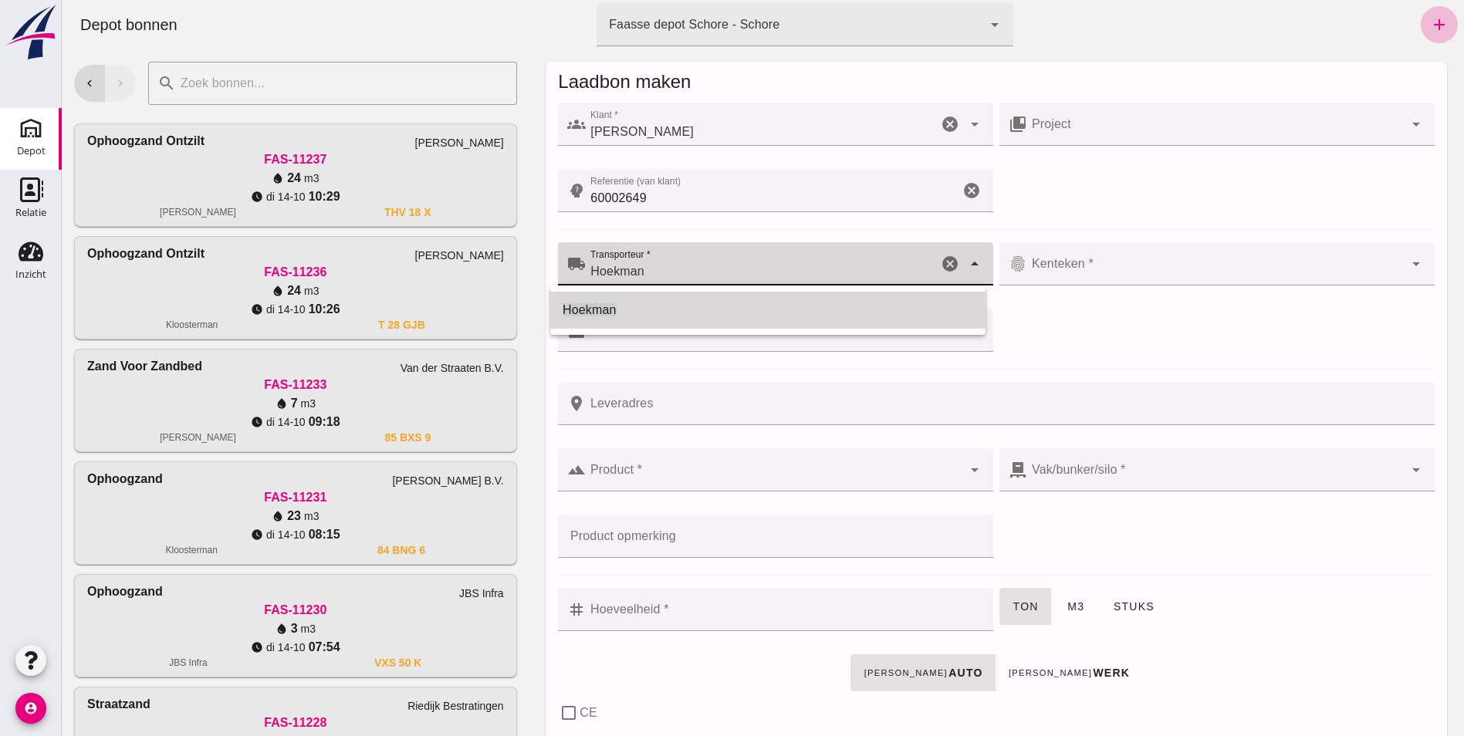
click at [613, 308] on span "Hoekman" at bounding box center [589, 309] width 54 height 13
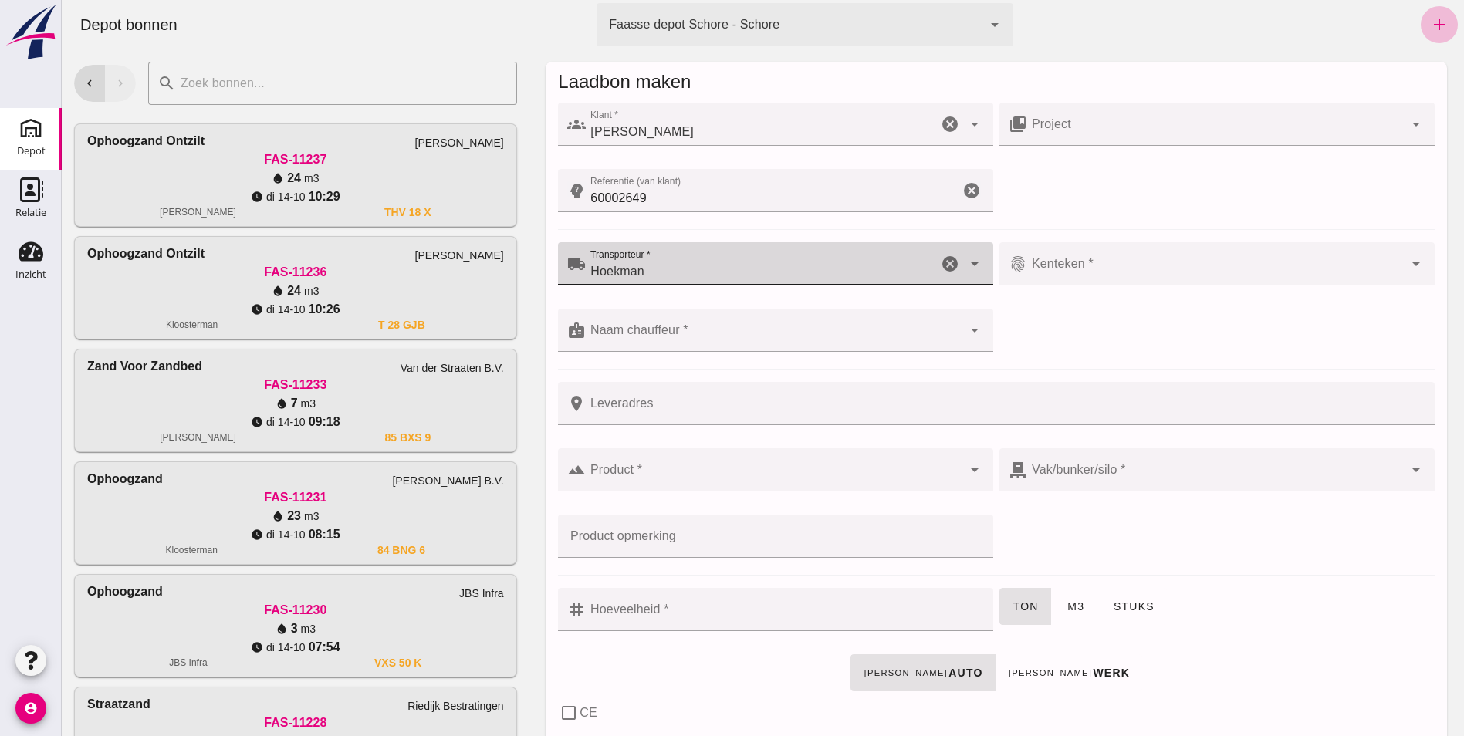
type input "Hoekman"
click at [1035, 254] on div at bounding box center [1215, 263] width 376 height 43
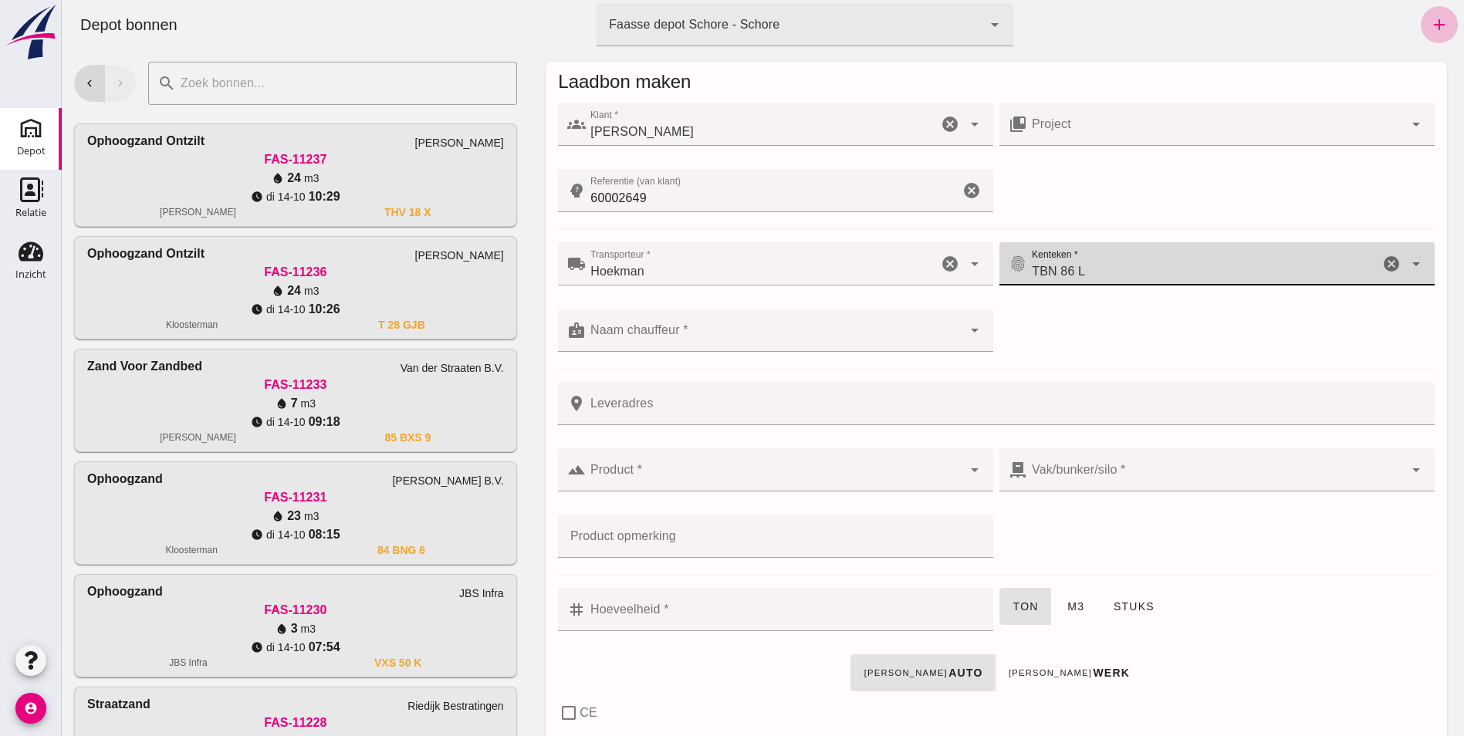
type input "TBN 86 L"
click at [630, 329] on input "Naam chauffeur *" at bounding box center [774, 338] width 376 height 19
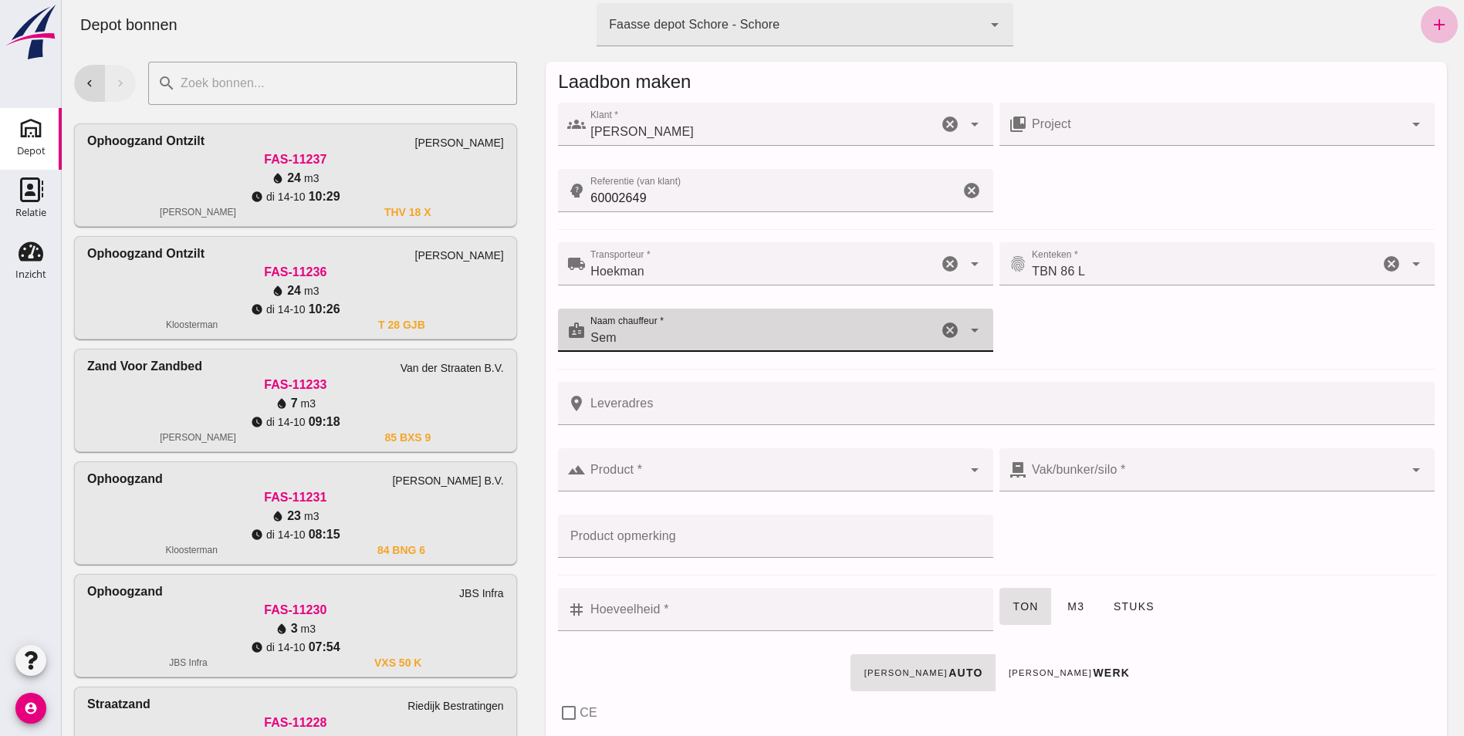
type input "Sem"
click at [595, 402] on input "Leveradres" at bounding box center [1005, 403] width 839 height 43
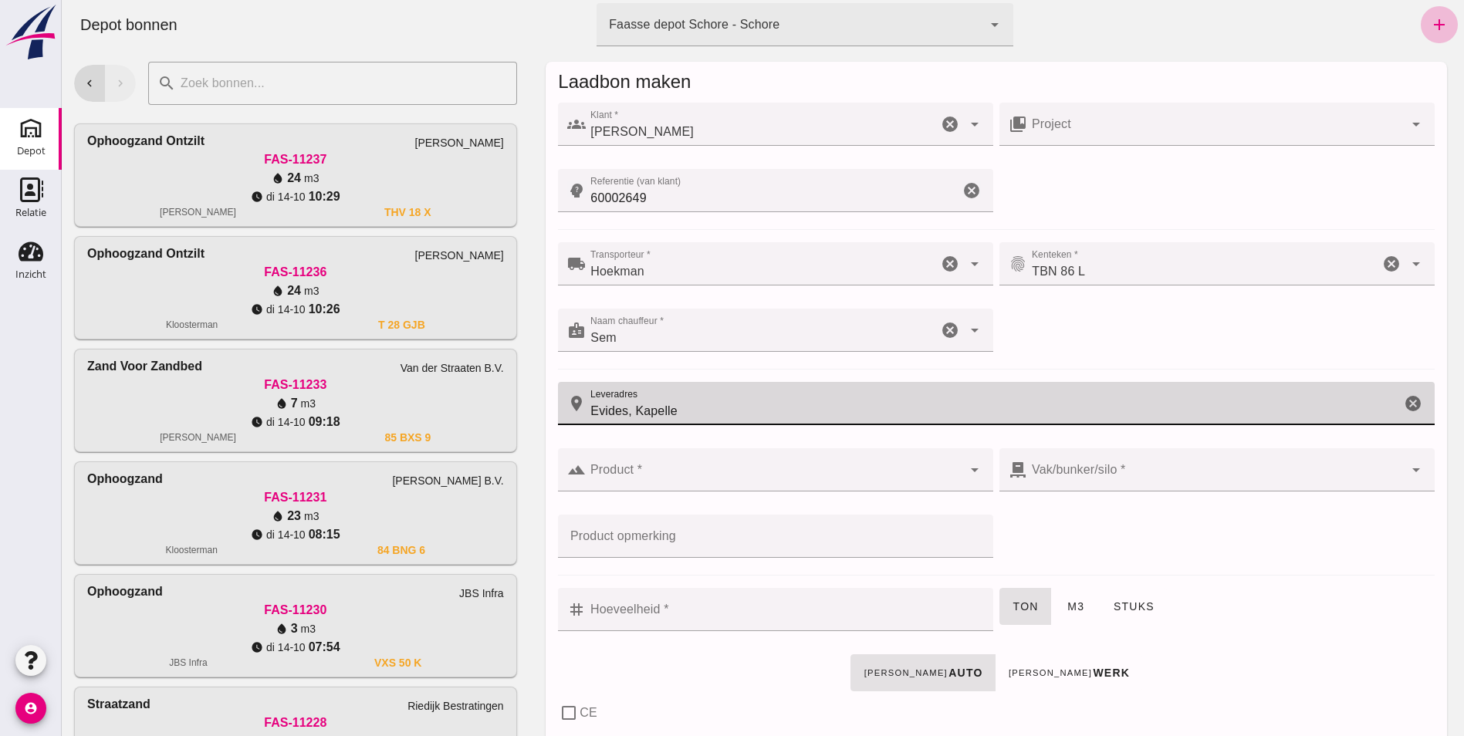
type input "Evides, Kapelle"
click at [604, 460] on div at bounding box center [774, 469] width 376 height 43
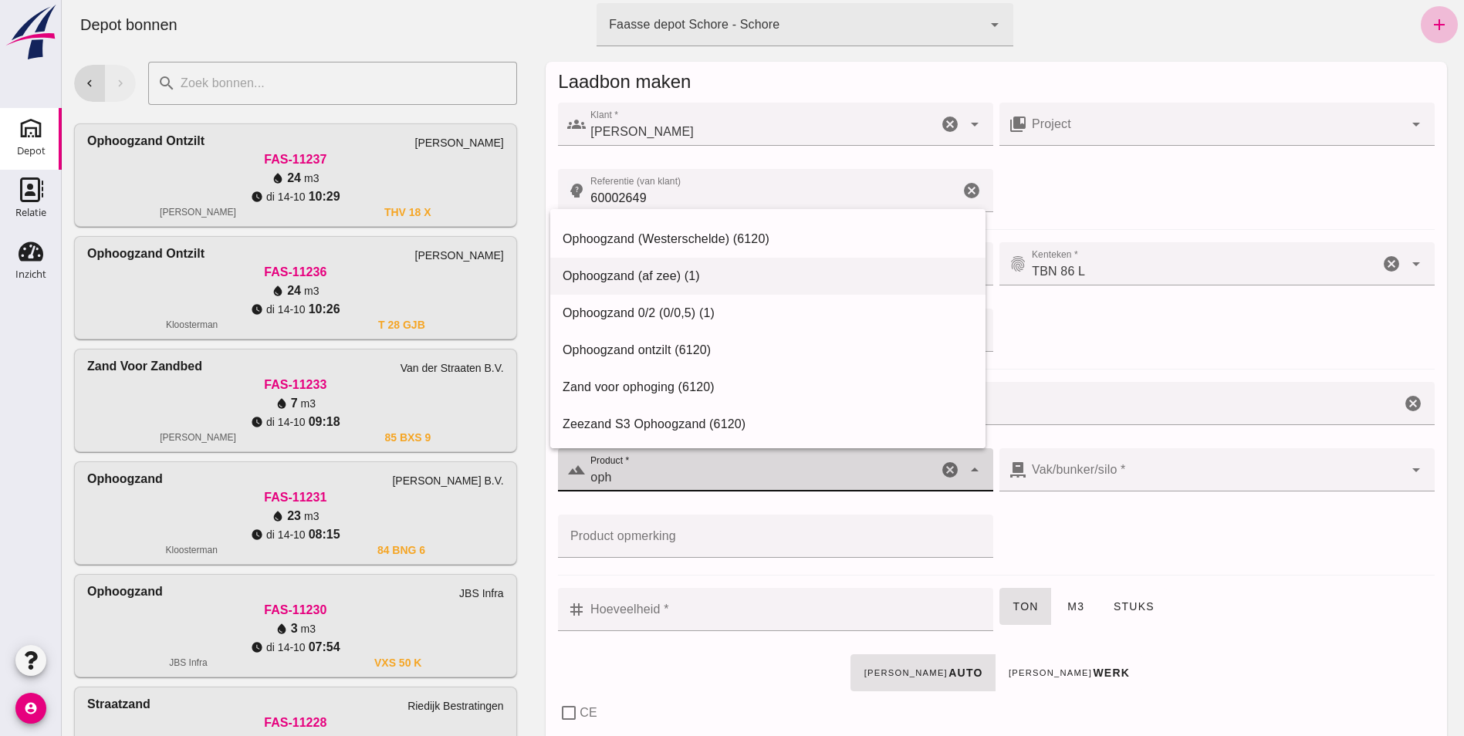
scroll to position [106, 0]
click at [639, 343] on div "Ophoogzand ontzilt (6120)" at bounding box center [767, 349] width 410 height 19
type input "Ophoogzand ontzilt (6120)"
type input "284"
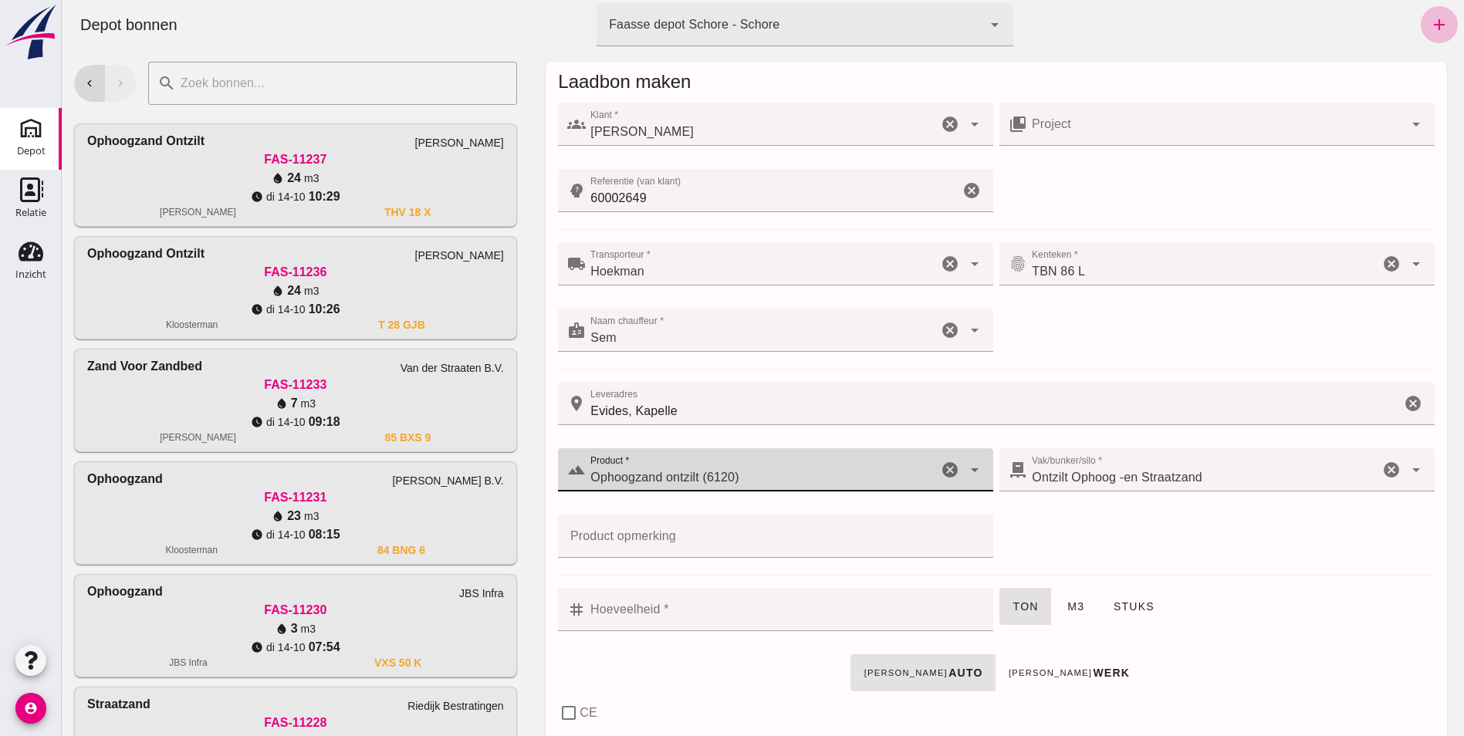
type input "Ophoogzand ontzilt (6120)"
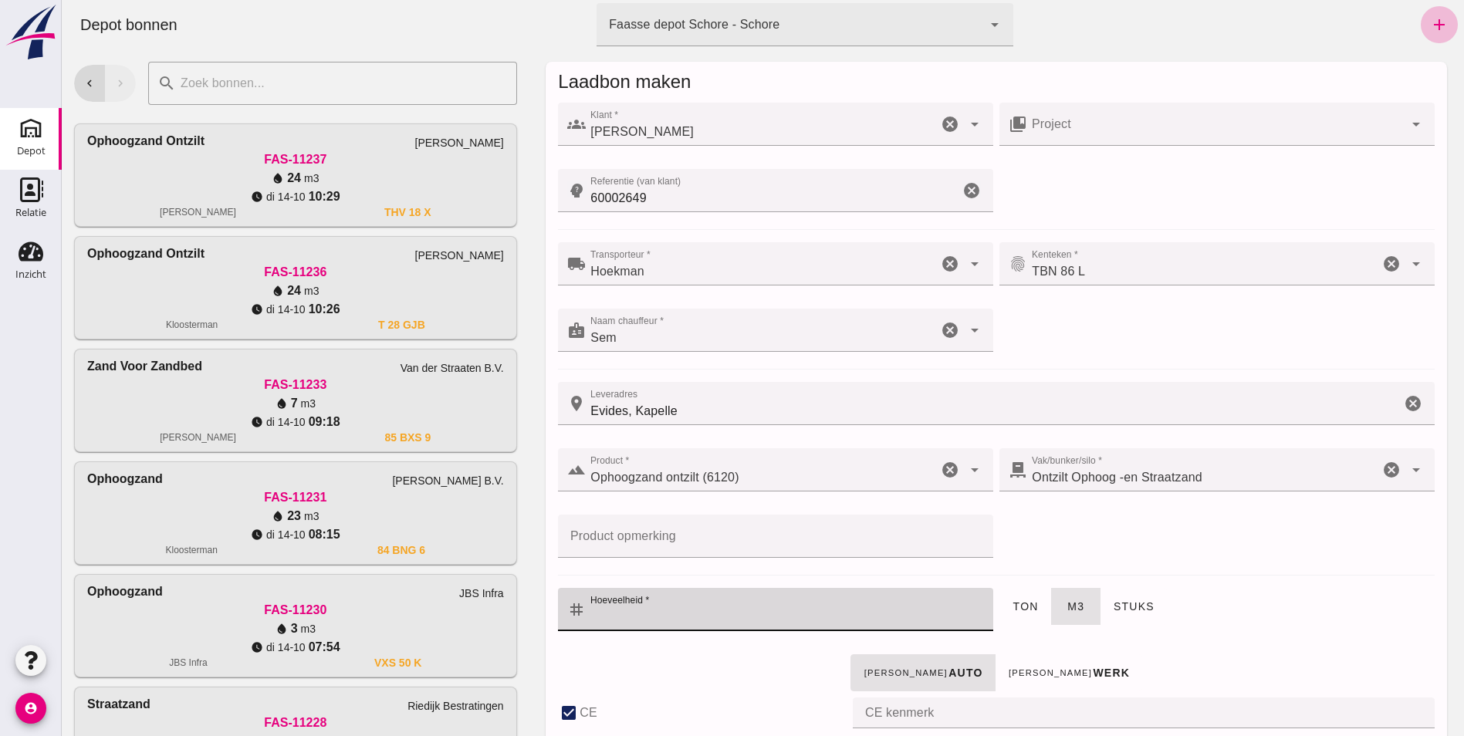
checkbox input "true"
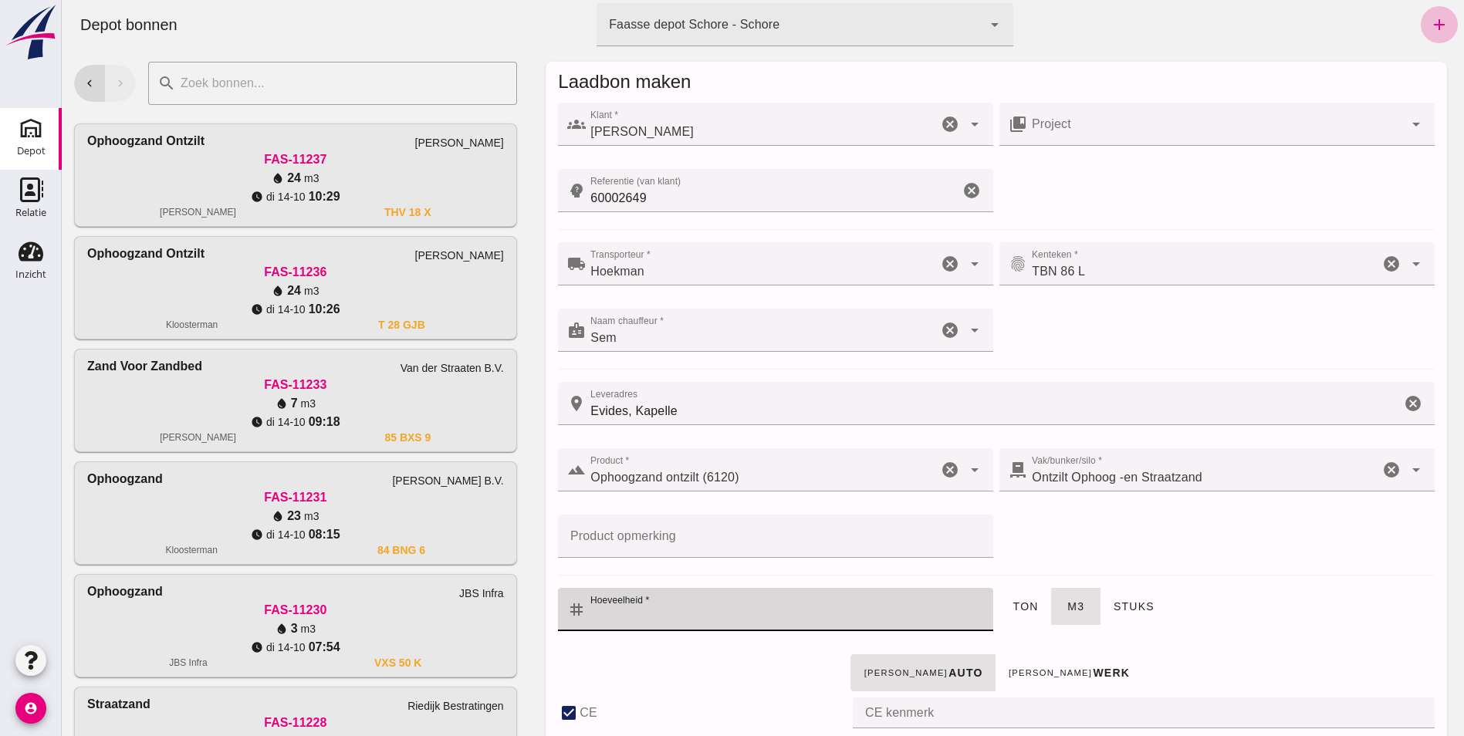
checkbox input "true"
type input "41"
click at [629, 607] on input "Hoeveelheid *" at bounding box center [785, 609] width 398 height 43
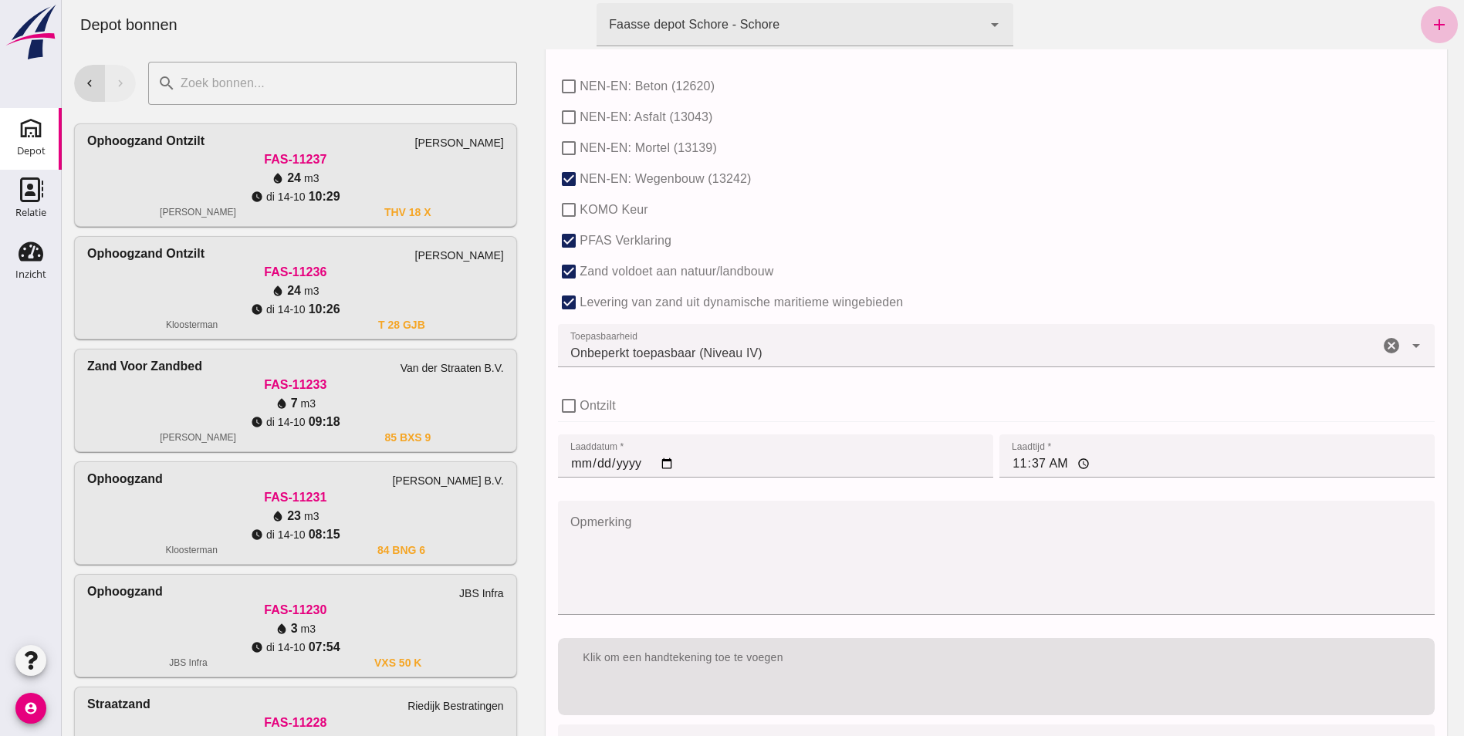
scroll to position [993, 0]
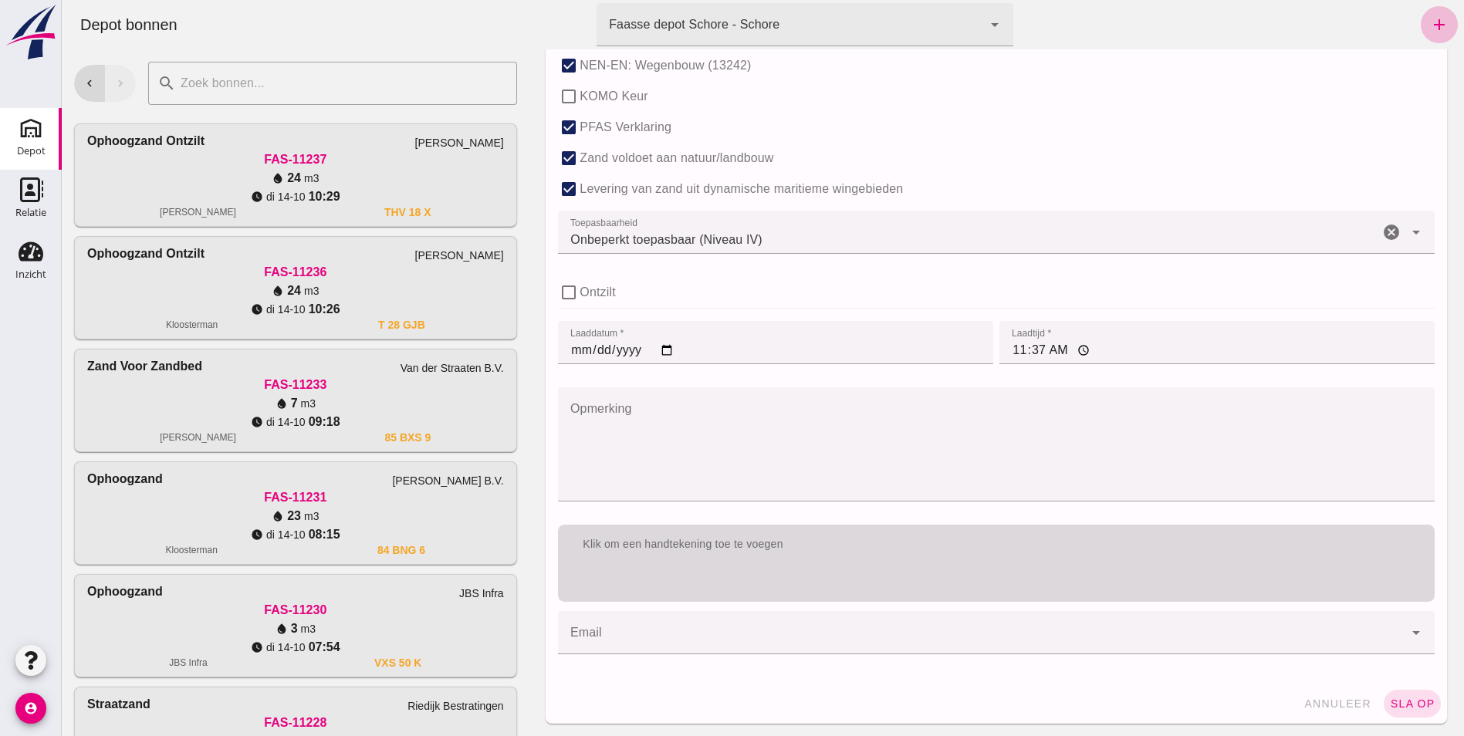
type input "12"
click at [658, 578] on div "Klik om een handtekening toe te voegen" at bounding box center [996, 563] width 876 height 77
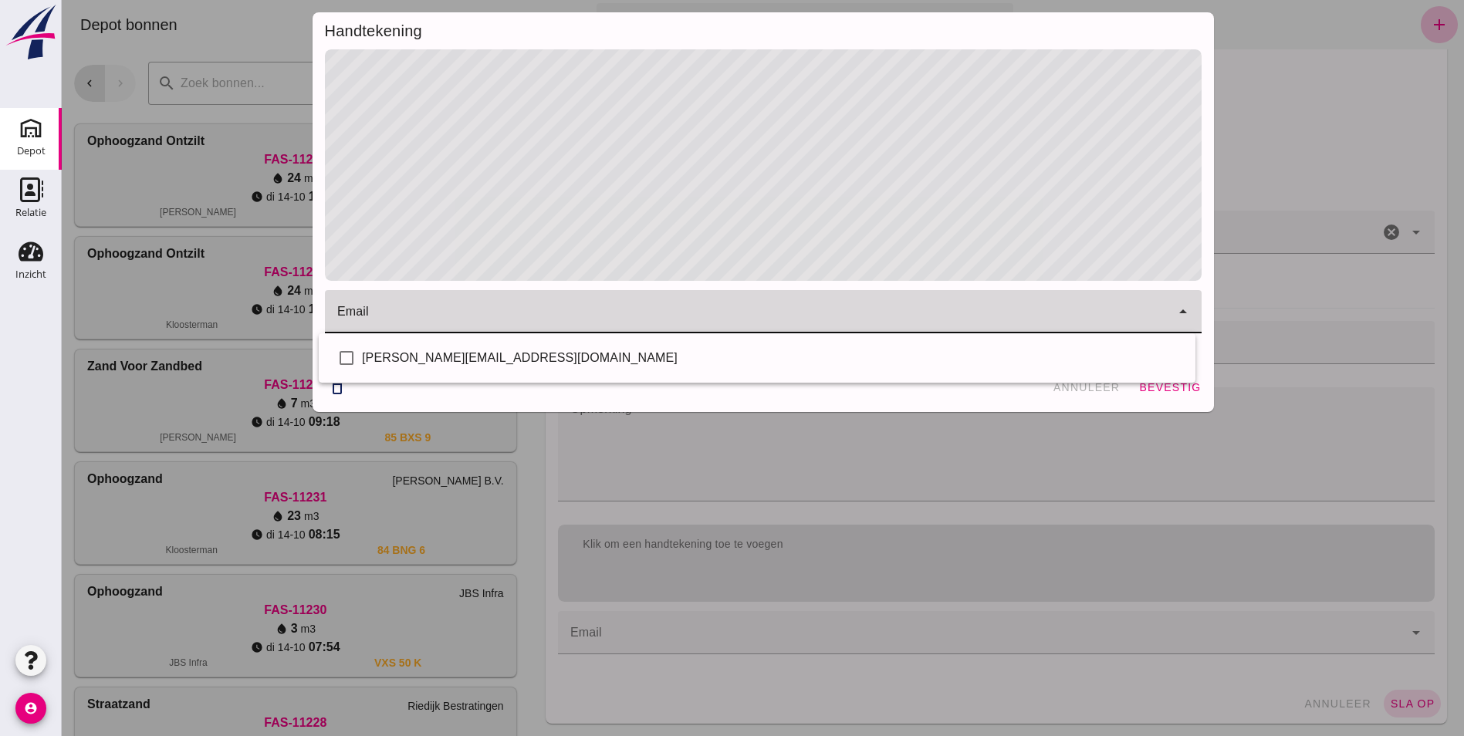
click at [410, 307] on div at bounding box center [748, 311] width 846 height 43
click at [429, 360] on div "[PERSON_NAME][EMAIL_ADDRESS][DOMAIN_NAME]" at bounding box center [772, 358] width 821 height 19
checkbox input "true"
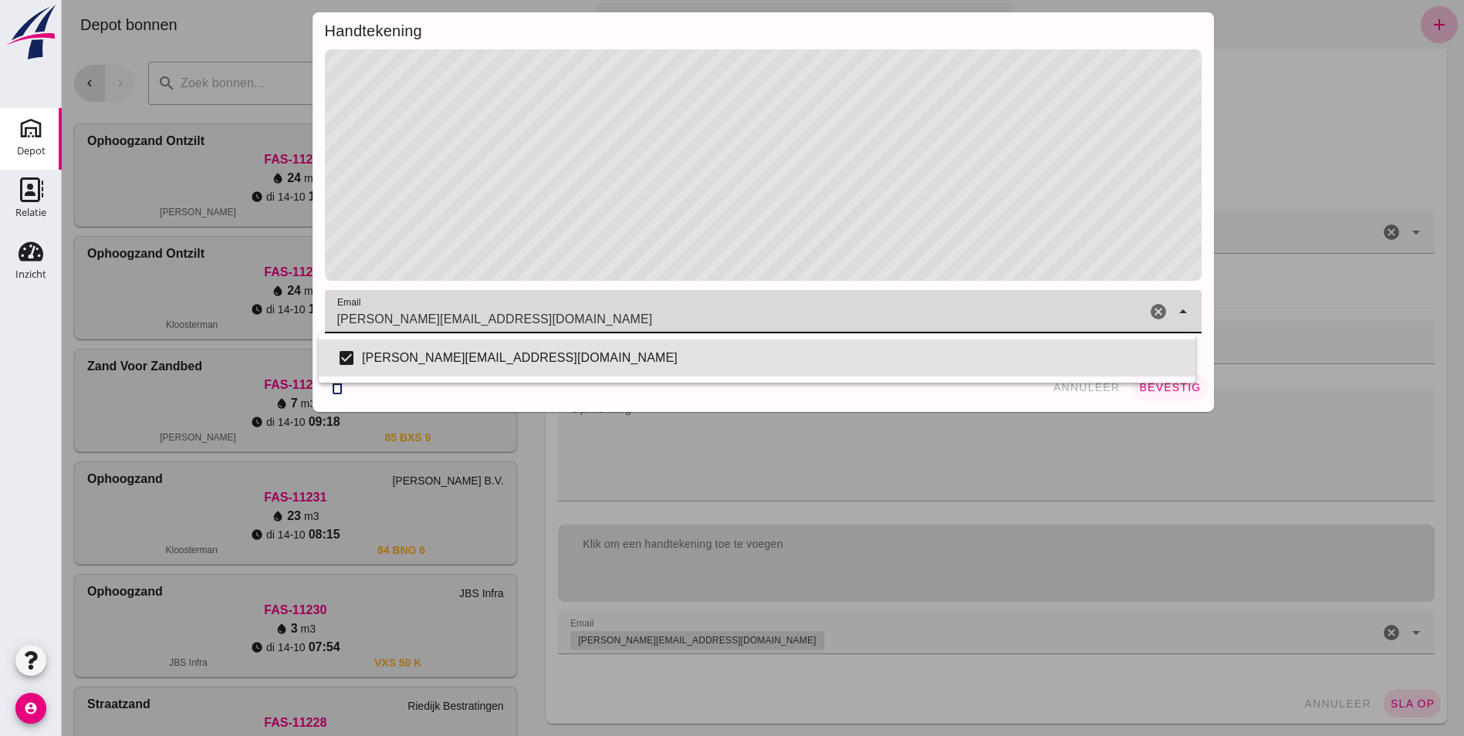
click at [1170, 384] on span "bevestig" at bounding box center [1169, 387] width 62 height 12
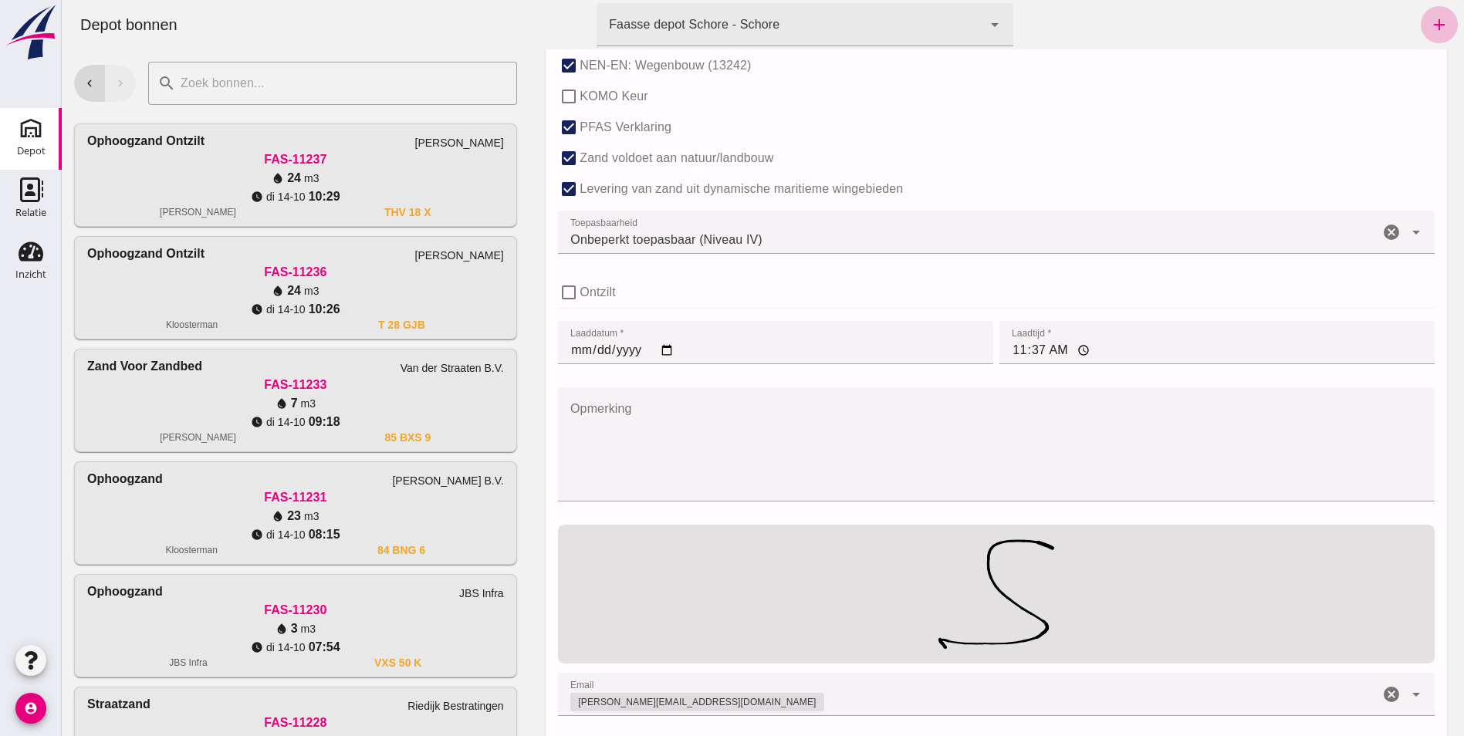
click at [1010, 354] on input "11:37" at bounding box center [1216, 342] width 435 height 43
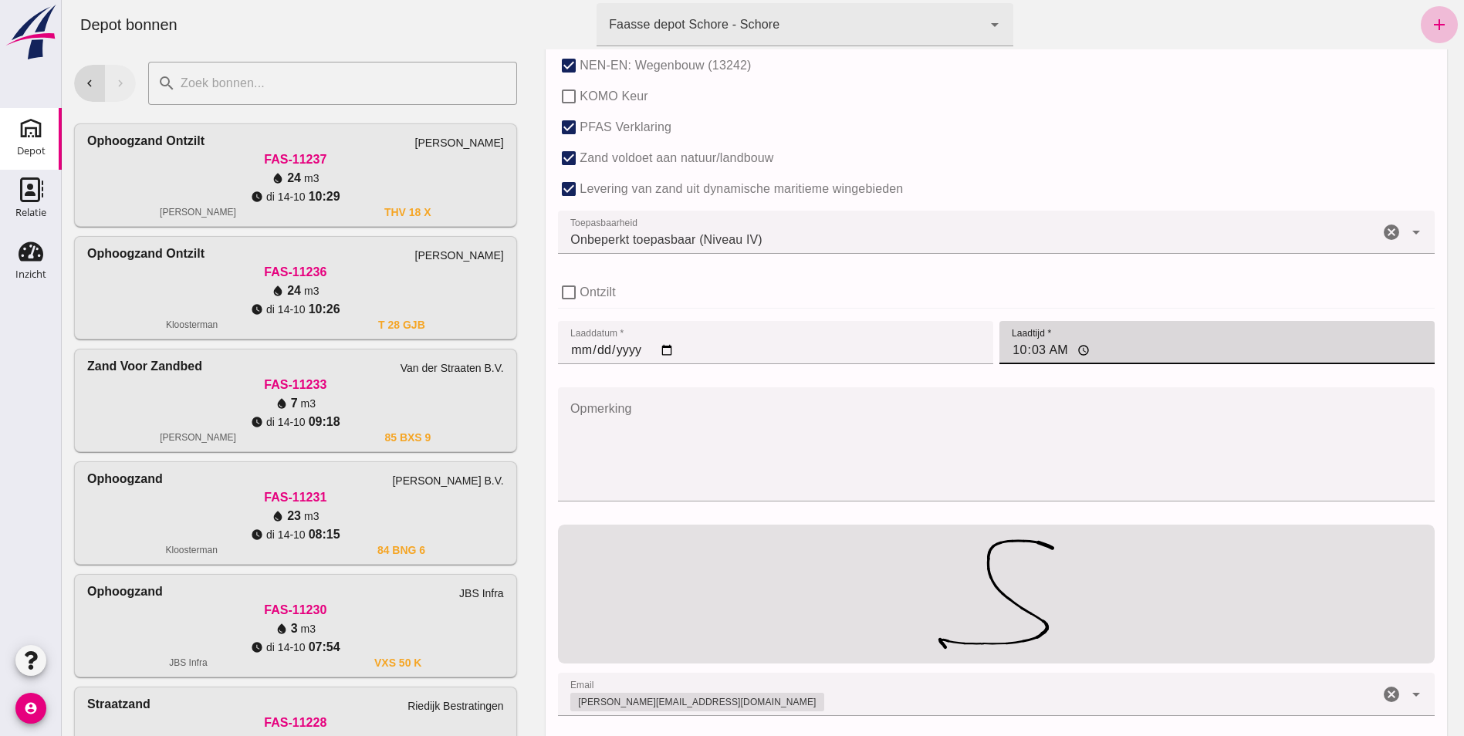
type input "10:34"
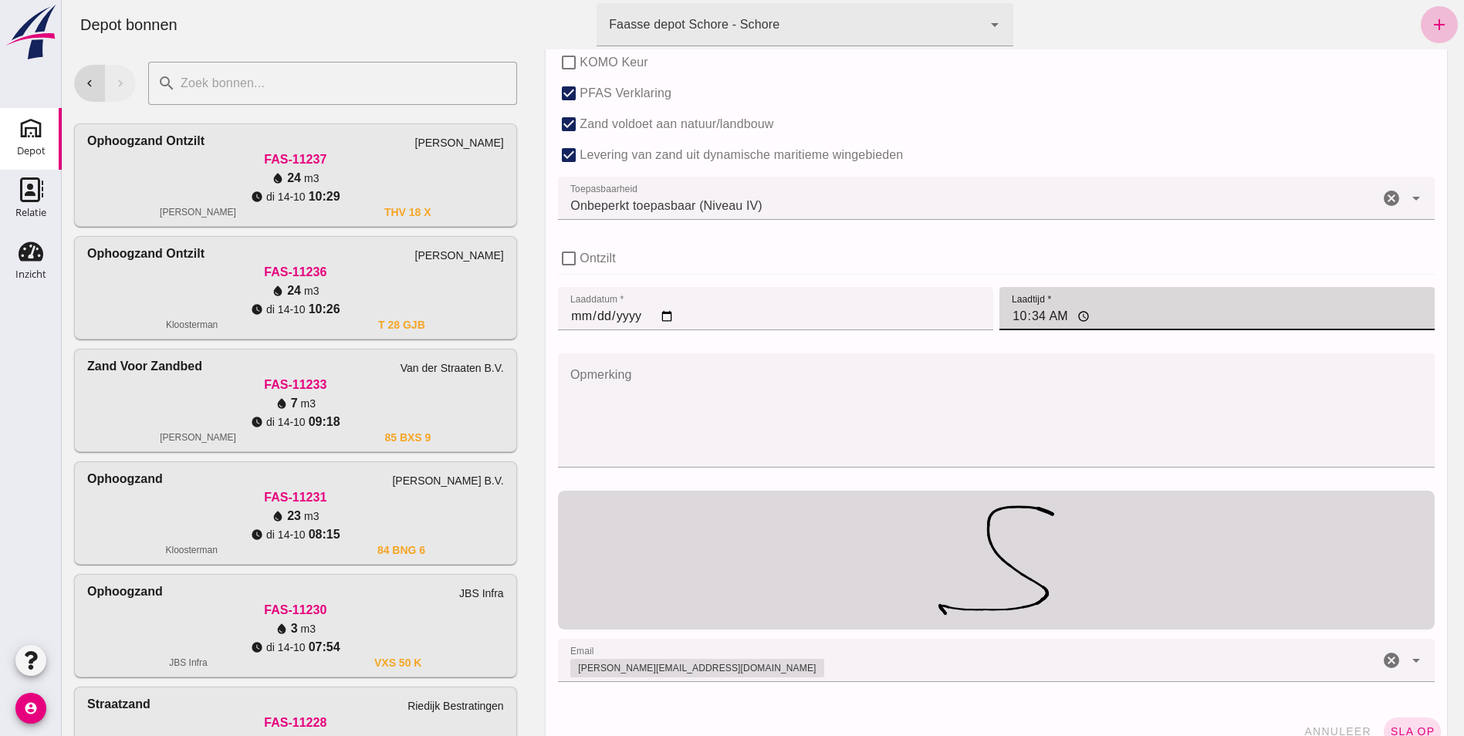
scroll to position [1055, 0]
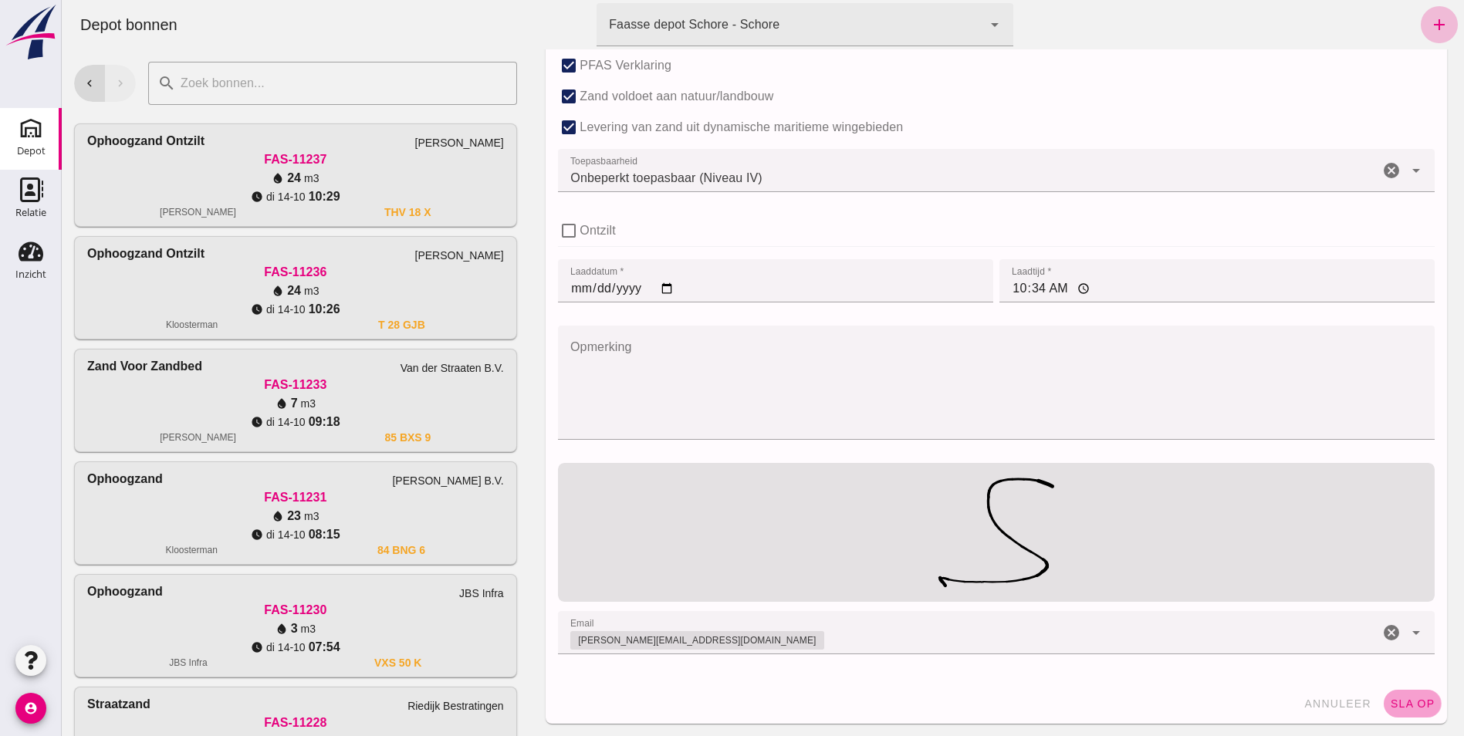
click at [1405, 702] on span "sla op" at bounding box center [1412, 703] width 46 height 12
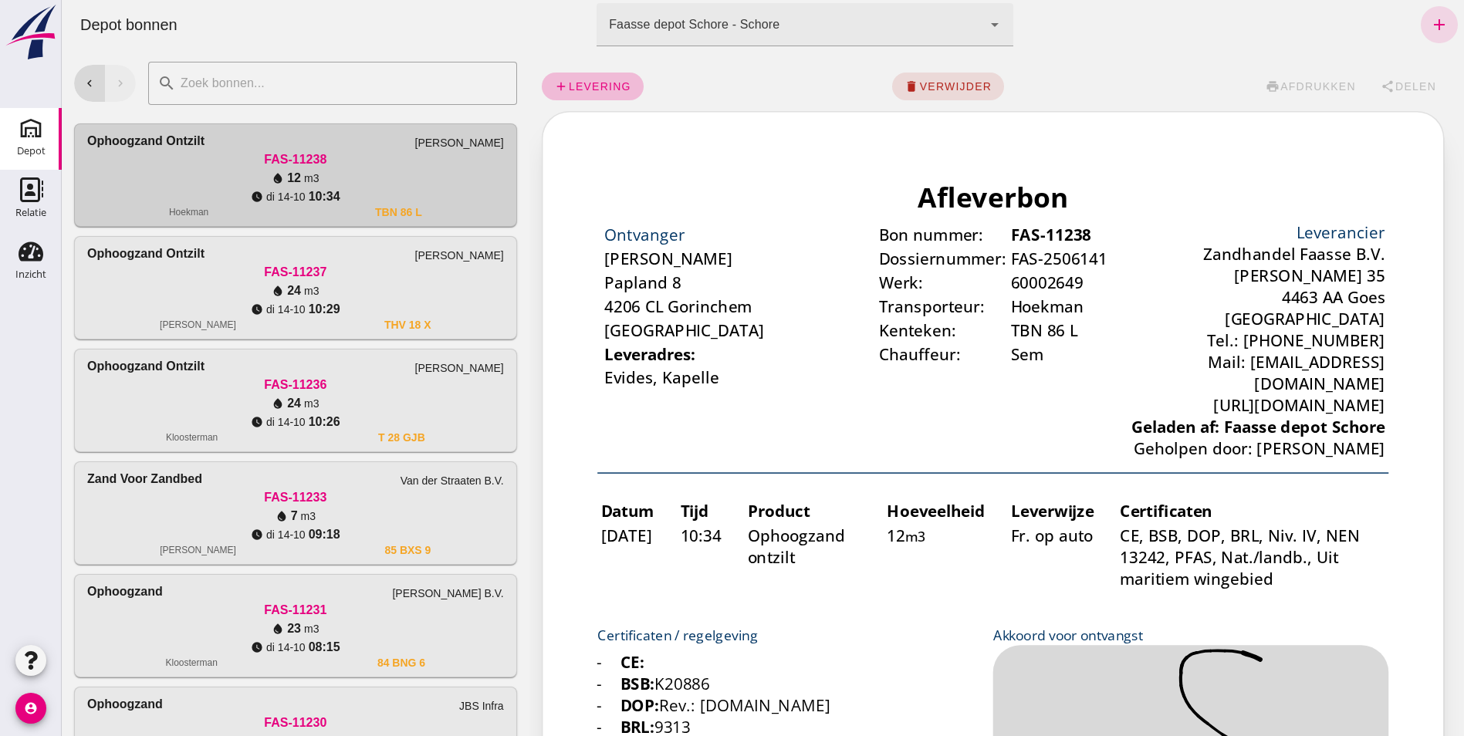
scroll to position [0, 0]
click at [591, 84] on span "levering" at bounding box center [599, 86] width 63 height 12
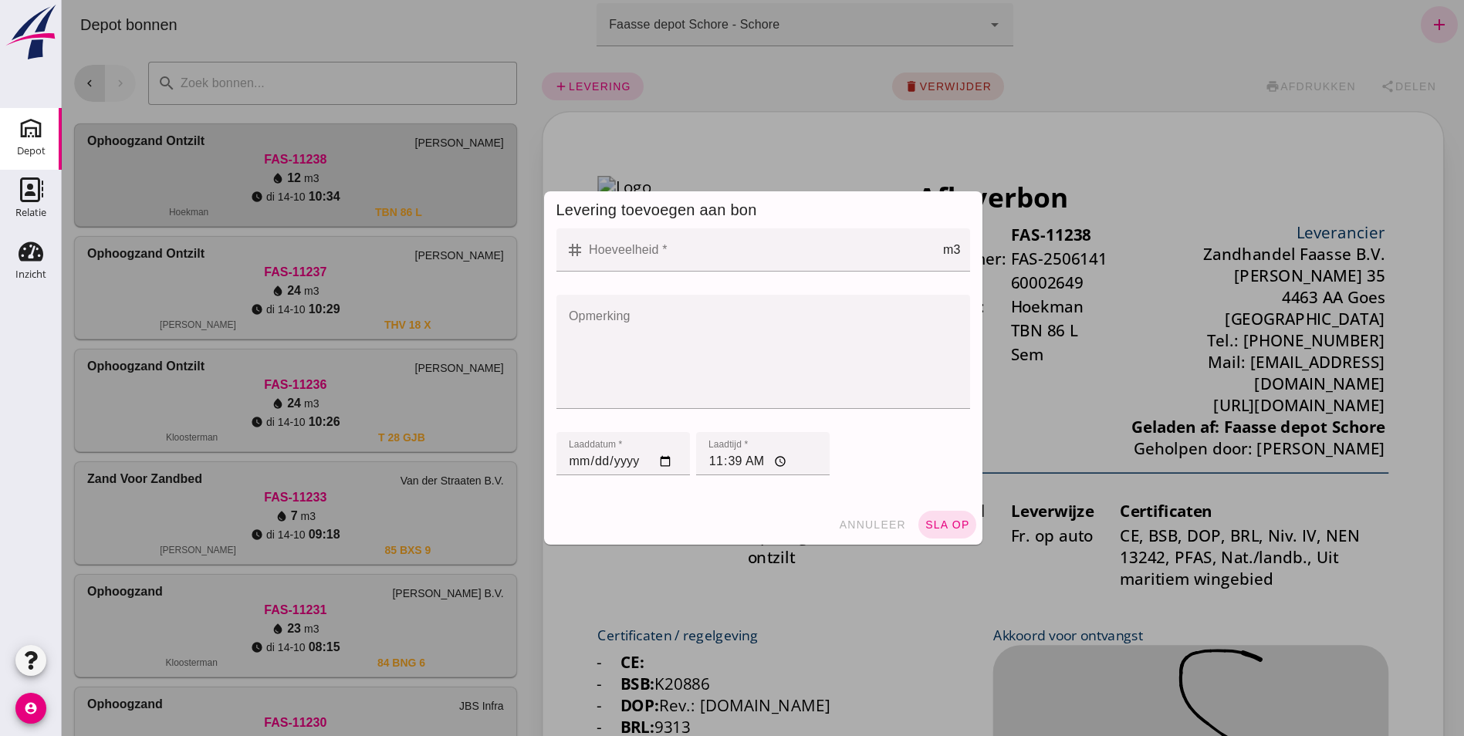
click at [619, 253] on input "Hoeveelheid *" at bounding box center [763, 249] width 359 height 43
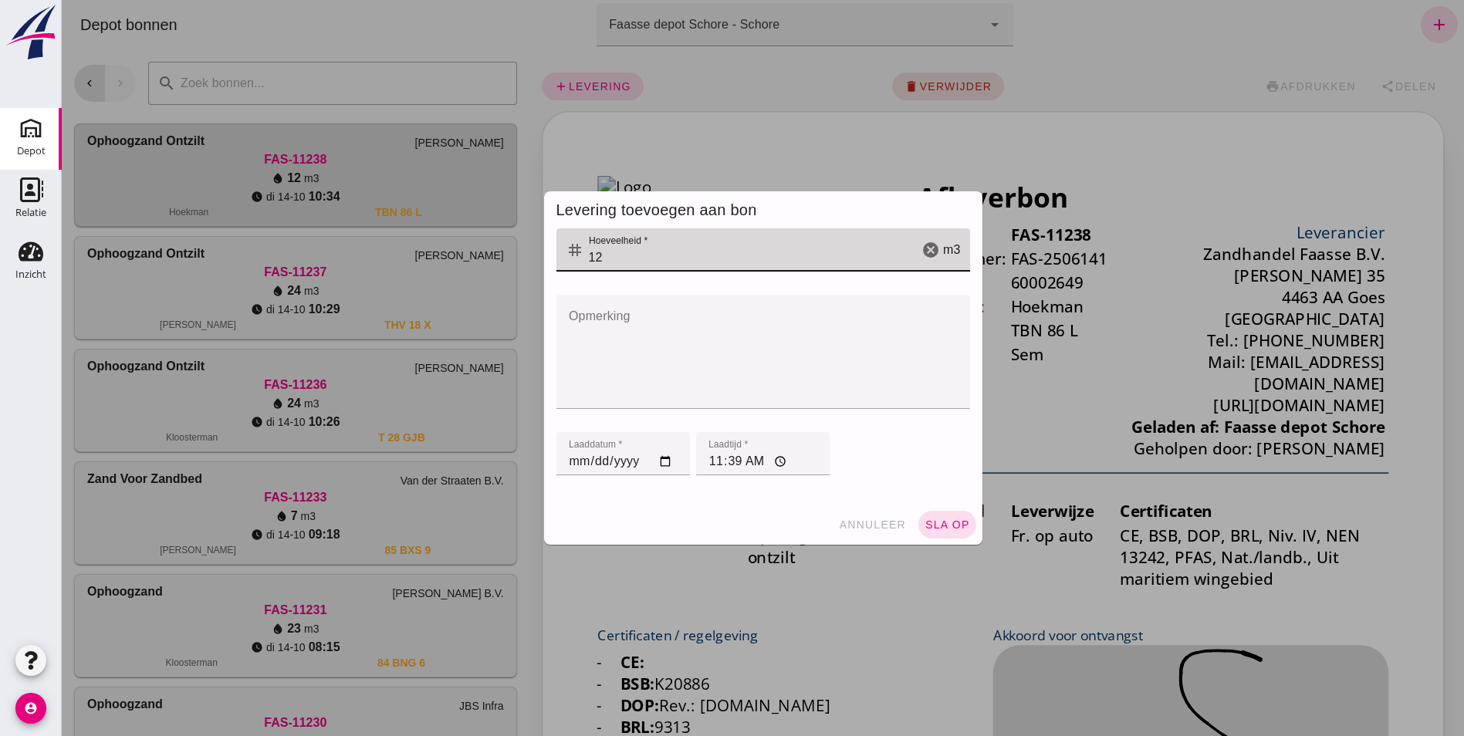
type input "12"
click at [717, 465] on input "11:39" at bounding box center [762, 453] width 133 height 43
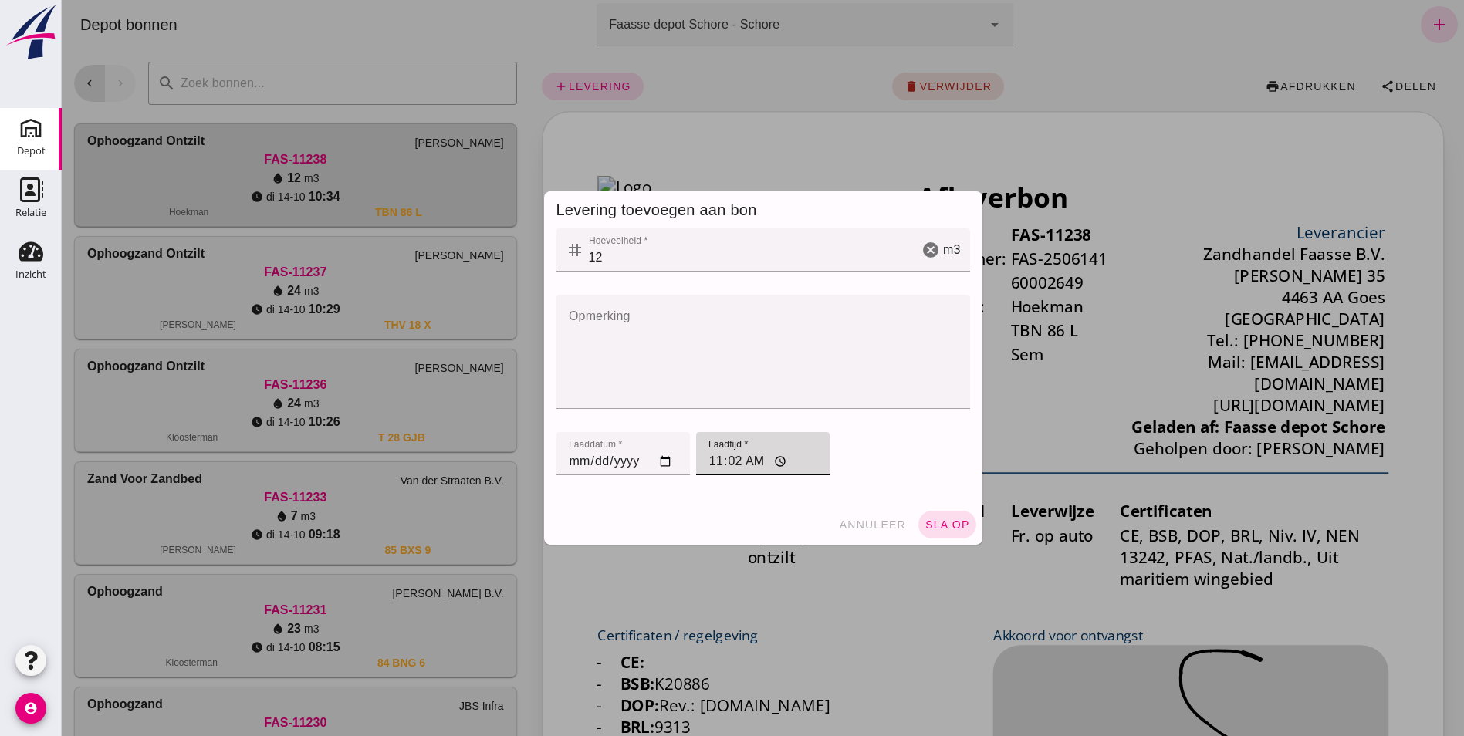
type input "11:20"
click at [938, 522] on span "sla op" at bounding box center [947, 524] width 46 height 12
